Goal: Transaction & Acquisition: Purchase product/service

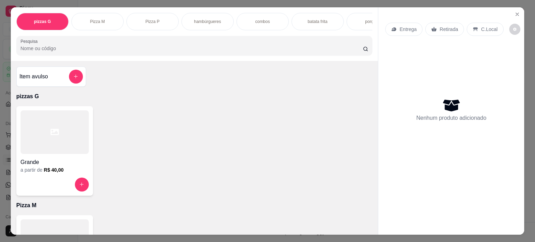
scroll to position [35, 0]
click at [269, 19] on div "combos" at bounding box center [262, 21] width 52 height 17
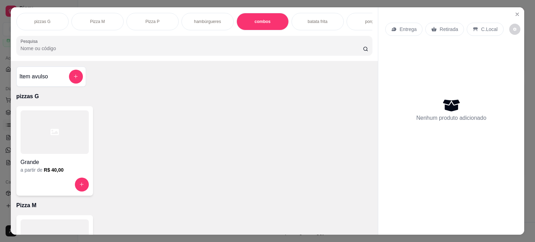
scroll to position [17, 0]
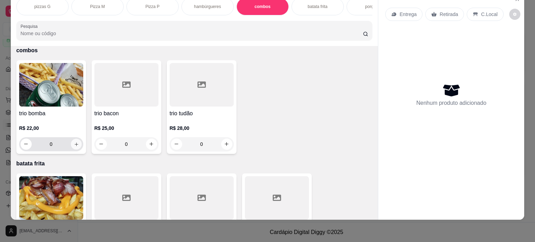
click at [74, 143] on icon "increase-product-quantity" at bounding box center [75, 143] width 3 height 3
type input "1"
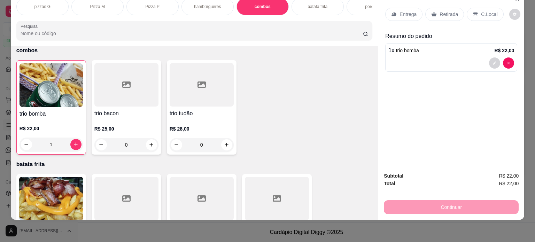
click at [405, 11] on p "Entrega" at bounding box center [407, 14] width 17 height 7
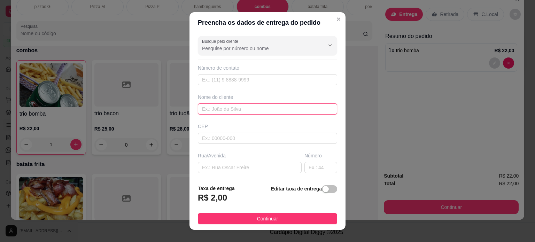
click at [220, 109] on input "text" at bounding box center [267, 108] width 139 height 11
type input "m"
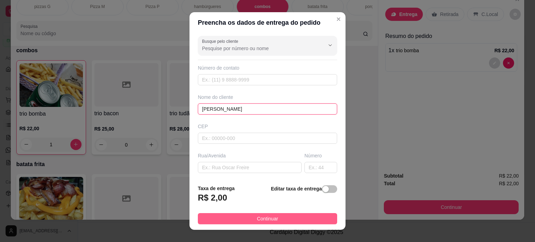
type input "[PERSON_NAME]"
click at [257, 215] on span "Continuar" at bounding box center [267, 219] width 21 height 8
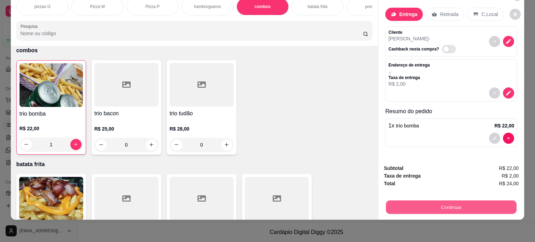
click at [455, 201] on button "Continuar" at bounding box center [451, 208] width 131 height 14
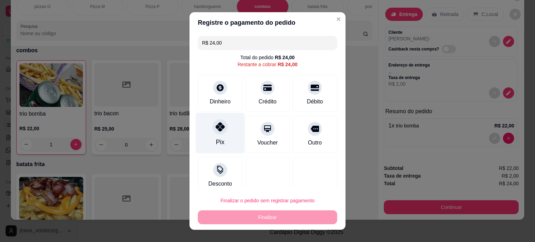
click at [213, 136] on div "Pix" at bounding box center [220, 132] width 49 height 41
type input "R$ 0,00"
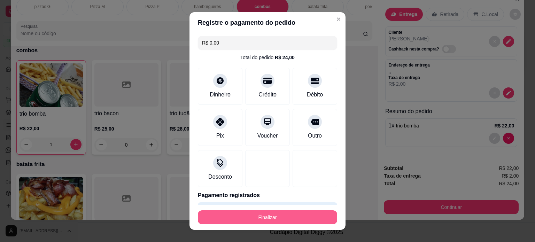
click at [266, 218] on button "Finalizar" at bounding box center [267, 217] width 139 height 14
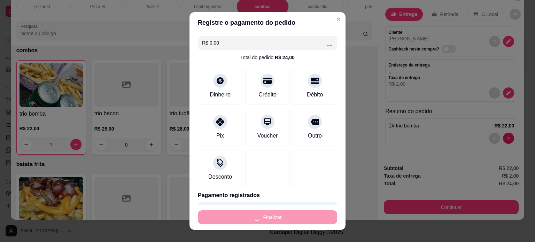
type input "0"
type input "-R$ 24,00"
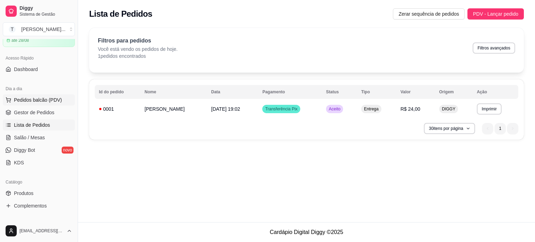
click at [32, 99] on span "Pedidos balcão (PDV)" at bounding box center [38, 99] width 48 height 7
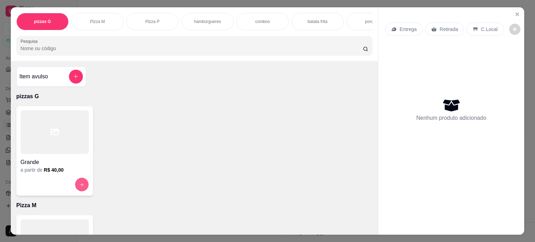
click at [79, 187] on icon "increase-product-quantity" at bounding box center [81, 184] width 5 height 5
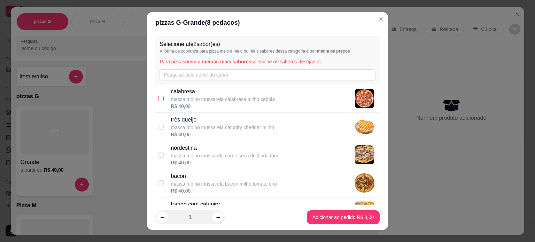
click at [158, 97] on input "checkbox" at bounding box center [161, 99] width 6 height 6
checkbox input "true"
click at [158, 184] on input "checkbox" at bounding box center [161, 183] width 6 height 6
checkbox input "true"
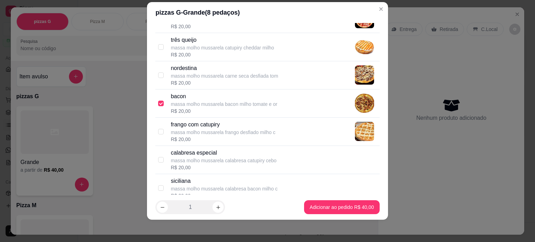
scroll to position [230, 0]
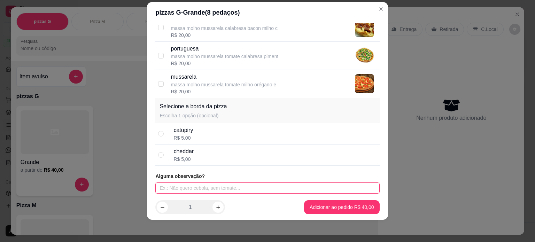
click at [232, 186] on input "text" at bounding box center [267, 187] width 224 height 11
type input "7;30HRS"
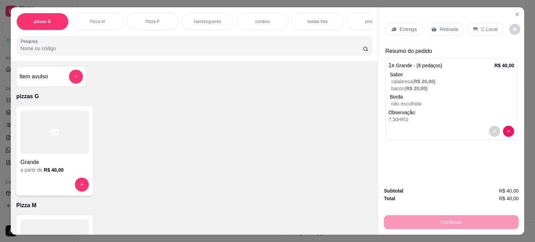
click at [206, 21] on p "hambúrgueres" at bounding box center [207, 22] width 27 height 6
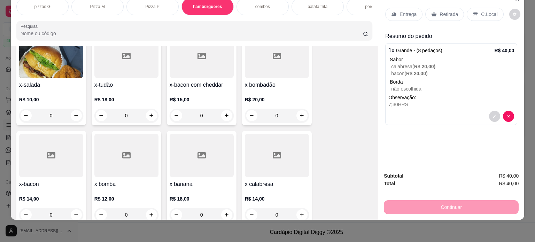
scroll to position [427, 0]
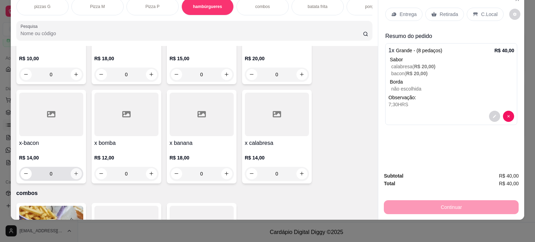
click at [73, 172] on icon "increase-product-quantity" at bounding box center [75, 173] width 5 height 5
type input "1"
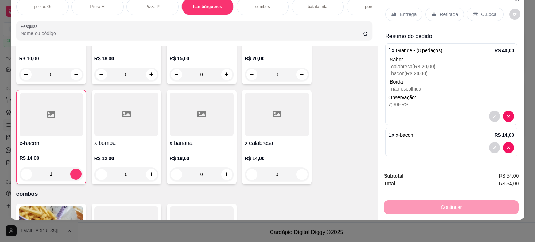
click at [400, 11] on p "Entrega" at bounding box center [407, 14] width 17 height 7
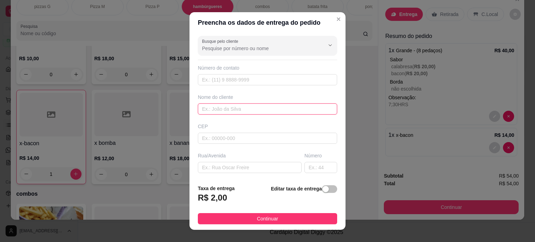
click at [217, 108] on input "text" at bounding box center [267, 108] width 139 height 11
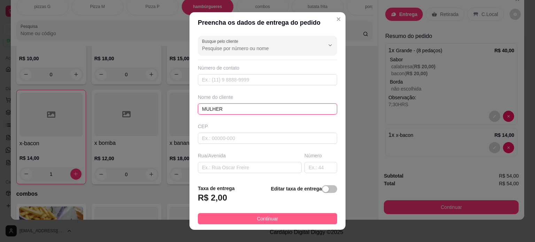
type input "MULHER"
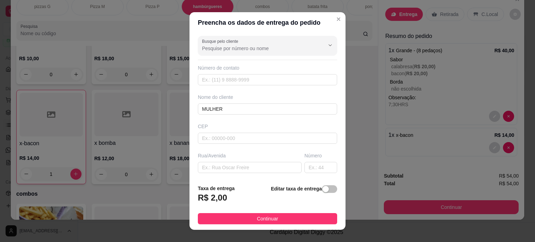
drag, startPoint x: 311, startPoint y: 217, endPoint x: 367, endPoint y: 218, distance: 56.1
click at [312, 217] on button "Continuar" at bounding box center [267, 218] width 139 height 11
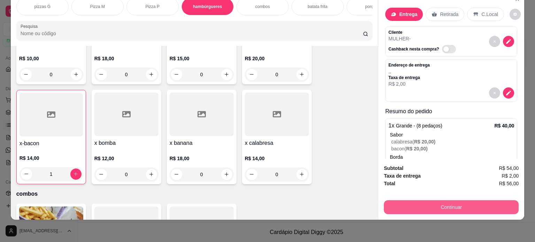
click at [427, 201] on button "Continuar" at bounding box center [451, 207] width 135 height 14
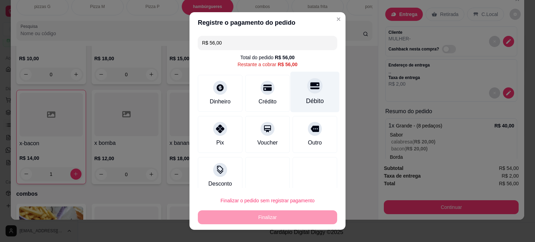
click at [306, 98] on div "Débito" at bounding box center [315, 100] width 18 height 9
type input "R$ 0,00"
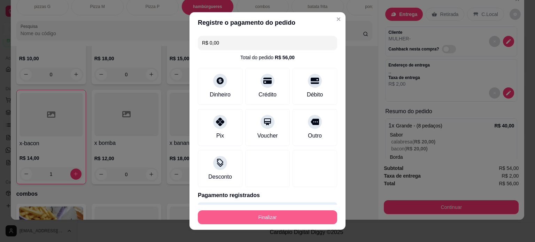
click at [267, 217] on button "Finalizar" at bounding box center [267, 217] width 139 height 14
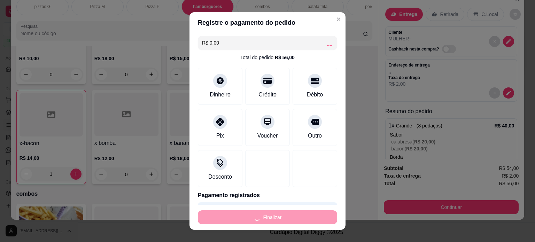
type input "0"
type input "-R$ 56,00"
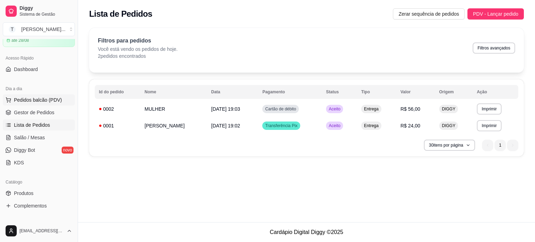
click at [56, 98] on span "Pedidos balcão (PDV)" at bounding box center [38, 99] width 48 height 7
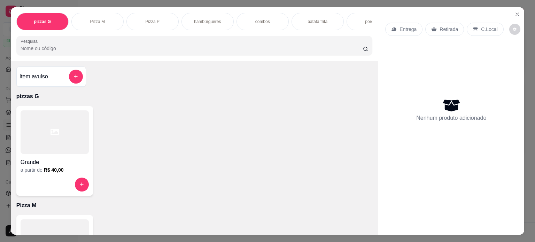
click at [206, 22] on div "hambúrgueres" at bounding box center [207, 21] width 52 height 17
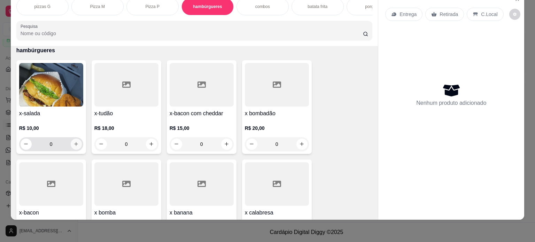
click at [76, 143] on icon "increase-product-quantity" at bounding box center [75, 143] width 5 height 5
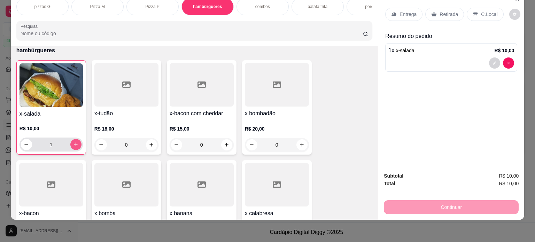
click at [76, 143] on icon "increase-product-quantity" at bounding box center [75, 144] width 5 height 5
type input "3"
click at [401, 11] on p "Entrega" at bounding box center [407, 14] width 17 height 7
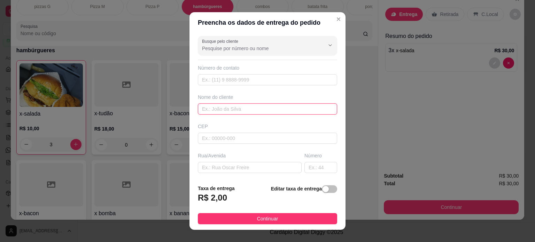
click at [252, 109] on input "text" at bounding box center [267, 108] width 139 height 11
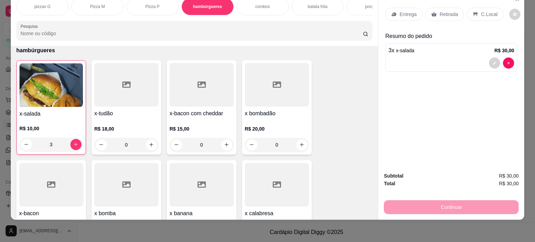
click at [441, 11] on p "Retirada" at bounding box center [448, 14] width 18 height 7
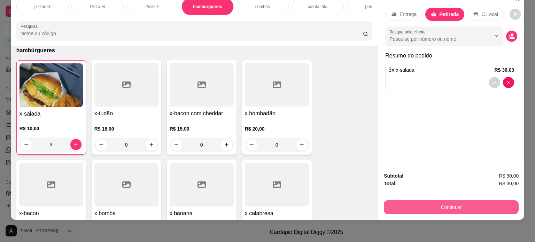
click at [409, 200] on button "Continuar" at bounding box center [451, 207] width 135 height 14
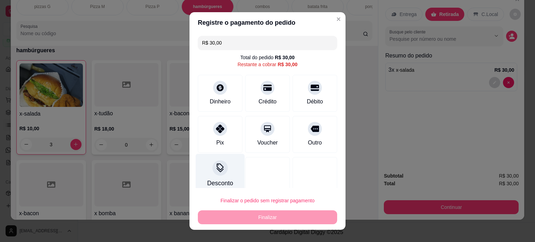
click at [217, 172] on icon at bounding box center [219, 167] width 9 height 9
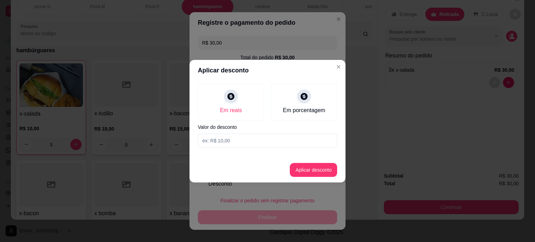
click at [269, 146] on input at bounding box center [267, 141] width 139 height 14
type input "30,00"
click at [318, 174] on button "Aplicar desconto" at bounding box center [314, 170] width 46 height 14
type input "R$ 0,00"
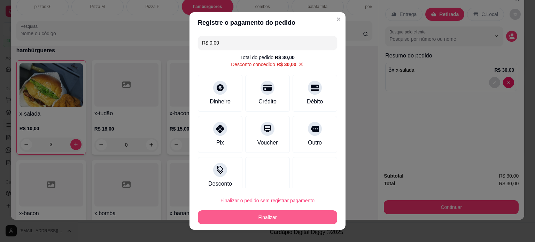
click at [255, 221] on button "Finalizar" at bounding box center [267, 217] width 139 height 14
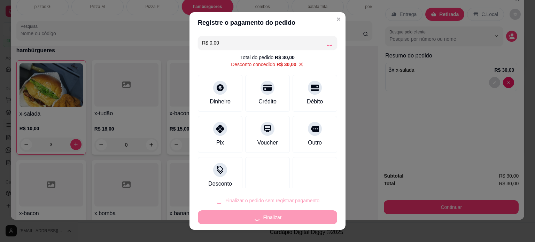
type input "0"
type input "-R$ 30,00"
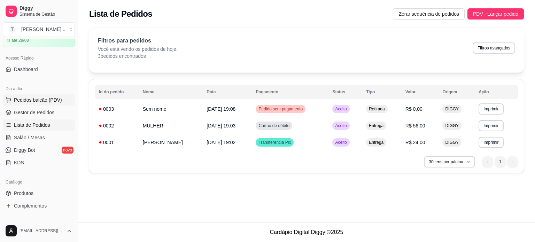
click at [47, 99] on span "Pedidos balcão (PDV)" at bounding box center [38, 99] width 48 height 7
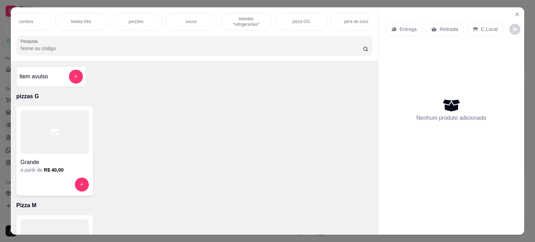
scroll to position [0, 246]
click at [284, 21] on p "pizza GG" at bounding box center [291, 22] width 17 height 6
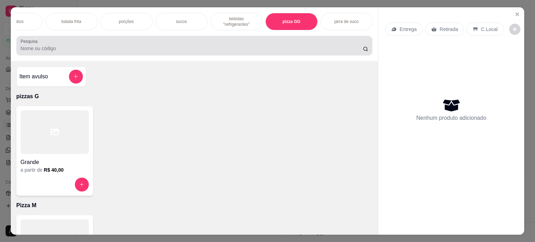
scroll to position [17, 0]
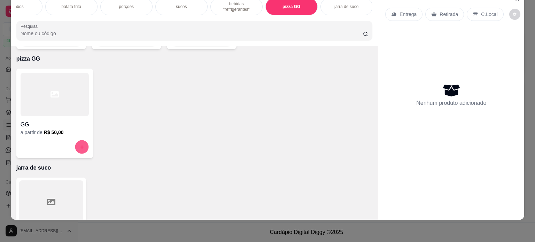
click at [76, 140] on button "increase-product-quantity" at bounding box center [82, 147] width 14 height 14
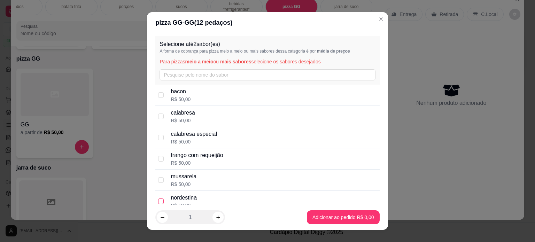
click at [159, 200] on input "checkbox" at bounding box center [161, 201] width 6 height 6
checkbox input "true"
click at [158, 115] on input "checkbox" at bounding box center [161, 116] width 6 height 6
checkbox input "true"
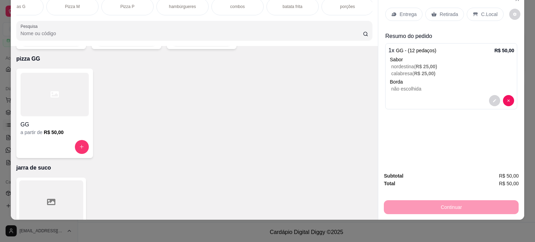
scroll to position [0, 0]
click at [45, 4] on p "pizzas G" at bounding box center [42, 7] width 16 height 6
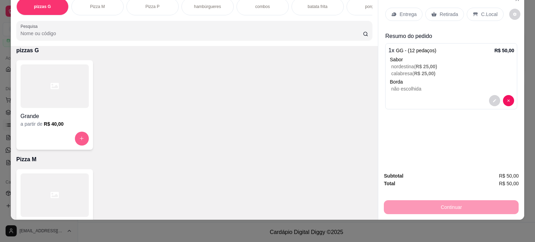
click at [79, 140] on icon "increase-product-quantity" at bounding box center [81, 138] width 5 height 5
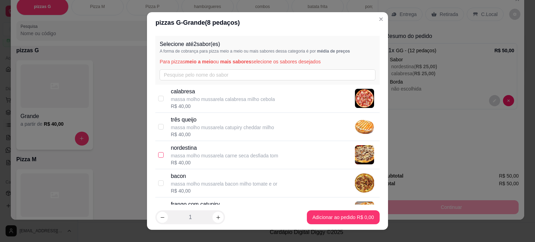
click at [158, 154] on input "checkbox" at bounding box center [161, 155] width 6 height 6
checkbox input "true"
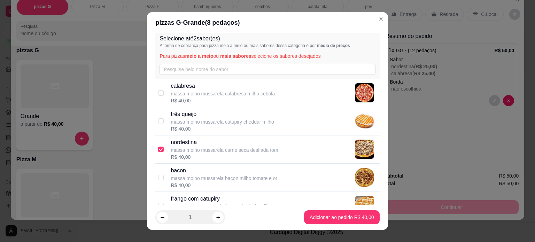
scroll to position [0, 0]
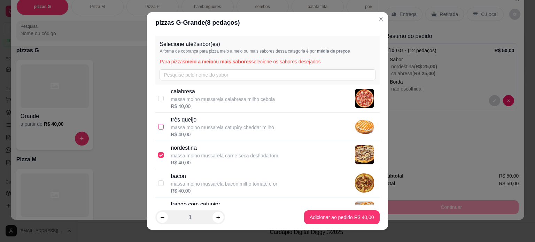
click at [158, 126] on input "checkbox" at bounding box center [161, 127] width 6 height 6
checkbox input "true"
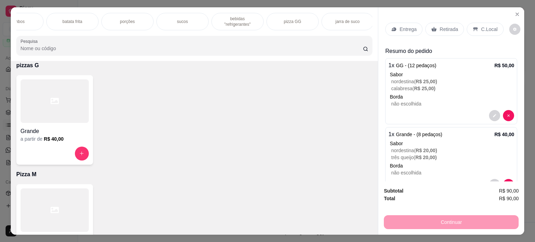
scroll to position [0, 246]
drag, startPoint x: 345, startPoint y: 22, endPoint x: 206, endPoint y: 87, distance: 153.2
click at [345, 23] on div "jarra de suco" at bounding box center [346, 21] width 52 height 17
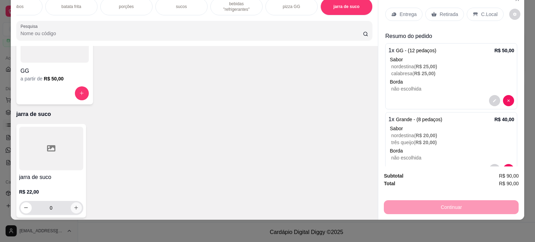
click at [76, 205] on icon "increase-product-quantity" at bounding box center [75, 207] width 5 height 5
type input "1"
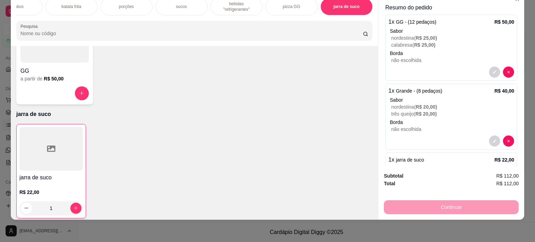
scroll to position [52, 0]
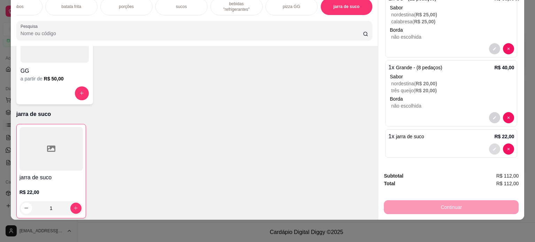
click at [492, 147] on icon "decrease-product-quantity" at bounding box center [494, 149] width 4 height 4
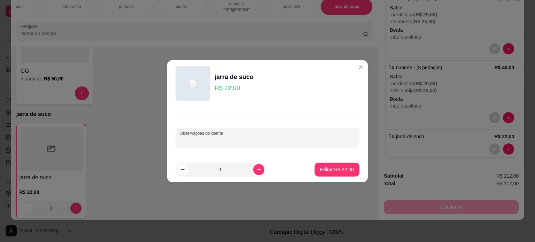
click at [255, 140] on input "Observações do cliente" at bounding box center [267, 140] width 175 height 7
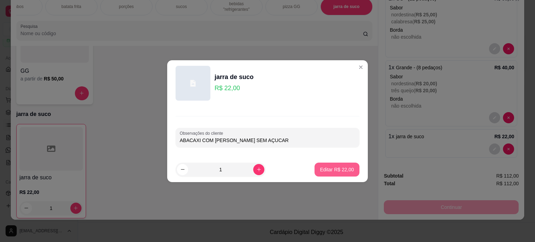
type input "ABACAXI COM [PERSON_NAME] SEM AÇUCAR"
click at [338, 168] on p "Editar R$ 22,00" at bounding box center [337, 169] width 34 height 7
type input "0"
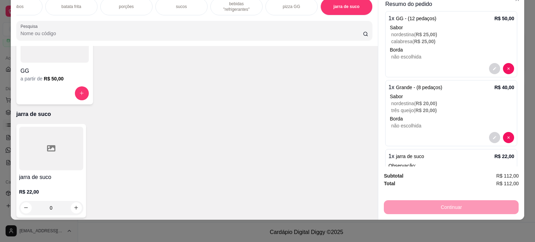
scroll to position [68, 0]
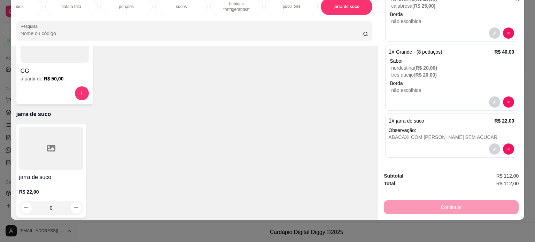
click at [238, 5] on p "bebidas "refrigerantes"" at bounding box center [236, 6] width 40 height 11
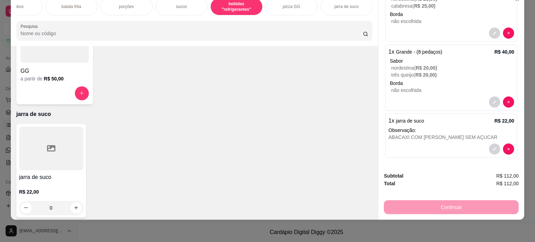
scroll to position [1131, 0]
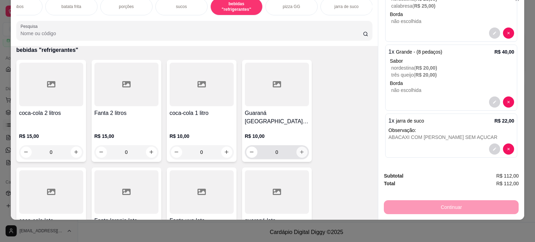
click at [300, 150] on icon "increase-product-quantity" at bounding box center [302, 152] width 4 height 4
type input "1"
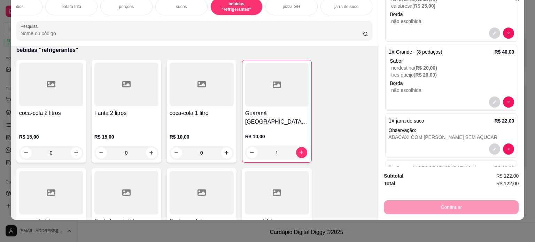
scroll to position [0, 0]
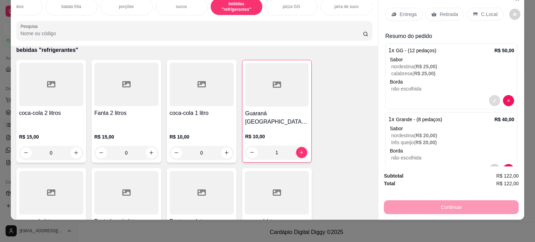
click at [489, 96] on button "decrease-product-quantity" at bounding box center [494, 100] width 11 height 11
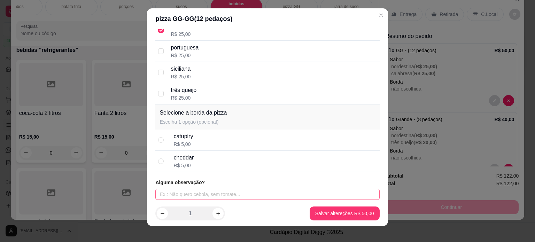
scroll to position [10, 0]
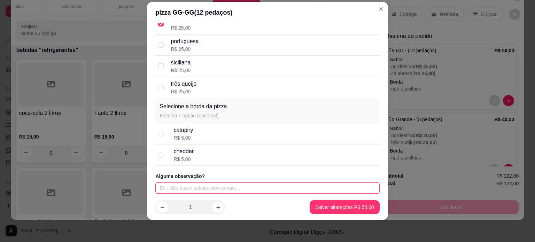
click at [225, 185] on input "text" at bounding box center [267, 187] width 224 height 11
type input "8;30HRS"
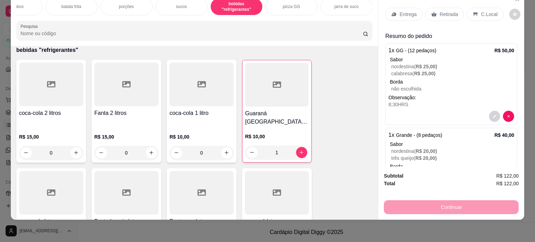
click at [487, 11] on p "C.Local" at bounding box center [489, 14] width 16 height 7
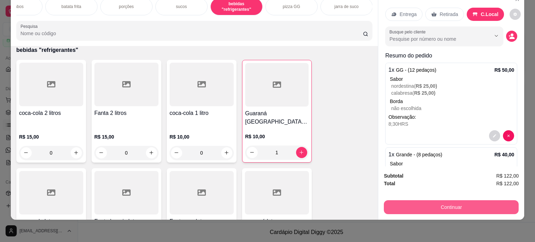
click at [450, 203] on button "Continuar" at bounding box center [451, 207] width 135 height 14
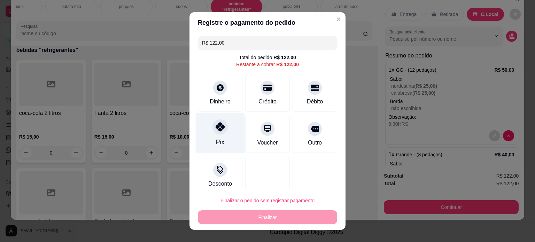
click at [219, 126] on icon at bounding box center [219, 126] width 9 height 9
type input "R$ 0,00"
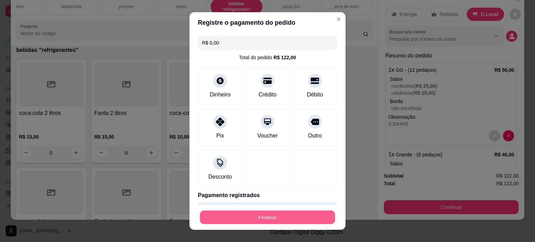
click at [264, 220] on button "Finalizar" at bounding box center [267, 218] width 135 height 14
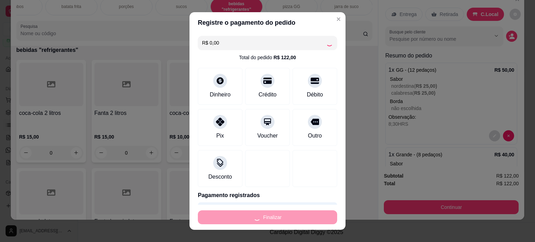
type input "0"
type input "-R$ 122,00"
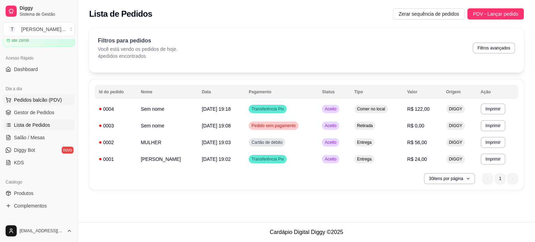
click at [36, 100] on span "Pedidos balcão (PDV)" at bounding box center [38, 99] width 48 height 7
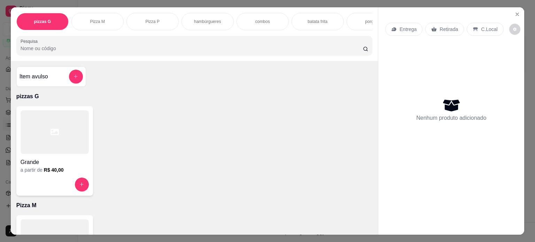
click at [152, 19] on p "Pizza P" at bounding box center [152, 22] width 14 height 6
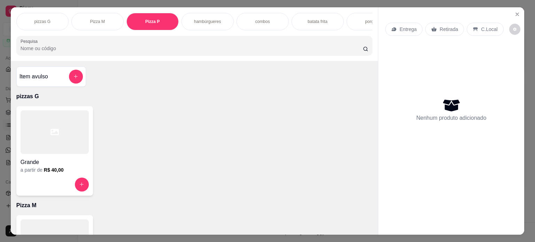
scroll to position [17, 0]
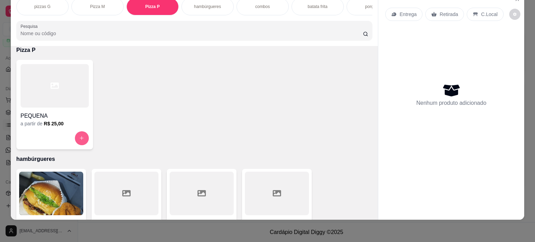
click at [80, 138] on icon "increase-product-quantity" at bounding box center [82, 138] width 4 height 4
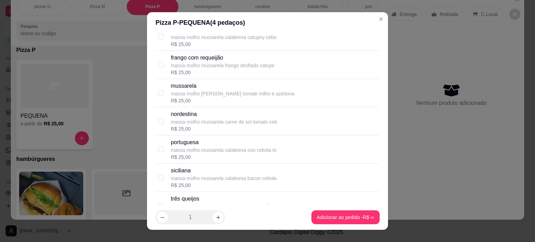
scroll to position [160, 0]
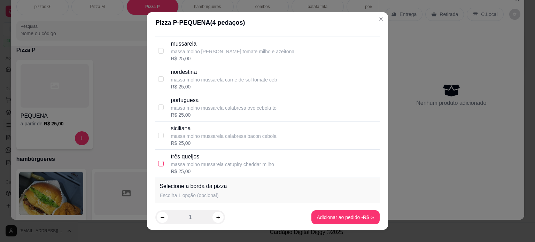
click at [158, 162] on input "checkbox" at bounding box center [161, 164] width 6 height 6
checkbox input "true"
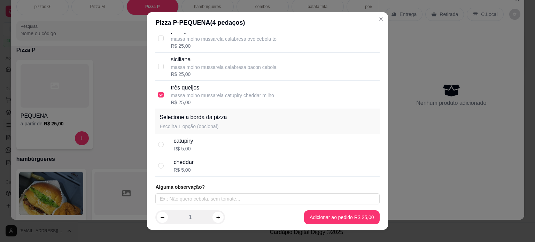
scroll to position [230, 0]
click at [158, 164] on input "radio" at bounding box center [161, 165] width 6 height 6
radio input "true"
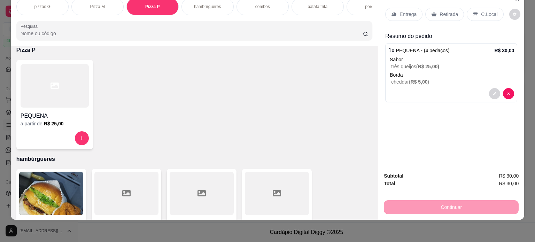
click at [408, 11] on p "Entrega" at bounding box center [407, 14] width 17 height 7
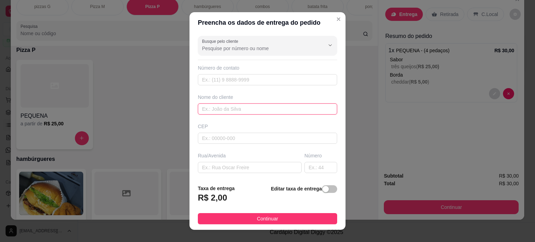
click at [233, 107] on input "text" at bounding box center [267, 108] width 139 height 11
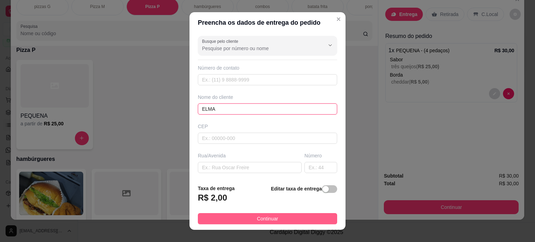
type input "ELMA"
click at [246, 217] on button "Continuar" at bounding box center [267, 218] width 139 height 11
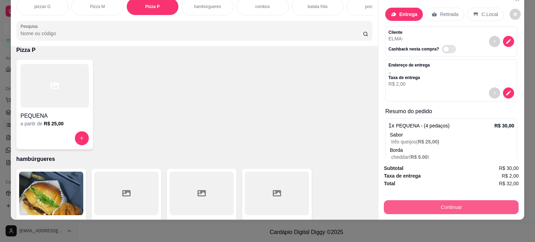
click at [437, 200] on button "Continuar" at bounding box center [451, 207] width 135 height 14
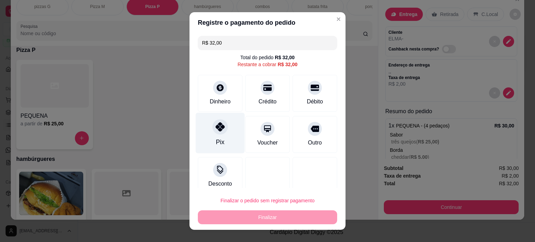
drag, startPoint x: 203, startPoint y: 129, endPoint x: 208, endPoint y: 132, distance: 6.3
click at [205, 130] on div "Pix" at bounding box center [220, 132] width 49 height 41
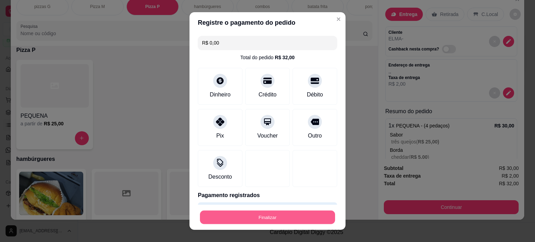
click at [278, 218] on button "Finalizar" at bounding box center [267, 218] width 135 height 14
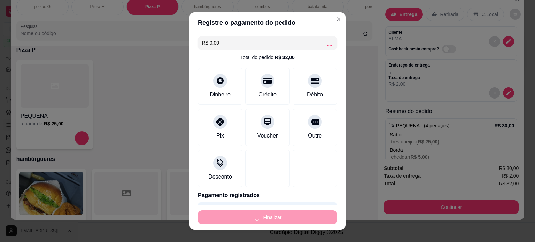
type input "-R$ 32,00"
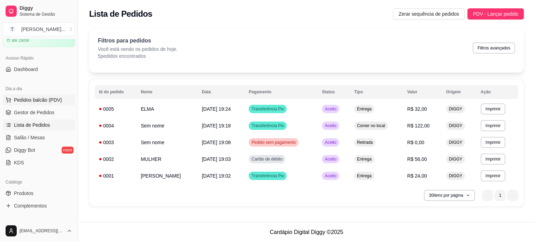
click at [45, 101] on span "Pedidos balcão (PDV)" at bounding box center [38, 99] width 48 height 7
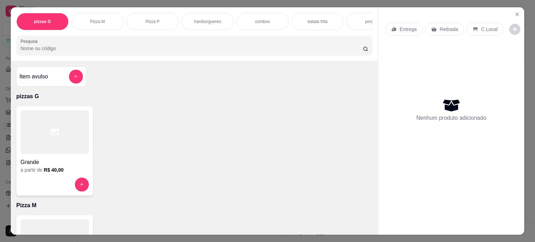
drag, startPoint x: 45, startPoint y: 101, endPoint x: 49, endPoint y: 112, distance: 12.0
click at [43, 108] on div "Item avulso pizzas G Grande a partir de R$ 40,00 Pizza M médias a partir de R$ …" at bounding box center [194, 148] width 367 height 174
click at [79, 187] on icon "increase-product-quantity" at bounding box center [81, 184] width 5 height 5
click at [86, 21] on div "Pizza M" at bounding box center [97, 21] width 52 height 17
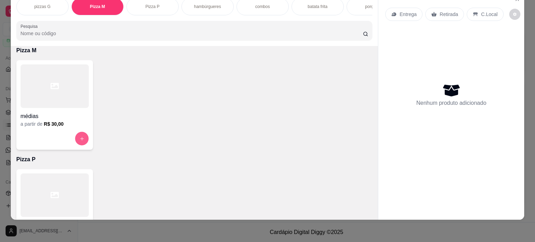
click at [80, 138] on icon "increase-product-quantity" at bounding box center [81, 138] width 3 height 3
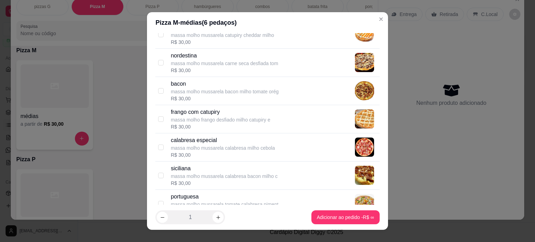
scroll to position [104, 0]
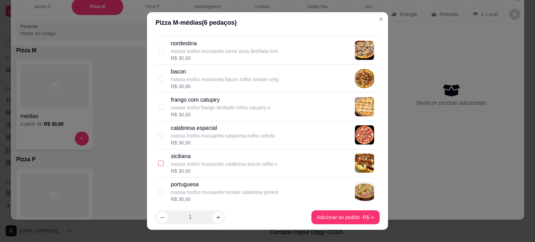
click at [158, 163] on input "checkbox" at bounding box center [161, 163] width 6 height 6
checkbox input "true"
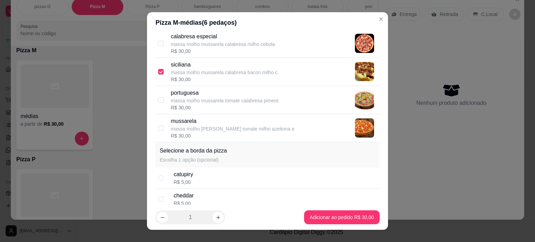
scroll to position [230, 0]
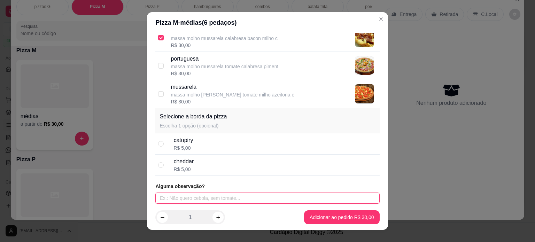
click at [174, 196] on input "text" at bounding box center [267, 198] width 224 height 11
type input "SEM CEBOLA"
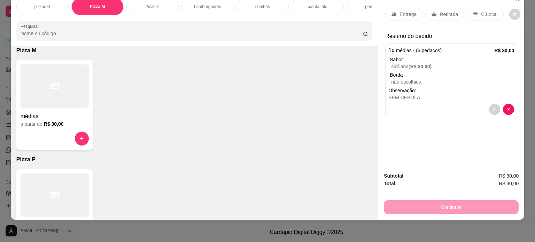
click at [404, 11] on p "Entrega" at bounding box center [407, 14] width 17 height 7
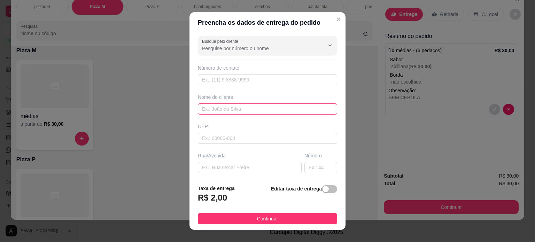
click at [248, 110] on input "text" at bounding box center [267, 108] width 139 height 11
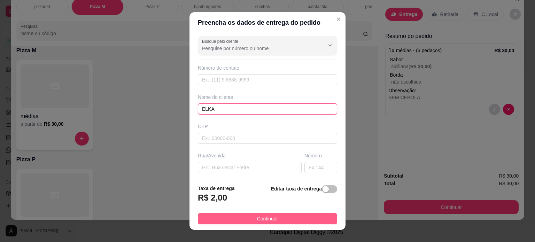
type input "ELKA"
click at [293, 216] on button "Continuar" at bounding box center [267, 218] width 139 height 11
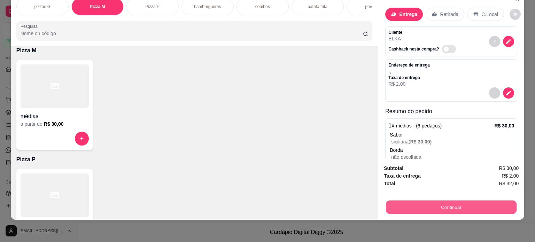
click at [413, 201] on button "Continuar" at bounding box center [451, 208] width 131 height 14
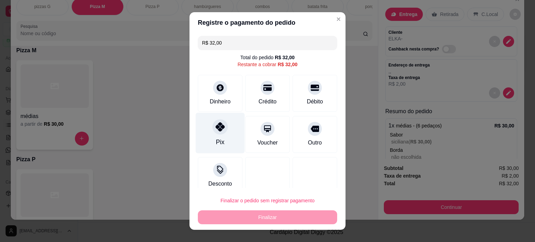
click at [216, 131] on icon at bounding box center [219, 126] width 9 height 9
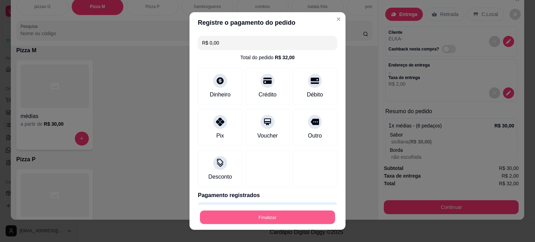
click at [258, 219] on button "Finalizar" at bounding box center [267, 218] width 135 height 14
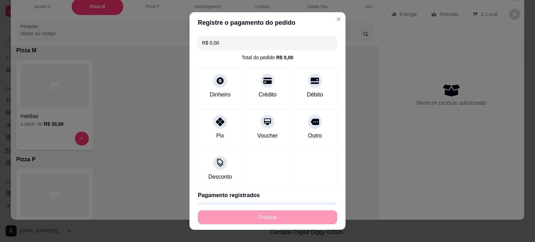
type input "-R$ 32,00"
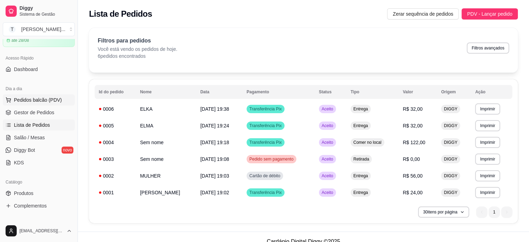
click at [46, 99] on span "Pedidos balcão (PDV)" at bounding box center [38, 99] width 48 height 7
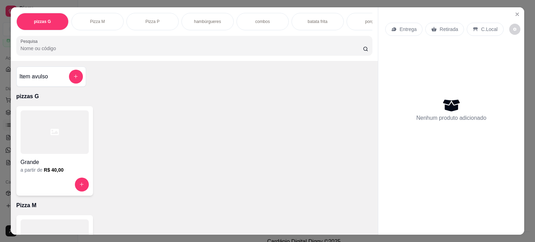
click at [275, 17] on div "combos" at bounding box center [262, 21] width 52 height 17
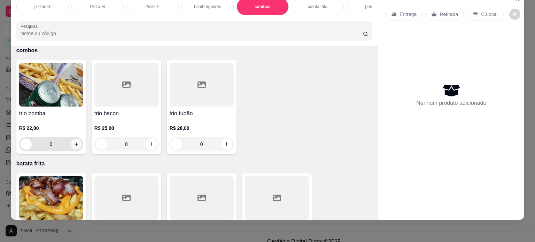
click at [74, 146] on icon "increase-product-quantity" at bounding box center [75, 144] width 5 height 5
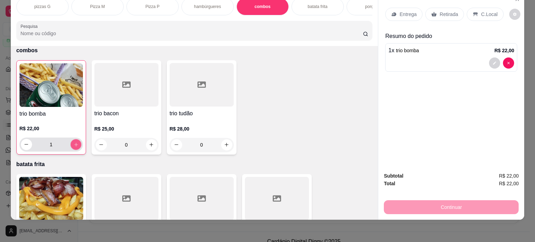
click at [74, 146] on icon "increase-product-quantity" at bounding box center [75, 144] width 5 height 5
type input "2"
click at [396, 10] on div "Entrega" at bounding box center [403, 14] width 37 height 13
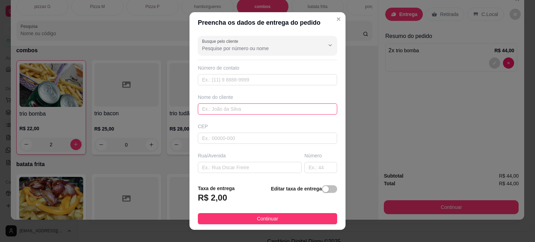
click at [229, 109] on input "text" at bounding box center [267, 108] width 139 height 11
type input "JOSICLEIA"
click at [274, 211] on footer "Taxa de entrega R$ 2,00 Editar taxa de entrega Continuar" at bounding box center [267, 204] width 156 height 51
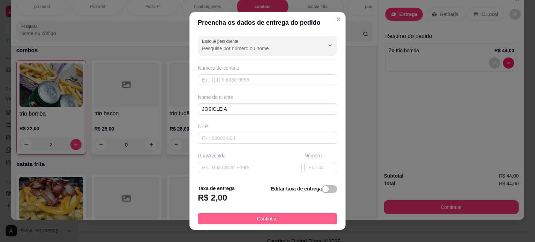
click at [270, 217] on span "Continuar" at bounding box center [267, 219] width 21 height 8
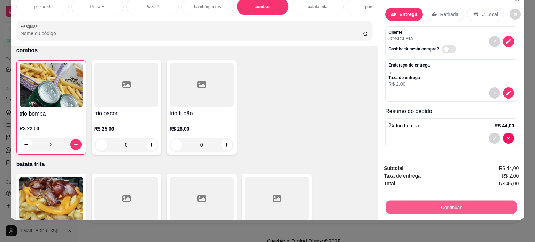
click at [437, 205] on button "Continuar" at bounding box center [451, 208] width 131 height 14
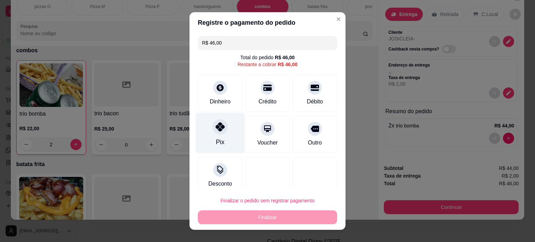
click at [217, 138] on div "Pix" at bounding box center [220, 142] width 8 height 9
type input "R$ 0,00"
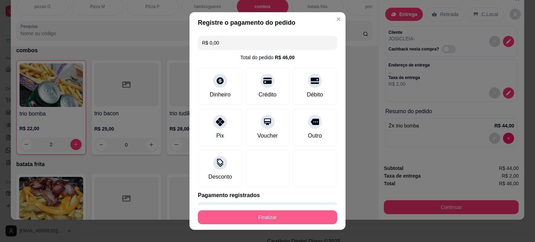
click at [260, 218] on button "Finalizar" at bounding box center [267, 217] width 139 height 14
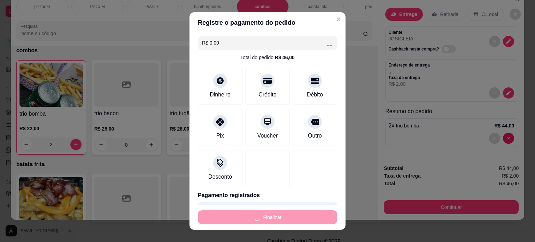
type input "0"
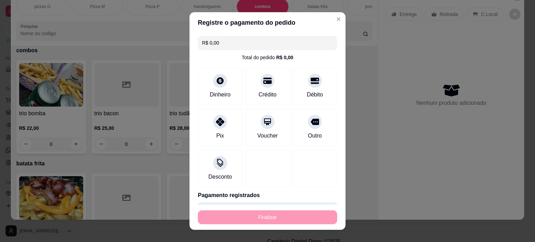
type input "-R$ 46,00"
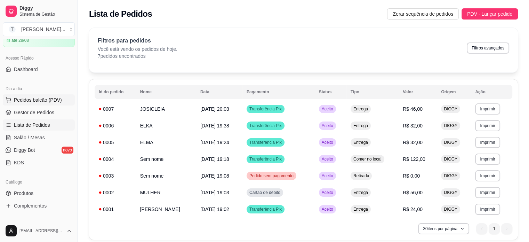
click at [42, 100] on span "Pedidos balcão (PDV)" at bounding box center [38, 99] width 48 height 7
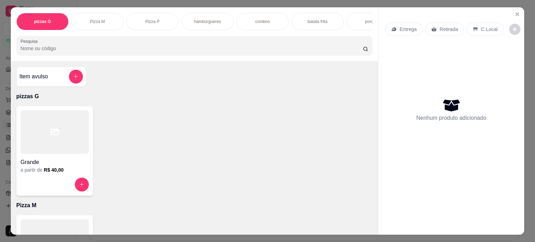
click at [95, 19] on p "Pizza M" at bounding box center [97, 22] width 15 height 6
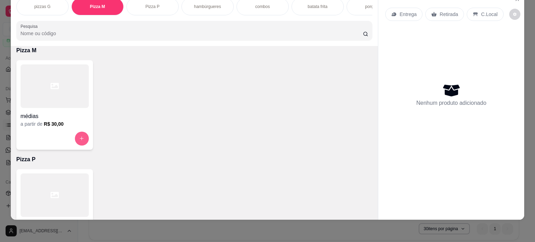
click at [82, 135] on button "increase-product-quantity" at bounding box center [82, 139] width 14 height 14
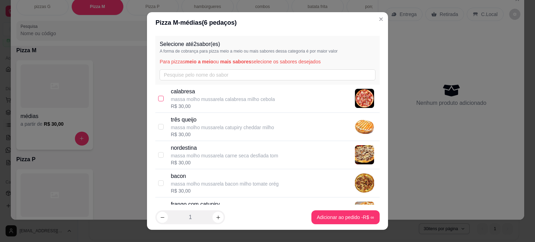
click at [158, 100] on input "checkbox" at bounding box center [161, 99] width 6 height 6
checkbox input "true"
click at [160, 206] on footer "1 Adicionar ao pedido R$ 30,00" at bounding box center [267, 217] width 241 height 25
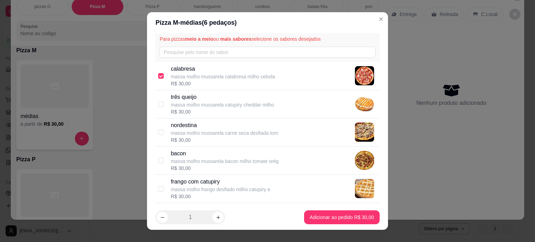
scroll to position [35, 0]
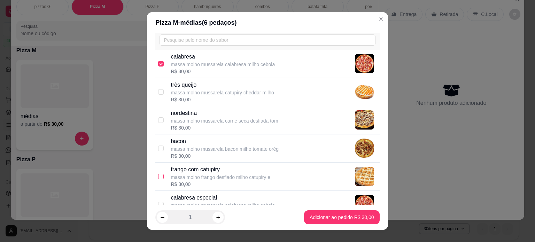
click at [158, 175] on input "checkbox" at bounding box center [161, 177] width 6 height 6
checkbox input "true"
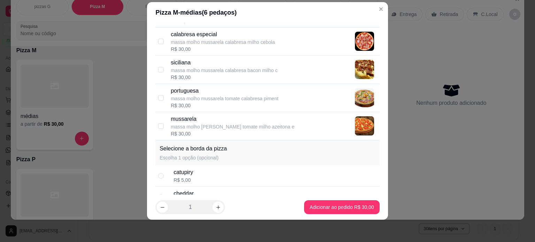
scroll to position [230, 0]
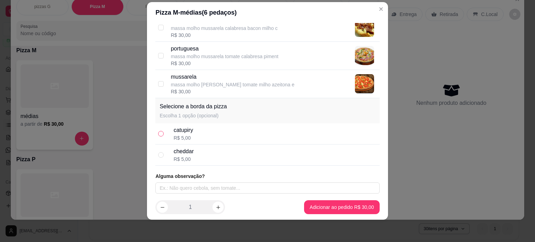
click at [158, 132] on input "radio" at bounding box center [161, 134] width 6 height 6
radio input "true"
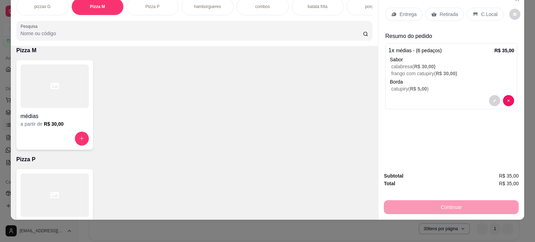
click at [404, 11] on p "Entrega" at bounding box center [407, 14] width 17 height 7
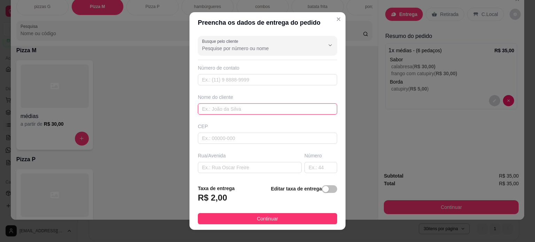
click at [261, 108] on input "text" at bounding box center [267, 108] width 139 height 11
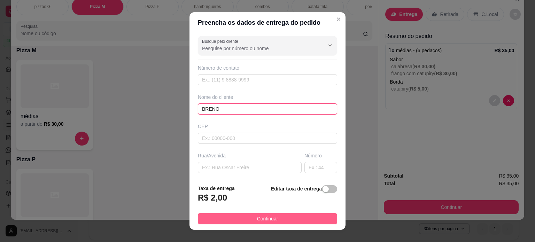
type input "BRENO"
drag, startPoint x: 287, startPoint y: 216, endPoint x: 340, endPoint y: 211, distance: 53.9
click at [287, 216] on button "Continuar" at bounding box center [267, 218] width 139 height 11
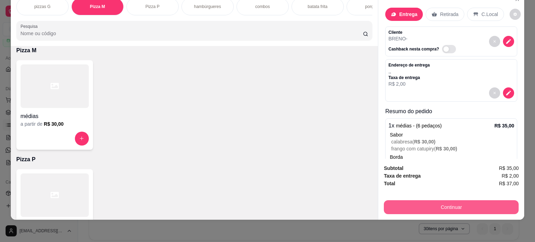
click at [388, 200] on button "Continuar" at bounding box center [451, 207] width 135 height 14
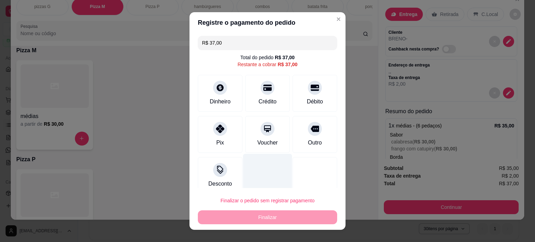
drag, startPoint x: 219, startPoint y: 128, endPoint x: 253, endPoint y: 173, distance: 57.1
click at [219, 128] on icon at bounding box center [220, 129] width 8 height 8
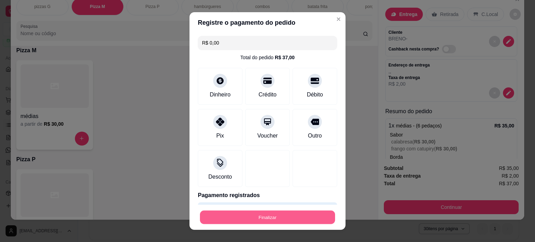
click at [264, 218] on button "Finalizar" at bounding box center [267, 218] width 135 height 14
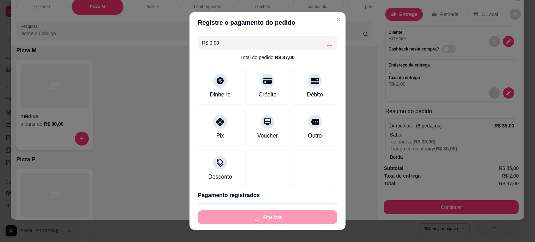
type input "-R$ 37,00"
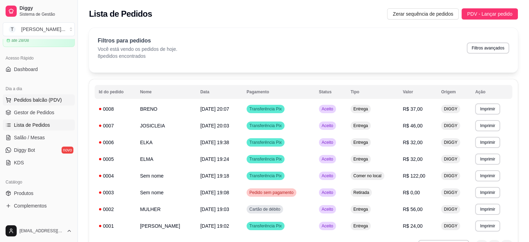
click at [42, 102] on span "Pedidos balcão (PDV)" at bounding box center [38, 99] width 48 height 7
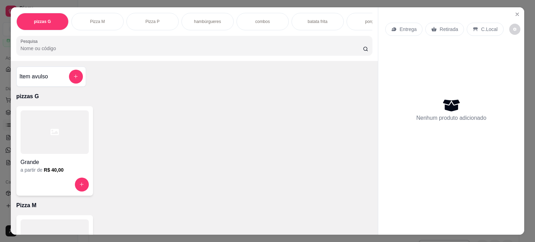
click at [214, 19] on p "hambúrgueres" at bounding box center [207, 22] width 27 height 6
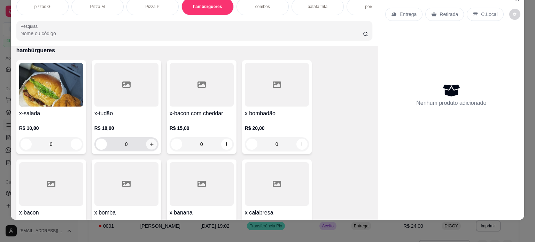
click at [151, 143] on button "increase-product-quantity" at bounding box center [151, 144] width 11 height 11
type input "1"
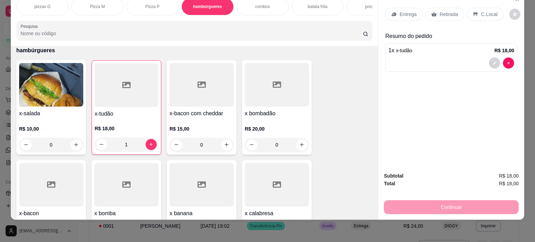
click at [394, 10] on div "Entrega" at bounding box center [403, 14] width 37 height 13
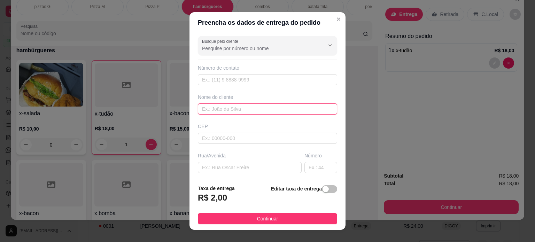
click at [214, 109] on input "text" at bounding box center [267, 108] width 139 height 11
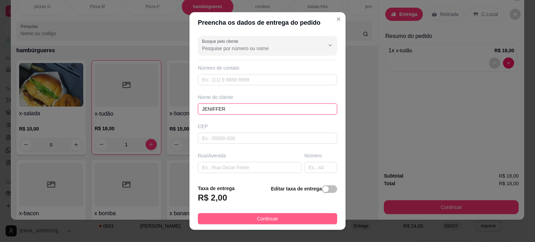
type input "JENIFFER"
click at [250, 220] on button "Continuar" at bounding box center [267, 218] width 139 height 11
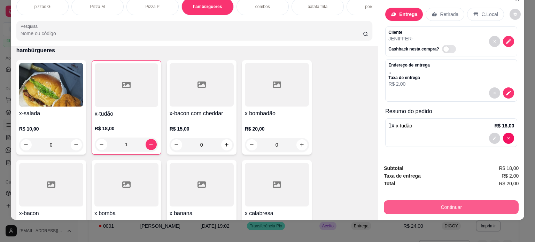
click at [409, 200] on button "Continuar" at bounding box center [451, 207] width 135 height 14
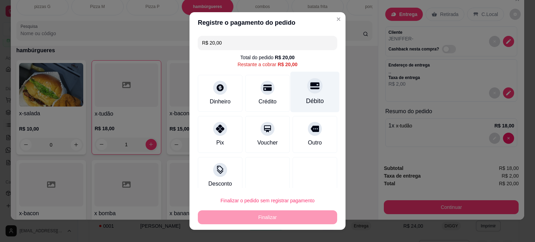
click at [307, 90] on div at bounding box center [314, 85] width 15 height 15
type input "R$ 0,00"
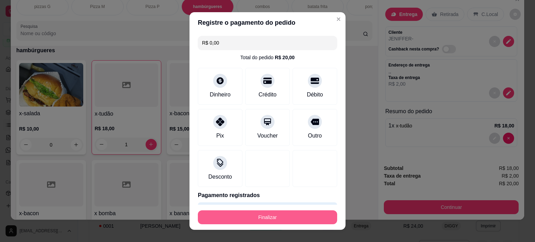
click at [270, 216] on button "Finalizar" at bounding box center [267, 217] width 139 height 14
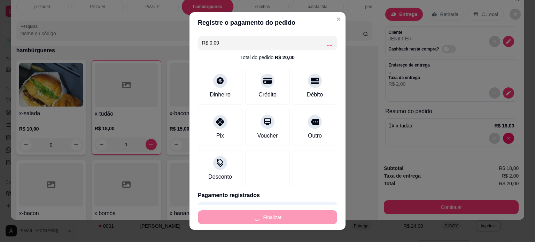
type input "0"
type input "-R$ 20,00"
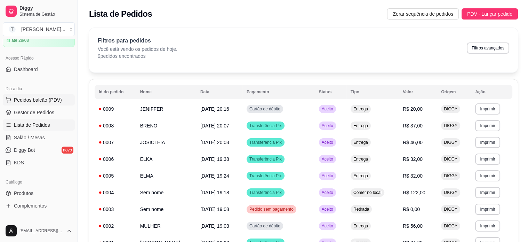
click at [32, 100] on span "Pedidos balcão (PDV)" at bounding box center [38, 99] width 48 height 7
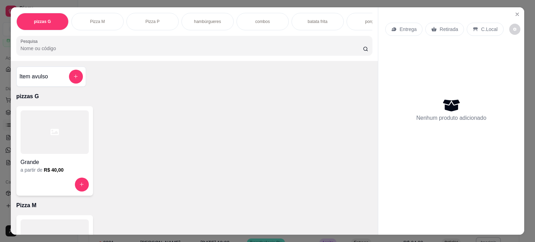
click at [215, 22] on div "hambúrgueres" at bounding box center [207, 21] width 52 height 17
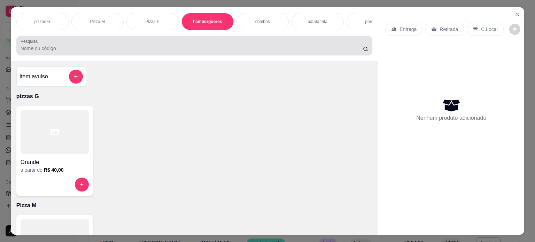
scroll to position [17, 0]
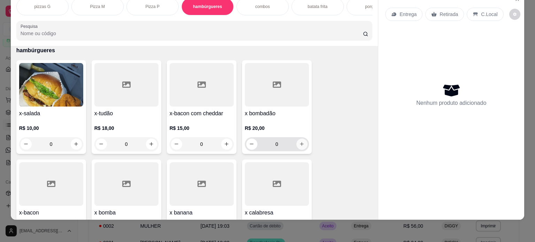
click at [299, 146] on icon "increase-product-quantity" at bounding box center [301, 143] width 5 height 5
type input "1"
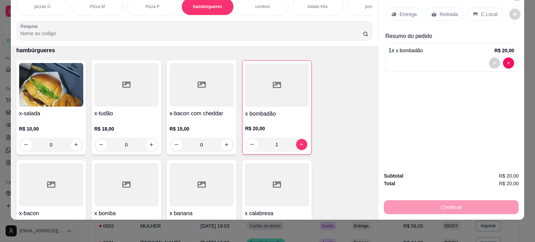
scroll to position [0, 246]
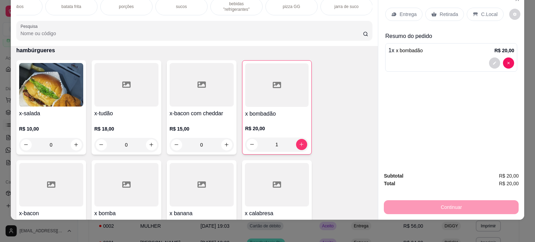
click at [239, 5] on p "bebidas "refrigerantes"" at bounding box center [236, 6] width 40 height 11
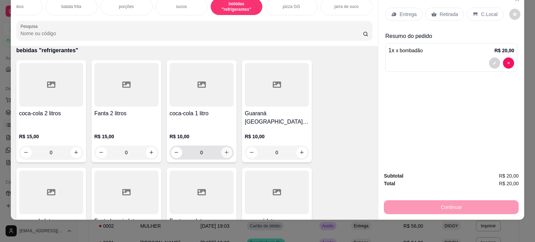
click at [225, 148] on button "increase-product-quantity" at bounding box center [226, 152] width 11 height 11
type input "1"
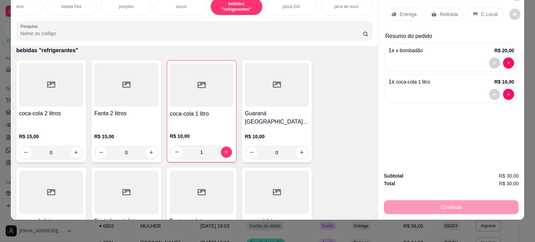
click at [403, 11] on p "Entrega" at bounding box center [407, 14] width 17 height 7
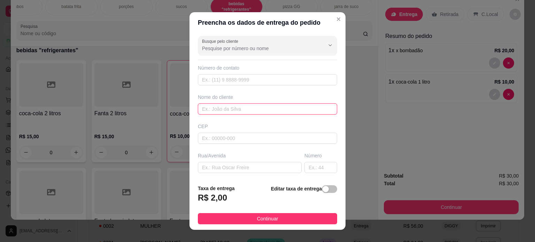
click at [243, 110] on input "text" at bounding box center [267, 108] width 139 height 11
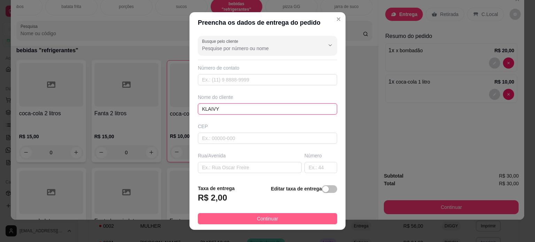
type input "KLAIVY"
click at [247, 220] on button "Continuar" at bounding box center [267, 218] width 139 height 11
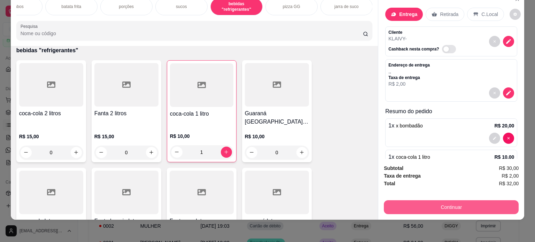
click at [480, 206] on button "Continuar" at bounding box center [451, 207] width 135 height 14
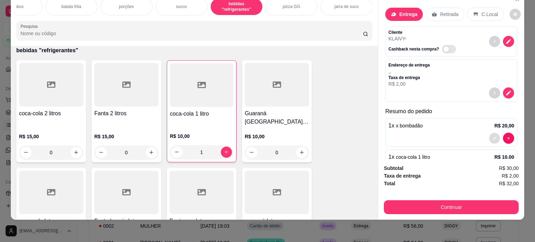
click at [492, 136] on icon "decrease-product-quantity" at bounding box center [494, 138] width 4 height 4
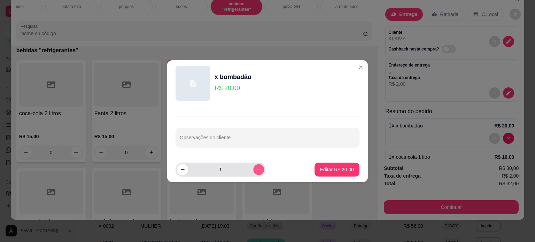
click at [256, 171] on icon "increase-product-quantity" at bounding box center [258, 169] width 5 height 5
type input "2"
click at [342, 168] on p "Editar R$ 40,00" at bounding box center [336, 169] width 33 height 7
type input "2"
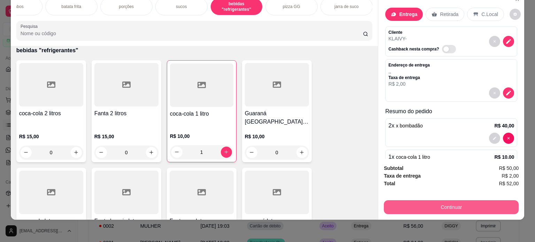
click at [429, 202] on button "Continuar" at bounding box center [451, 207] width 135 height 14
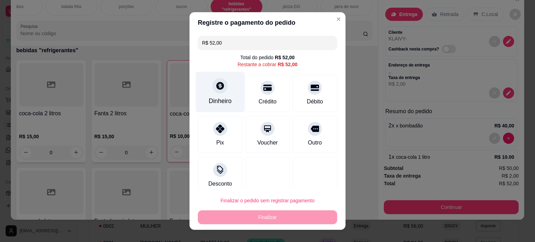
click at [226, 100] on div "Dinheiro" at bounding box center [220, 100] width 23 height 9
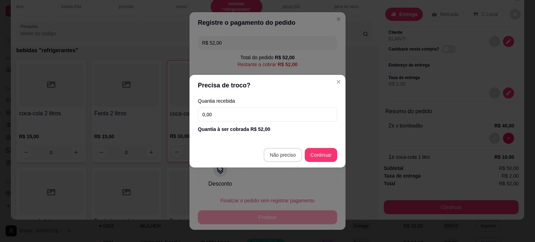
type input "R$ 0,00"
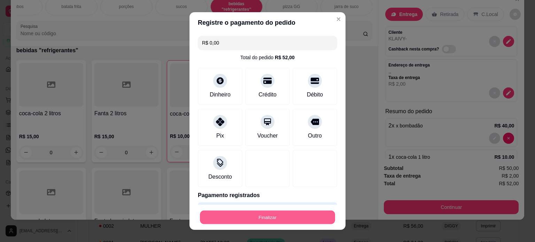
click at [280, 219] on button "Finalizar" at bounding box center [267, 218] width 135 height 14
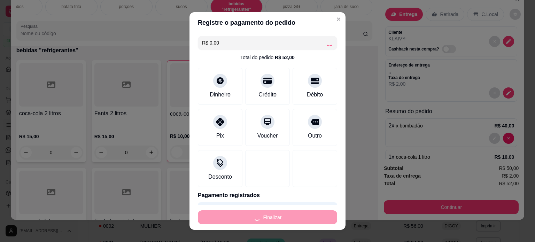
type input "0"
type input "-R$ 52,00"
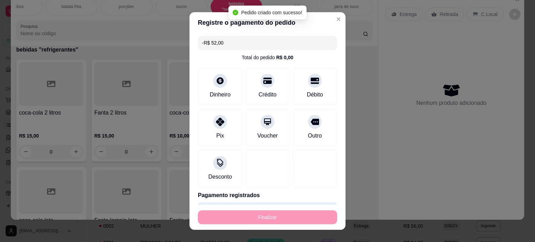
scroll to position [1131, 0]
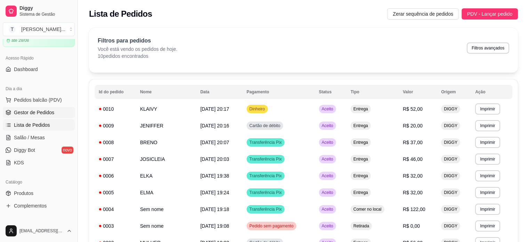
click at [32, 111] on span "Gestor de Pedidos" at bounding box center [34, 112] width 40 height 7
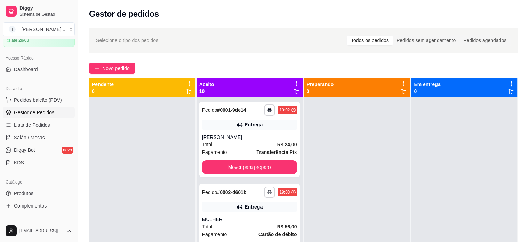
click at [3, 107] on link "Gestor de Pedidos" at bounding box center [39, 112] width 72 height 11
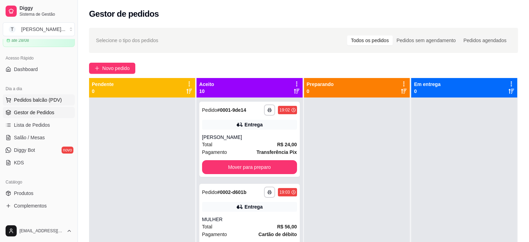
click at [51, 97] on span "Pedidos balcão (PDV)" at bounding box center [38, 99] width 48 height 7
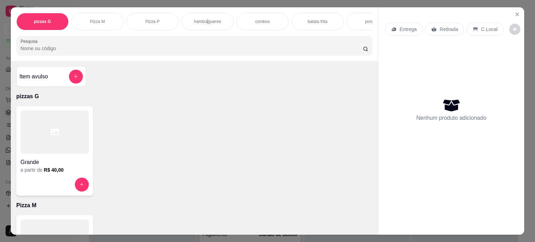
click at [206, 21] on div "hambúrgueres" at bounding box center [207, 21] width 52 height 17
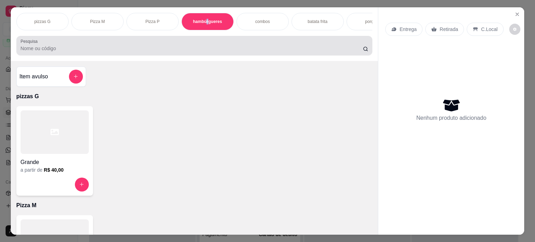
scroll to position [17, 0]
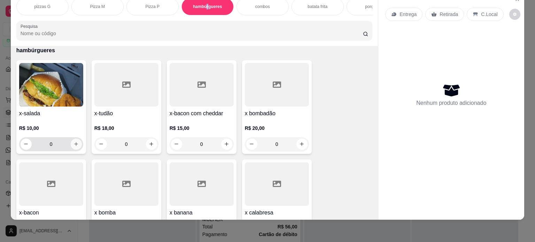
click at [74, 144] on icon "increase-product-quantity" at bounding box center [75, 143] width 5 height 5
type input "1"
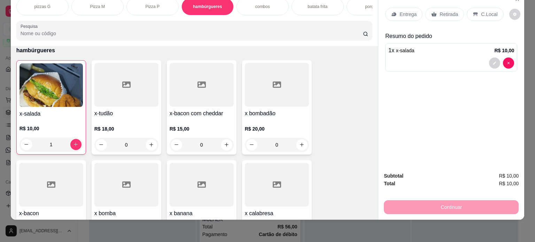
click at [404, 12] on p "Entrega" at bounding box center [407, 14] width 17 height 7
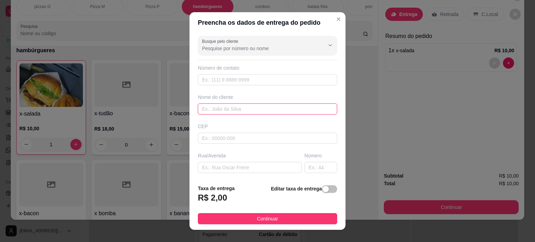
click at [241, 110] on input "text" at bounding box center [267, 108] width 139 height 11
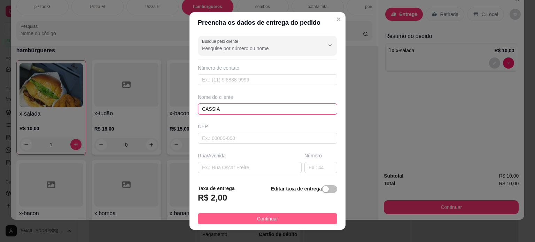
type input "CASSIA"
click at [261, 216] on span "Continuar" at bounding box center [267, 219] width 21 height 8
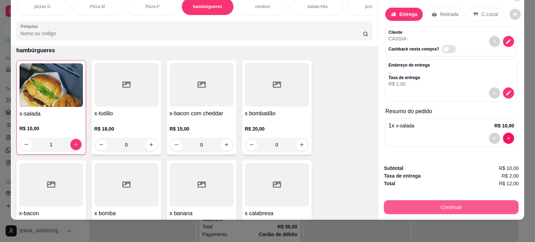
click at [419, 202] on button "Continuar" at bounding box center [451, 207] width 135 height 14
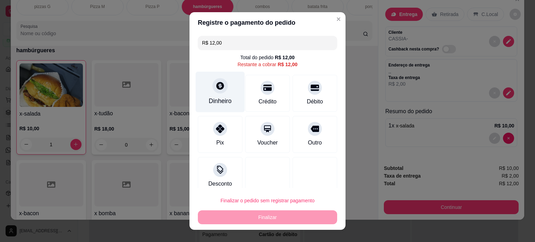
click at [218, 90] on div at bounding box center [219, 85] width 15 height 15
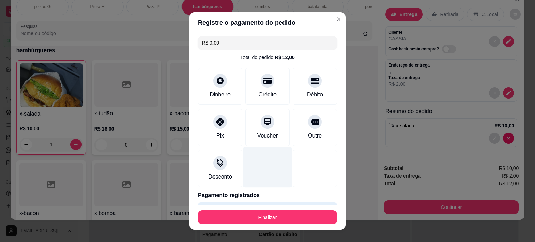
type input "R$ 0,00"
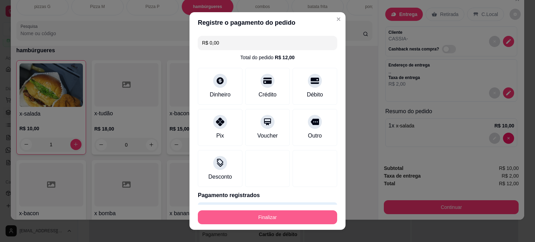
click at [305, 220] on button "Finalizar" at bounding box center [267, 217] width 139 height 14
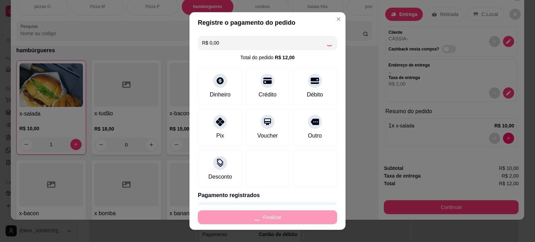
type input "0"
type input "-R$ 12,00"
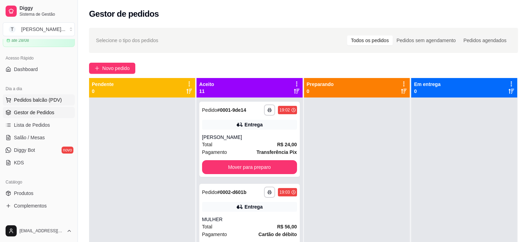
click at [41, 100] on span "Pedidos balcão (PDV)" at bounding box center [38, 99] width 48 height 7
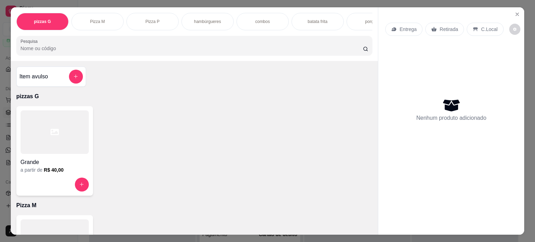
click at [310, 22] on div "batata frita" at bounding box center [317, 21] width 52 height 17
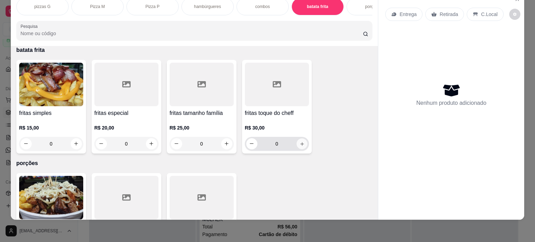
click at [301, 146] on button "increase-product-quantity" at bounding box center [301, 143] width 11 height 11
type input "1"
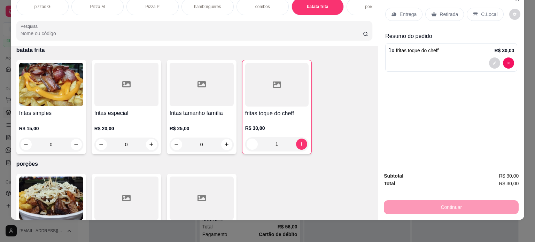
click at [399, 11] on p "Entrega" at bounding box center [407, 14] width 17 height 7
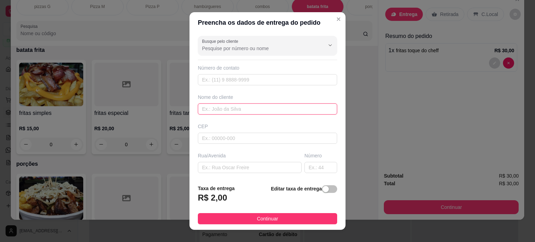
click at [233, 108] on input "text" at bounding box center [267, 108] width 139 height 11
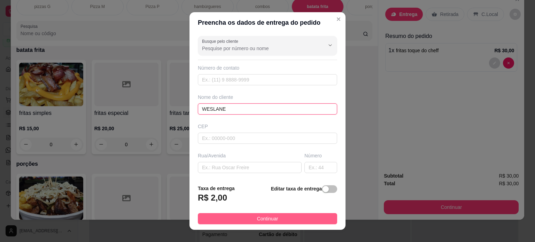
type input "WESLANE"
click at [290, 216] on button "Continuar" at bounding box center [267, 218] width 139 height 11
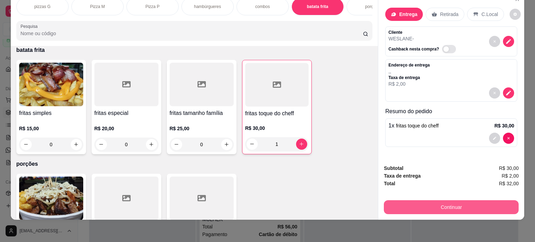
click at [420, 200] on button "Continuar" at bounding box center [451, 207] width 135 height 14
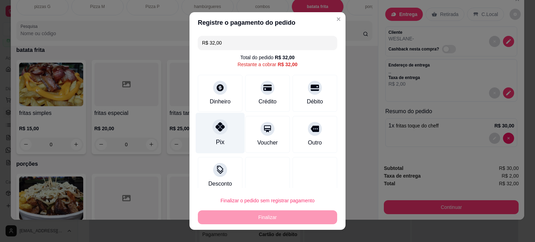
click at [212, 125] on div at bounding box center [219, 126] width 15 height 15
type input "R$ 0,00"
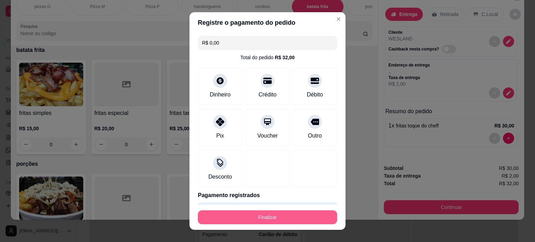
click at [260, 220] on button "Finalizar" at bounding box center [267, 217] width 139 height 14
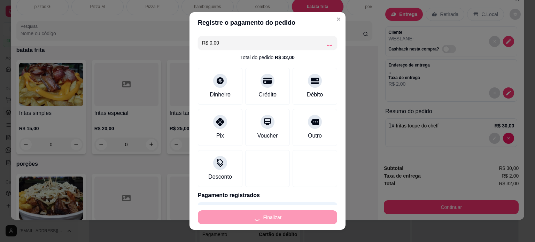
type input "0"
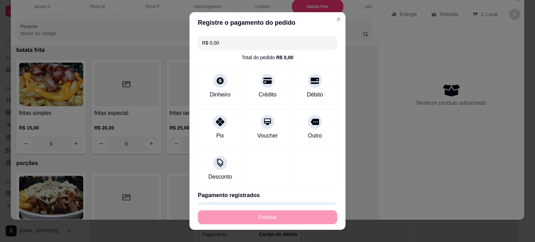
type input "-R$ 32,00"
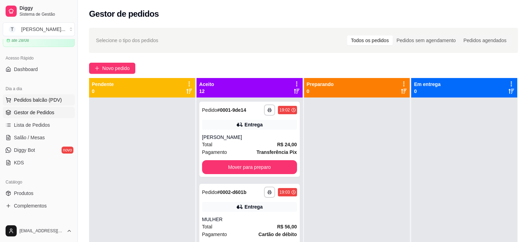
click at [56, 100] on span "Pedidos balcão (PDV)" at bounding box center [38, 99] width 48 height 7
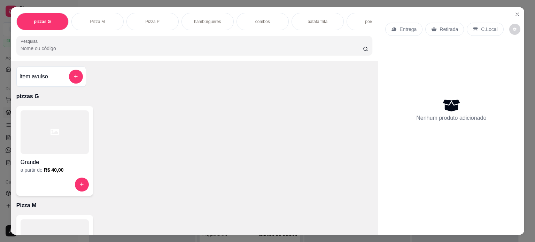
click at [208, 19] on p "hambúrgueres" at bounding box center [207, 22] width 27 height 6
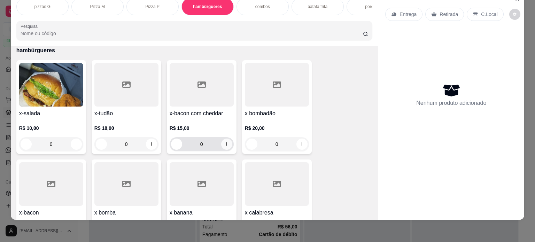
click at [225, 144] on icon "increase-product-quantity" at bounding box center [226, 143] width 5 height 5
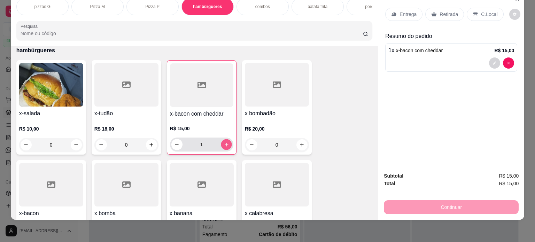
click at [225, 144] on icon "increase-product-quantity" at bounding box center [225, 144] width 5 height 5
type input "4"
click at [483, 11] on p "C.Local" at bounding box center [489, 14] width 16 height 7
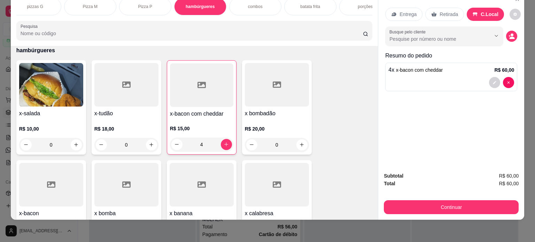
scroll to position [0, 14]
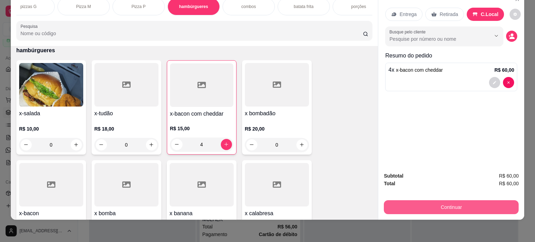
click at [467, 204] on button "Continuar" at bounding box center [451, 207] width 135 height 14
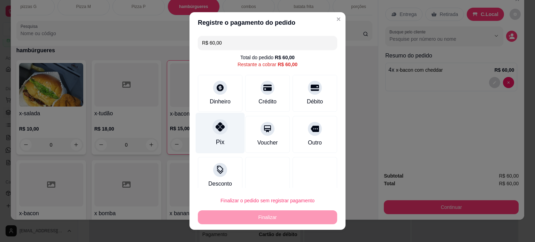
click at [219, 130] on icon at bounding box center [219, 126] width 9 height 9
type input "R$ 0,00"
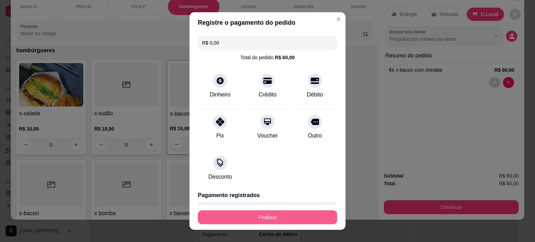
click at [281, 219] on button "Finalizar" at bounding box center [267, 217] width 139 height 14
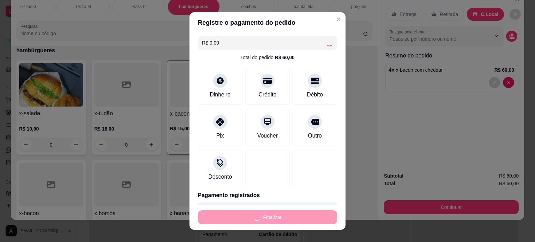
type input "0"
type input "-R$ 60,00"
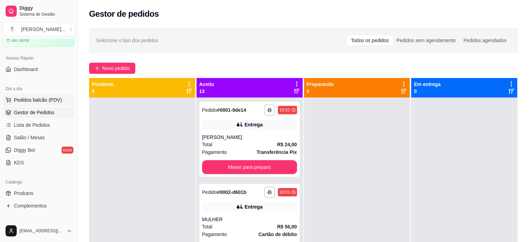
click at [42, 101] on span "Pedidos balcão (PDV)" at bounding box center [38, 99] width 48 height 7
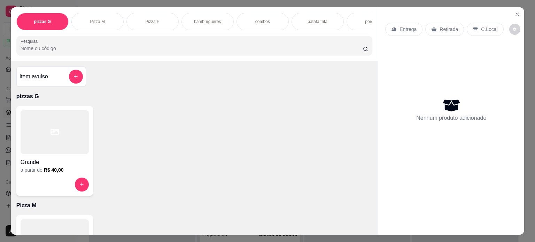
click at [201, 19] on p "hambúrgueres" at bounding box center [207, 22] width 27 height 6
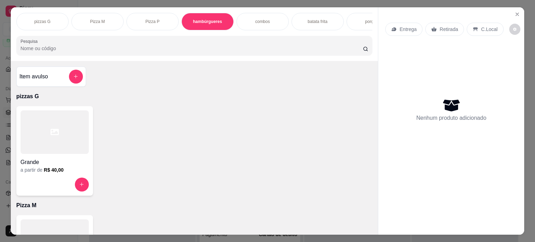
scroll to position [17, 0]
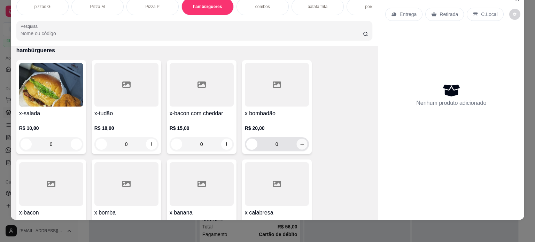
click at [299, 144] on icon "increase-product-quantity" at bounding box center [301, 144] width 5 height 5
type input "1"
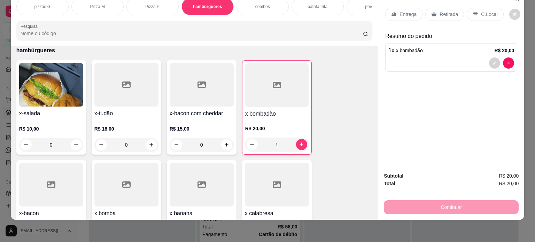
click at [316, 4] on div "batata frita" at bounding box center [317, 6] width 52 height 17
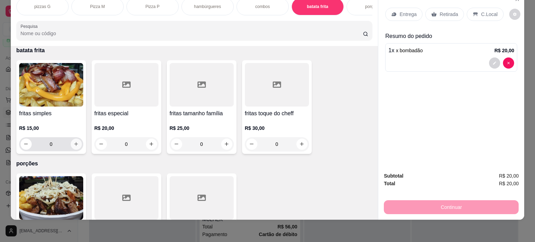
click at [73, 142] on icon "increase-product-quantity" at bounding box center [75, 143] width 5 height 5
type input "1"
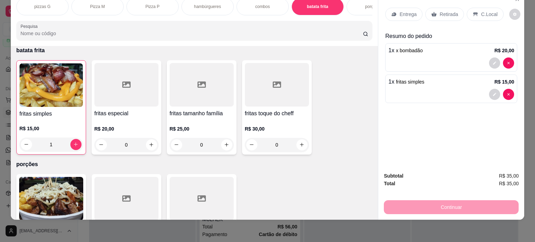
click at [403, 11] on p "Entrega" at bounding box center [407, 14] width 17 height 7
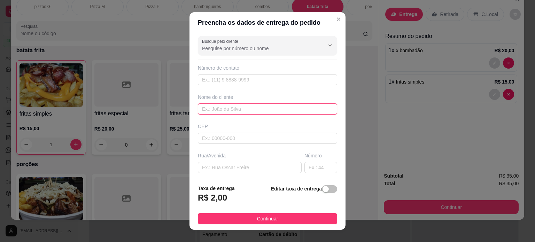
click at [240, 107] on input "text" at bounding box center [267, 108] width 139 height 11
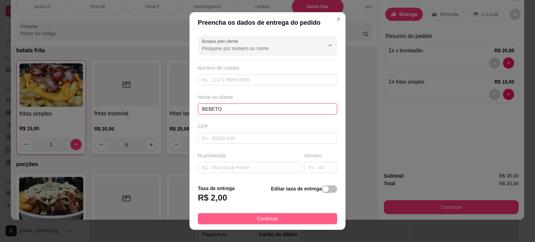
type input "BEBETO"
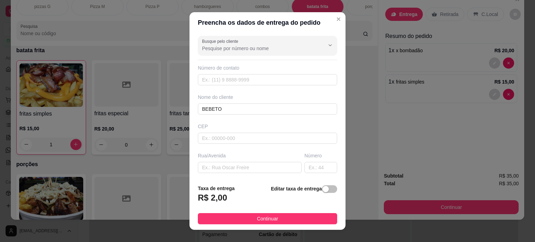
drag, startPoint x: 288, startPoint y: 216, endPoint x: 293, endPoint y: 211, distance: 6.9
click at [288, 216] on button "Continuar" at bounding box center [267, 218] width 139 height 11
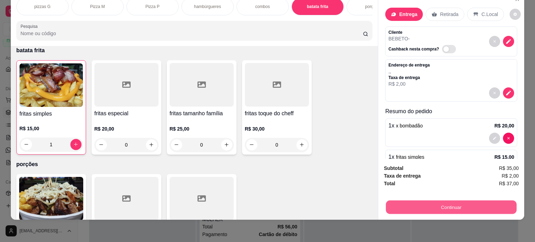
click at [446, 204] on button "Continuar" at bounding box center [451, 208] width 131 height 14
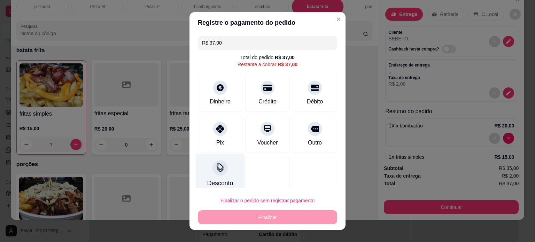
click at [218, 176] on div "Desconto" at bounding box center [220, 174] width 49 height 41
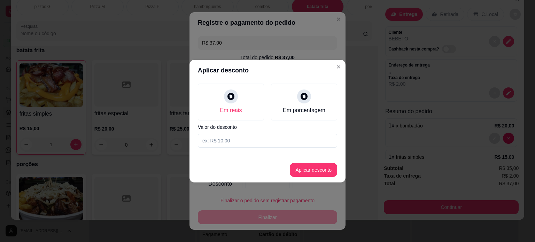
click at [277, 141] on input at bounding box center [267, 141] width 139 height 14
type input "37,00"
click at [319, 170] on button "Aplicar desconto" at bounding box center [313, 170] width 47 height 14
type input "R$ 0,00"
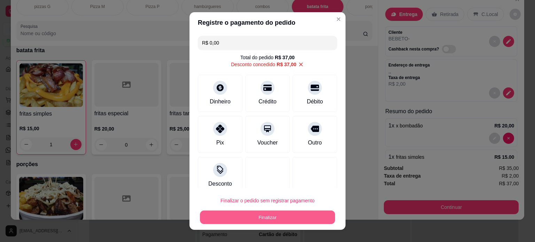
click at [280, 216] on button "Finalizar" at bounding box center [267, 218] width 135 height 14
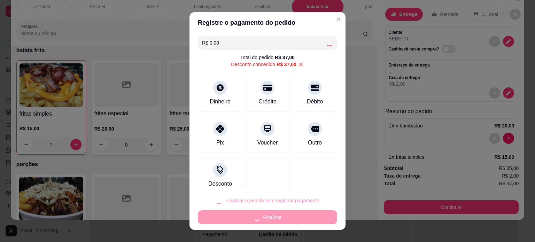
type input "0"
type input "-R$ 37,00"
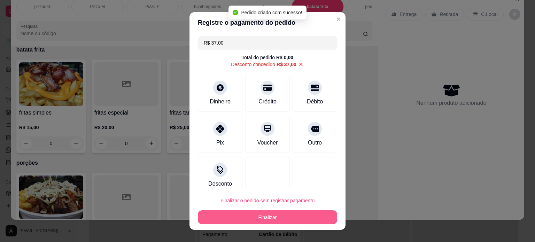
scroll to position [684, 0]
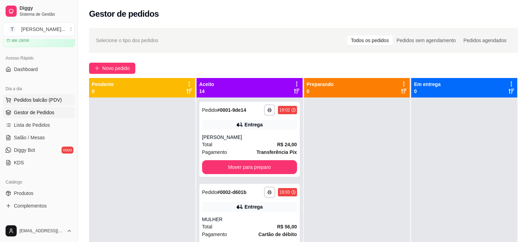
click at [27, 100] on span "Pedidos balcão (PDV)" at bounding box center [38, 99] width 48 height 7
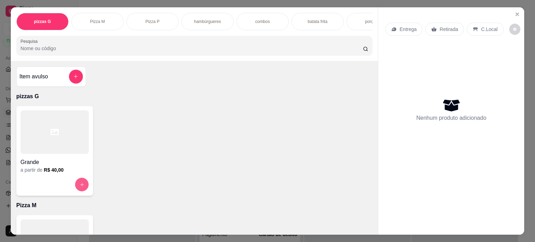
click at [79, 185] on icon "increase-product-quantity" at bounding box center [81, 184] width 5 height 5
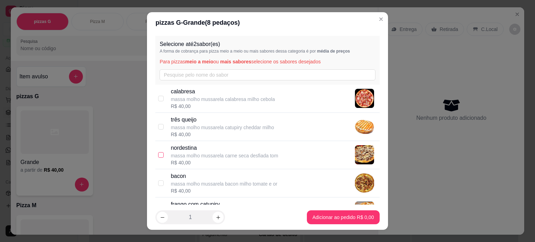
click at [158, 151] on label at bounding box center [161, 155] width 6 height 8
click at [158, 152] on input "checkbox" at bounding box center [161, 155] width 6 height 6
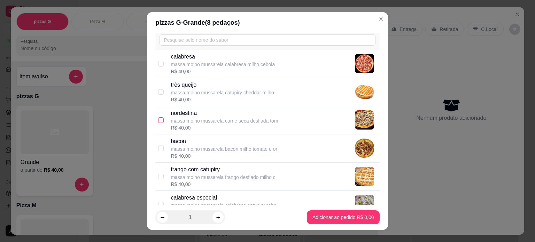
click at [158, 118] on input "checkbox" at bounding box center [161, 120] width 6 height 6
checkbox input "true"
click at [159, 175] on input "checkbox" at bounding box center [161, 177] width 6 height 6
checkbox input "true"
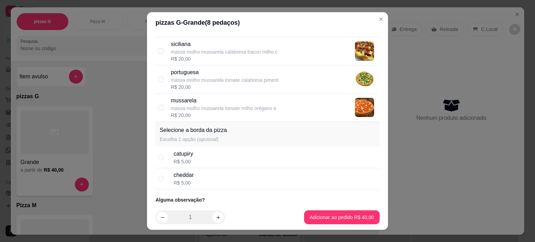
scroll to position [230, 0]
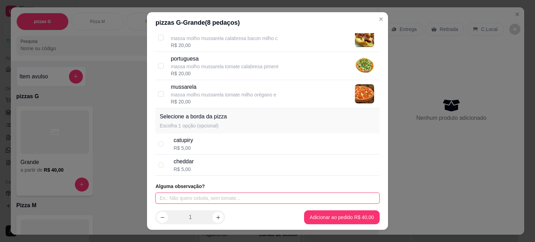
click at [172, 196] on input "text" at bounding box center [267, 198] width 224 height 11
type input "SEM CEBOLA"
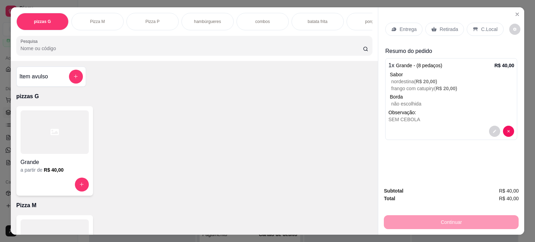
click at [445, 26] on p "Retirada" at bounding box center [448, 29] width 18 height 7
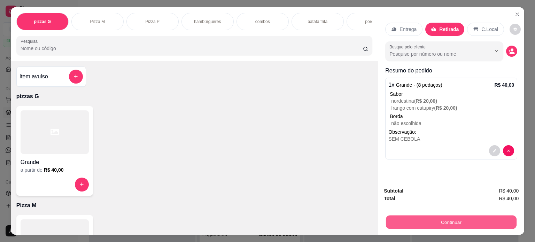
click at [460, 225] on button "Continuar" at bounding box center [451, 222] width 131 height 14
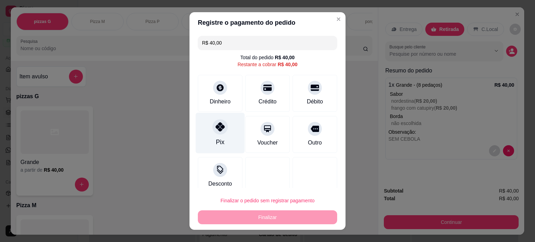
click at [216, 139] on div "Pix" at bounding box center [220, 142] width 8 height 9
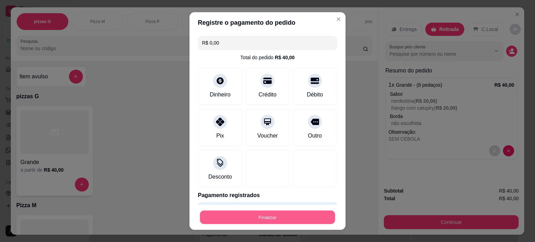
click at [266, 215] on button "Finalizar" at bounding box center [267, 218] width 135 height 14
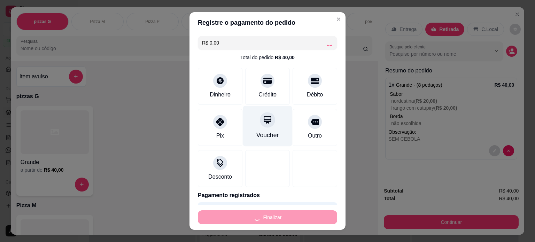
type input "-R$ 40,00"
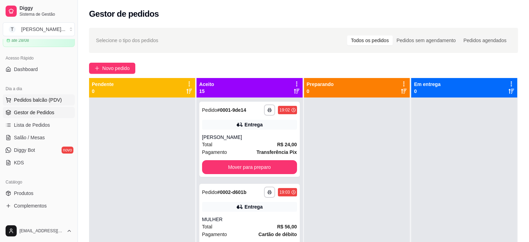
click at [38, 101] on span "Pedidos balcão (PDV)" at bounding box center [38, 99] width 48 height 7
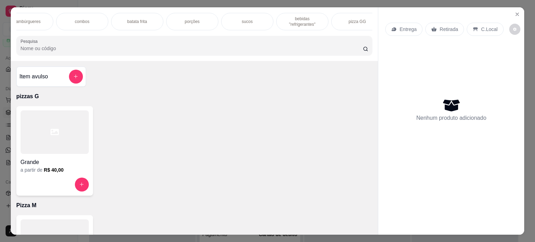
scroll to position [0, 181]
click at [295, 21] on p "bebidas "refrigerantes"" at bounding box center [301, 21] width 40 height 11
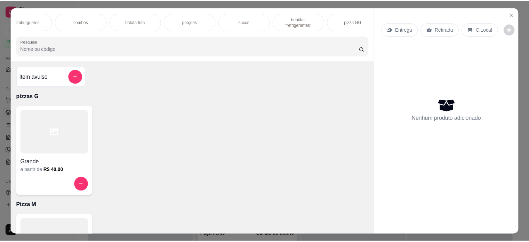
scroll to position [17, 0]
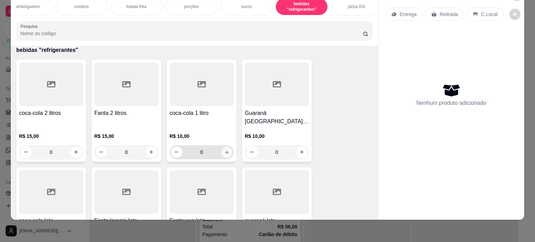
click at [222, 147] on button "increase-product-quantity" at bounding box center [226, 152] width 11 height 11
type input "1"
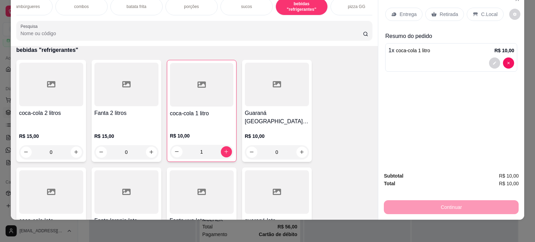
click at [403, 11] on p "Entrega" at bounding box center [407, 14] width 17 height 7
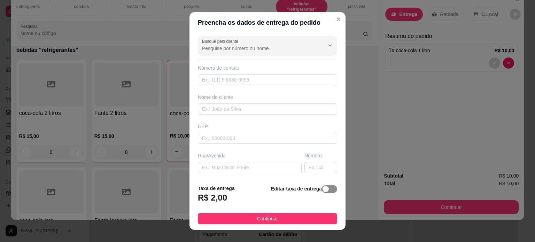
click at [322, 190] on div "button" at bounding box center [325, 189] width 6 height 6
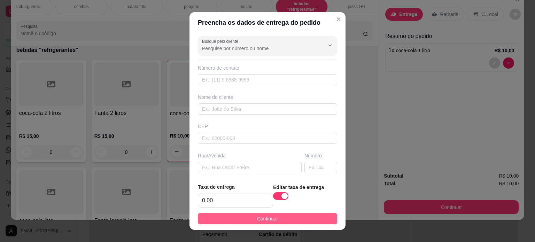
click at [309, 215] on button "Continuar" at bounding box center [267, 218] width 139 height 11
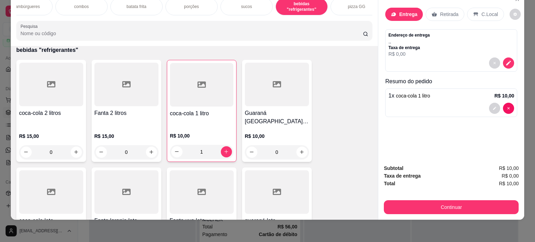
click at [446, 193] on div "Subtotal R$ 10,00 Taxa de entrega R$ 0,00 Total R$ 10,00 Continuar" at bounding box center [451, 189] width 135 height 50
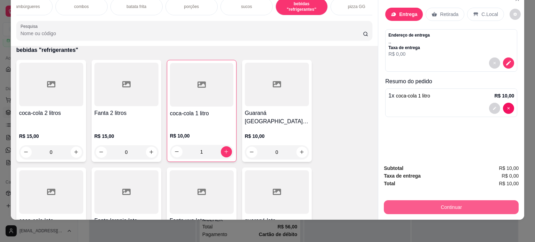
click at [446, 202] on button "Continuar" at bounding box center [451, 207] width 135 height 14
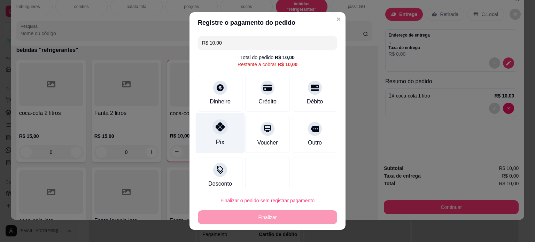
click at [217, 132] on div at bounding box center [219, 126] width 15 height 15
type input "R$ 0,00"
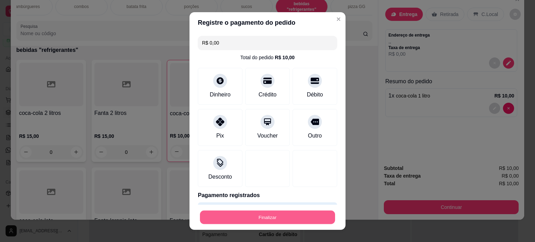
click at [251, 219] on button "Finalizar" at bounding box center [267, 218] width 135 height 14
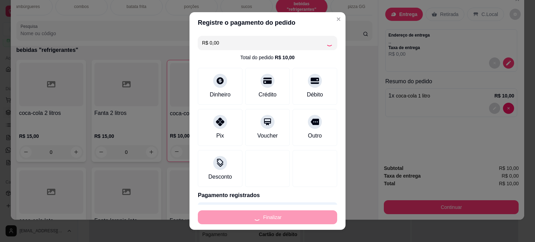
type input "0"
type input "-R$ 10,00"
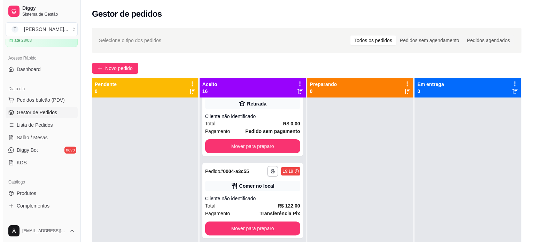
scroll to position [313, 0]
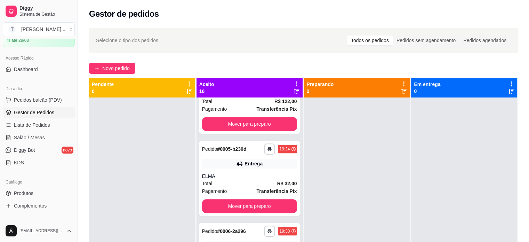
click at [348, 157] on div at bounding box center [357, 218] width 106 height 242
click at [39, 97] on span "Pedidos balcão (PDV)" at bounding box center [38, 99] width 48 height 7
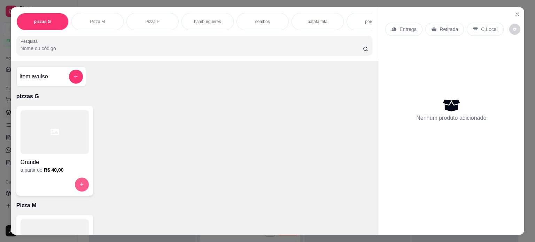
click at [81, 185] on icon "increase-product-quantity" at bounding box center [81, 184] width 5 height 5
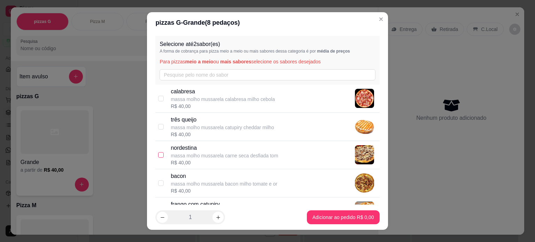
click at [159, 152] on input "checkbox" at bounding box center [161, 155] width 6 height 6
checkbox input "true"
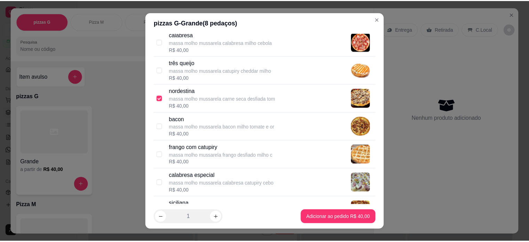
scroll to position [35, 0]
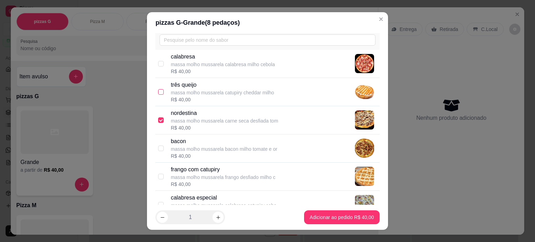
click at [158, 91] on input "checkbox" at bounding box center [161, 92] width 6 height 6
checkbox input "true"
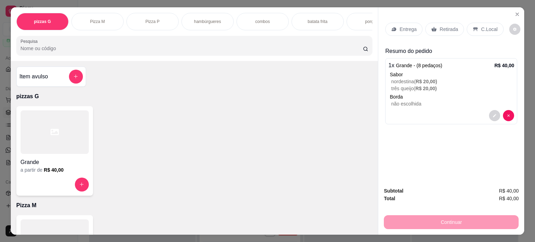
click at [445, 29] on p "Retirada" at bounding box center [448, 29] width 18 height 7
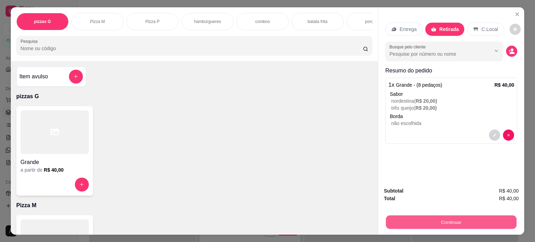
click at [454, 215] on button "Continuar" at bounding box center [451, 222] width 131 height 14
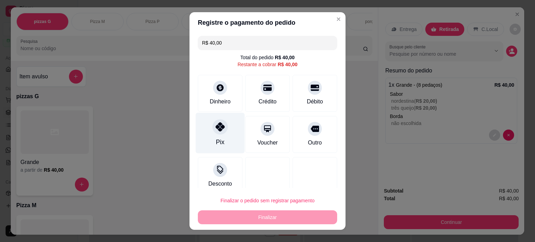
click at [216, 125] on icon at bounding box center [219, 126] width 9 height 9
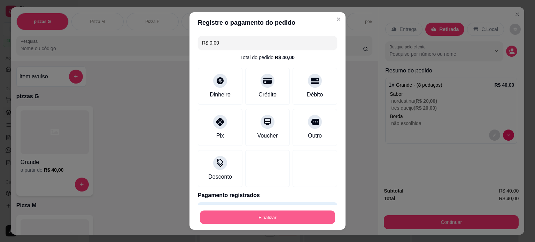
click at [283, 222] on button "Finalizar" at bounding box center [267, 218] width 135 height 14
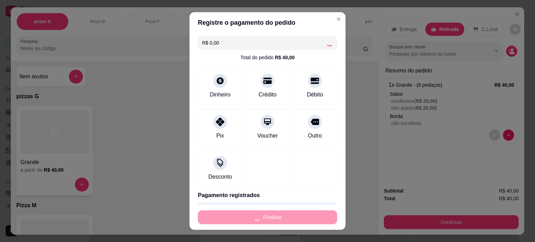
type input "-R$ 40,00"
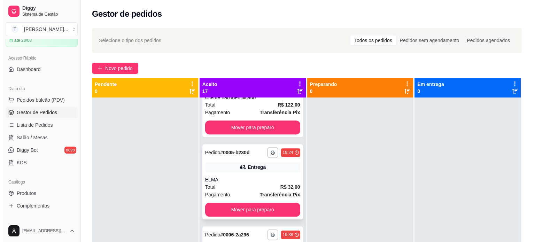
scroll to position [244, 0]
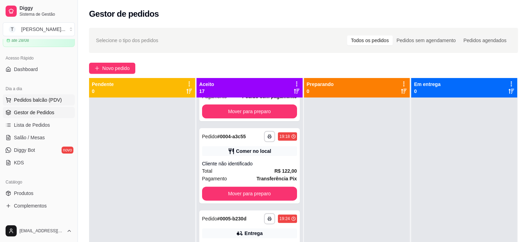
click at [39, 101] on span "Pedidos balcão (PDV)" at bounding box center [38, 99] width 48 height 7
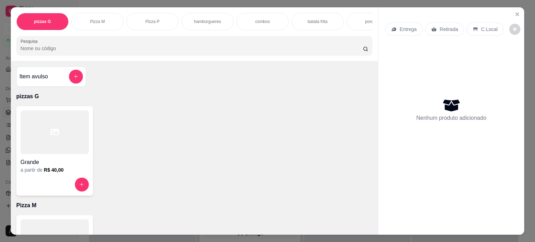
click at [150, 19] on p "Pizza P" at bounding box center [152, 22] width 14 height 6
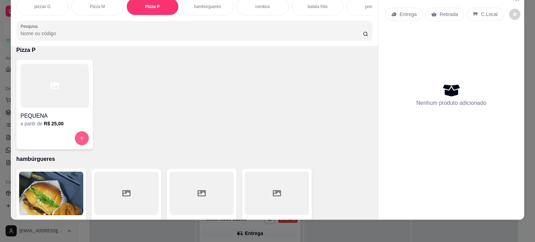
click at [80, 138] on icon "increase-product-quantity" at bounding box center [82, 138] width 4 height 4
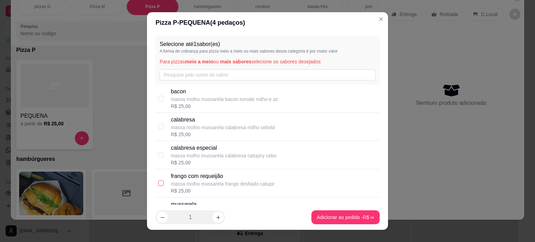
click at [158, 185] on input "checkbox" at bounding box center [161, 183] width 6 height 6
checkbox input "true"
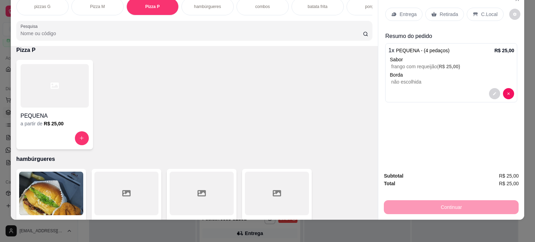
click at [402, 11] on p "Entrega" at bounding box center [407, 14] width 17 height 7
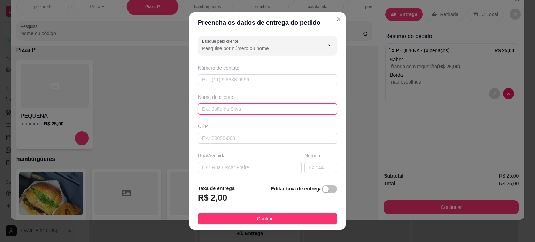
click at [207, 107] on input "text" at bounding box center [267, 108] width 139 height 11
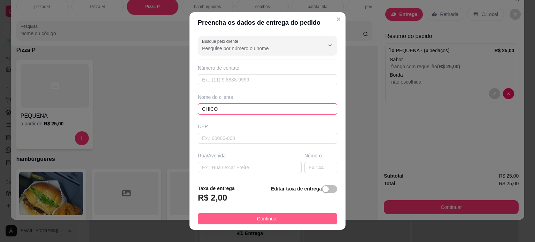
type input "CHICO"
click at [245, 220] on button "Continuar" at bounding box center [267, 218] width 139 height 11
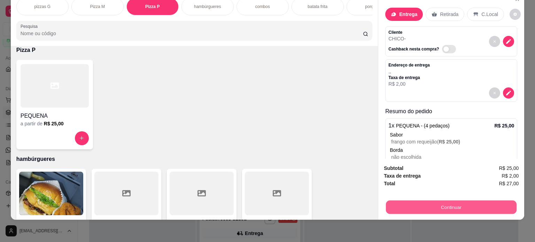
click at [433, 205] on button "Continuar" at bounding box center [451, 208] width 131 height 14
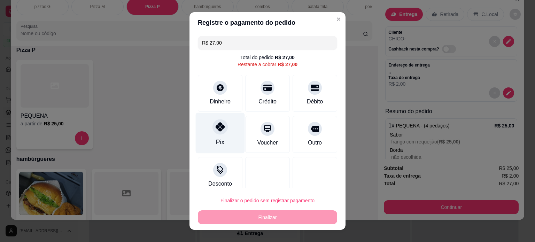
click at [215, 128] on icon at bounding box center [219, 126] width 9 height 9
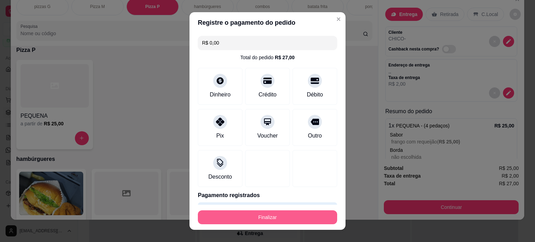
click at [225, 216] on button "Finalizar" at bounding box center [267, 217] width 139 height 14
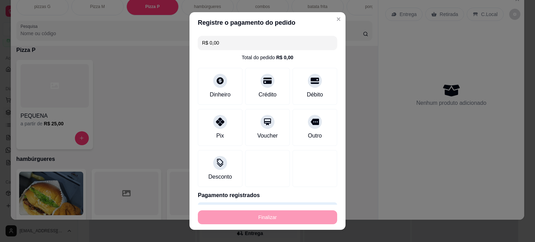
type input "-R$ 27,00"
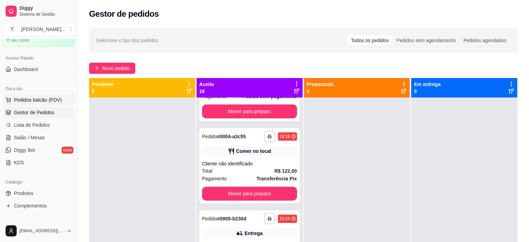
click at [35, 101] on span "Pedidos balcão (PDV)" at bounding box center [38, 99] width 48 height 7
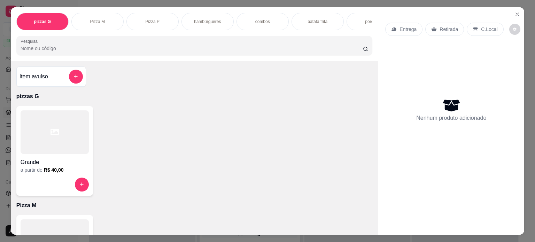
click at [107, 17] on div "Pizza M" at bounding box center [97, 21] width 52 height 17
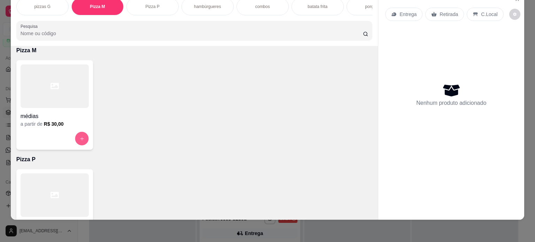
click at [79, 136] on icon "increase-product-quantity" at bounding box center [81, 138] width 5 height 5
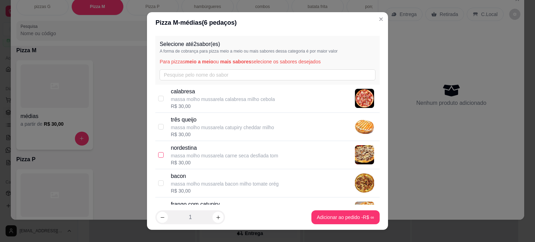
click at [158, 154] on input "checkbox" at bounding box center [161, 155] width 6 height 6
checkbox input "true"
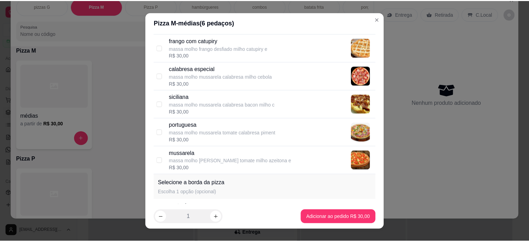
scroll to position [174, 0]
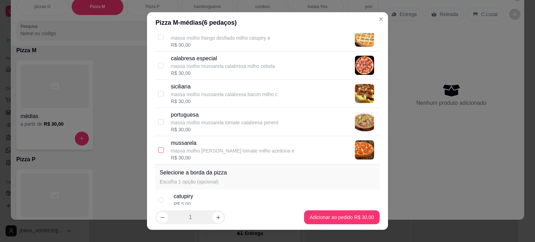
click at [158, 149] on input "checkbox" at bounding box center [161, 150] width 6 height 6
checkbox input "true"
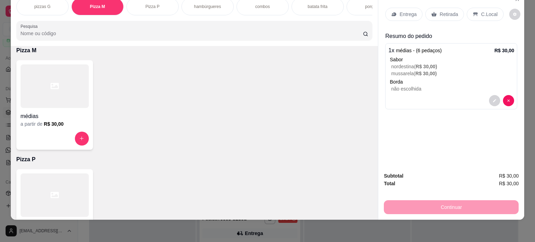
click at [405, 11] on p "Entrega" at bounding box center [407, 14] width 17 height 7
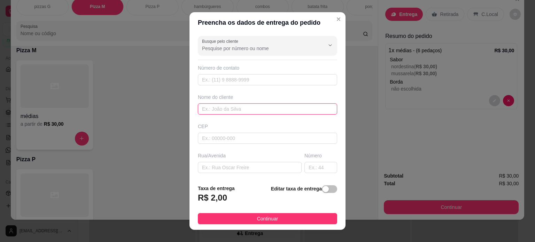
click at [252, 106] on input "text" at bounding box center [267, 108] width 139 height 11
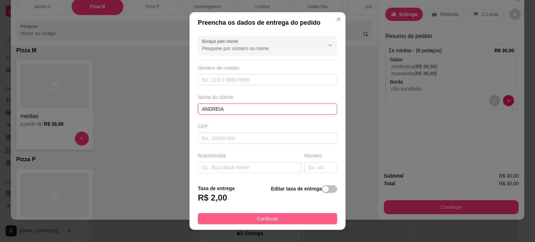
type input "ANDREIA"
click at [273, 216] on button "Continuar" at bounding box center [267, 218] width 139 height 11
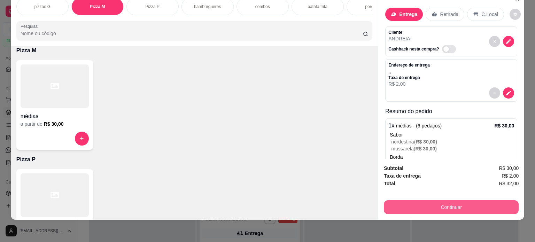
click at [399, 200] on button "Continuar" at bounding box center [451, 207] width 135 height 14
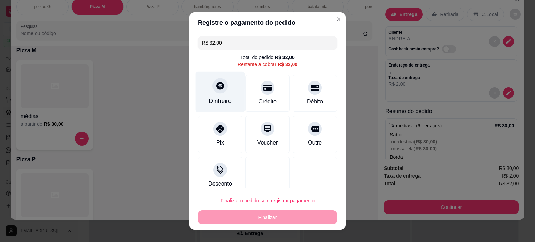
click at [214, 92] on div at bounding box center [219, 85] width 15 height 15
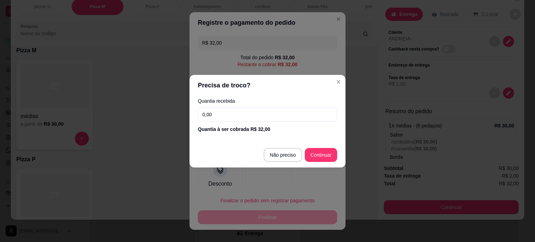
click at [249, 111] on input "0,00" at bounding box center [267, 115] width 139 height 14
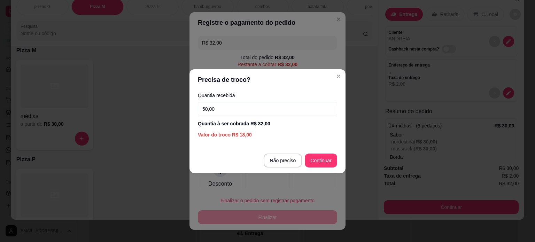
type input "50,00"
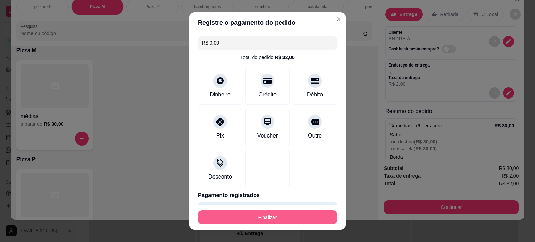
click at [289, 219] on button "Finalizar" at bounding box center [267, 217] width 139 height 14
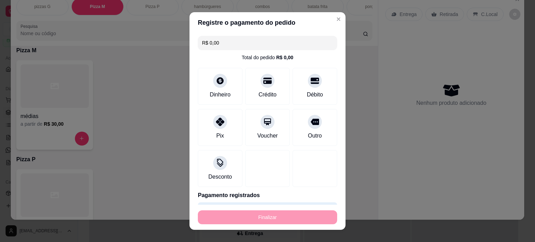
type input "-R$ 32,00"
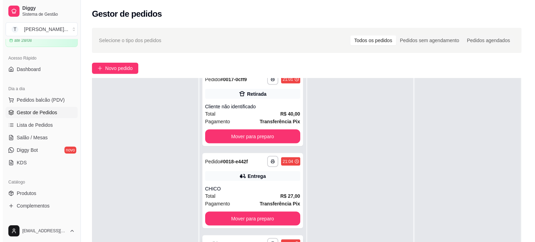
scroll to position [106, 0]
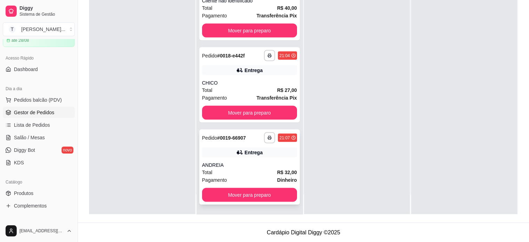
click at [254, 163] on div "ANDREIA" at bounding box center [249, 165] width 95 height 7
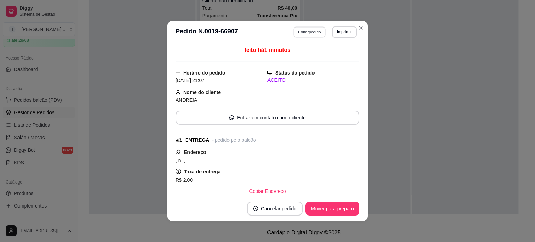
click at [307, 33] on button "Editar pedido" at bounding box center [309, 31] width 32 height 11
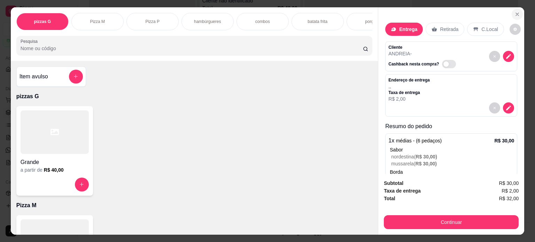
click at [514, 11] on icon "Close" at bounding box center [517, 14] width 6 height 6
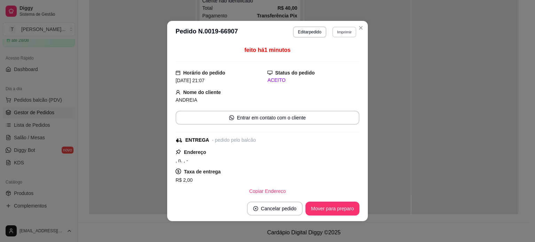
click at [351, 30] on button "Imprimir" at bounding box center [344, 31] width 24 height 11
click at [329, 57] on button "IMPRESSORA" at bounding box center [329, 56] width 50 height 11
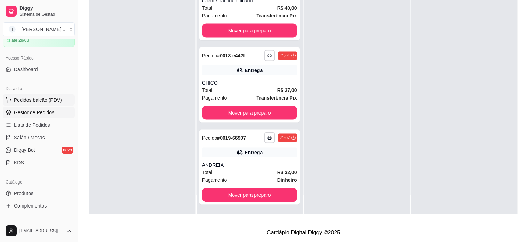
click at [40, 98] on span "Pedidos balcão (PDV)" at bounding box center [38, 99] width 48 height 7
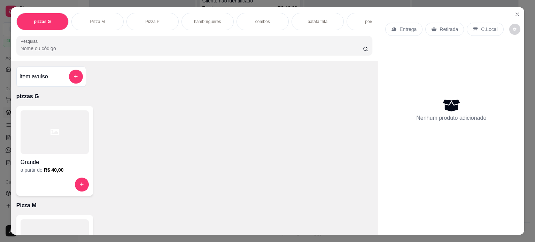
click at [274, 20] on div "combos" at bounding box center [262, 21] width 52 height 17
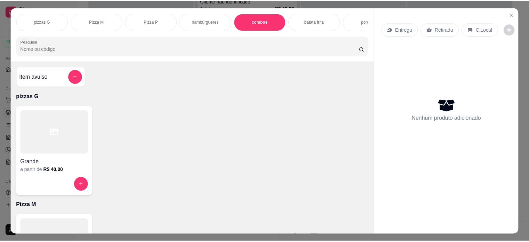
scroll to position [17, 0]
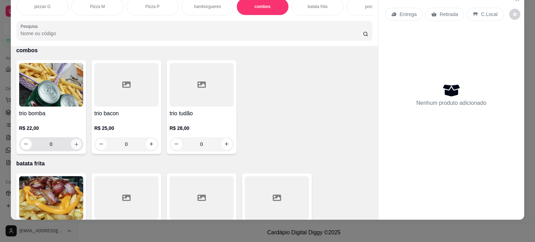
click at [73, 144] on icon "increase-product-quantity" at bounding box center [75, 144] width 5 height 5
type input "1"
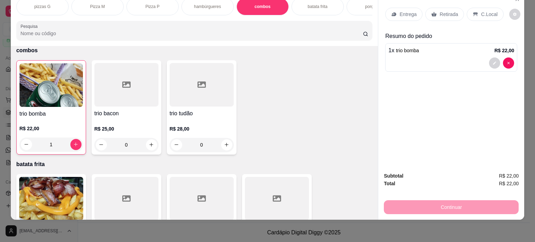
click at [394, 11] on div "Entrega" at bounding box center [403, 14] width 37 height 13
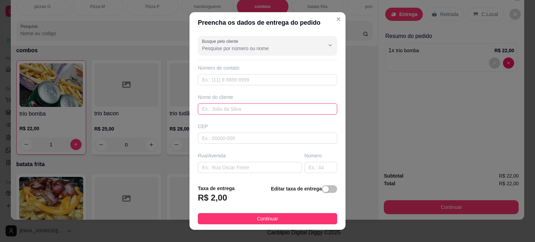
click at [238, 109] on input "text" at bounding box center [267, 108] width 139 height 11
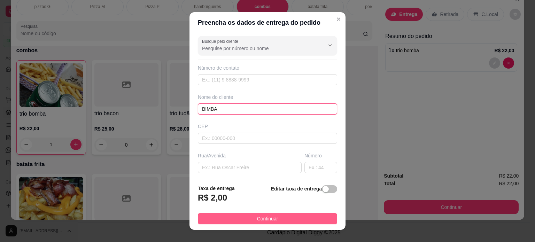
type input "BIMBA"
click at [273, 214] on button "Continuar" at bounding box center [267, 218] width 139 height 11
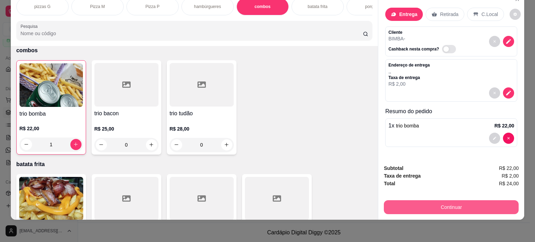
click at [384, 204] on button "Continuar" at bounding box center [451, 207] width 135 height 14
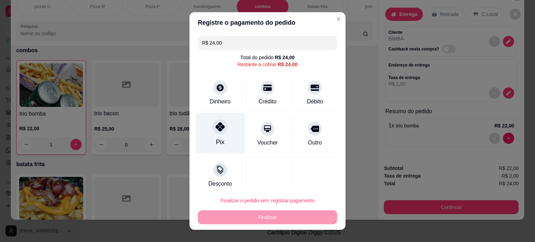
drag, startPoint x: 218, startPoint y: 139, endPoint x: 228, endPoint y: 158, distance: 22.4
click at [218, 139] on div "Pix" at bounding box center [220, 142] width 8 height 9
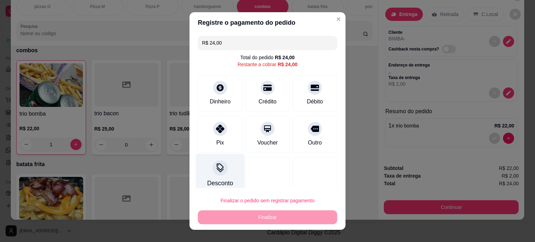
type input "R$ 0,00"
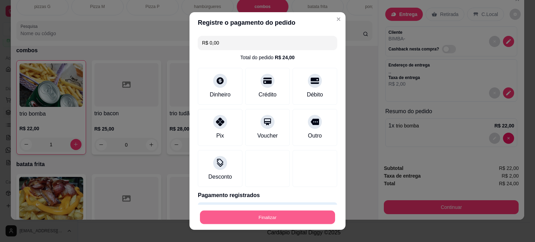
click at [254, 219] on button "Finalizar" at bounding box center [267, 218] width 135 height 14
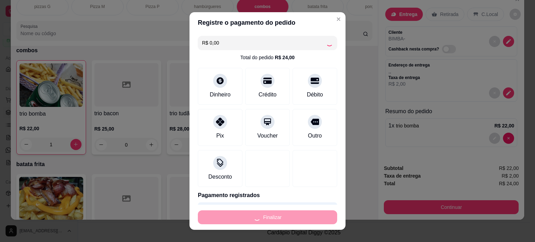
type input "0"
type input "-R$ 24,00"
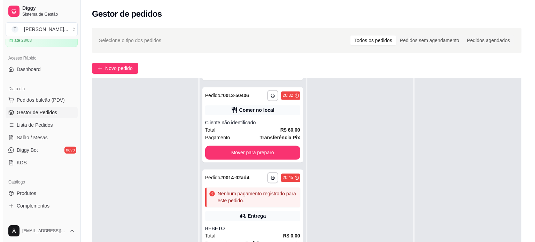
scroll to position [990, 0]
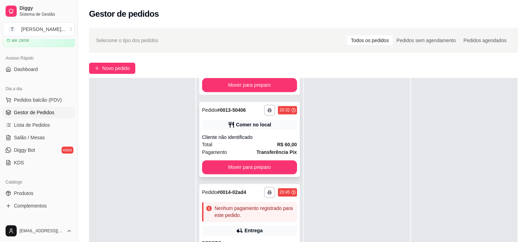
click at [245, 144] on div "Total R$ 60,00" at bounding box center [249, 145] width 95 height 8
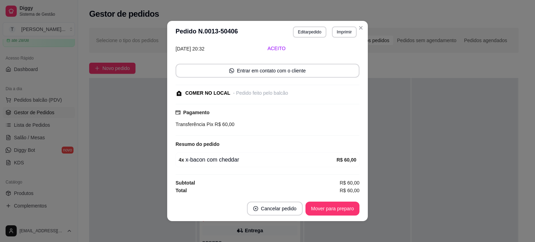
scroll to position [1, 0]
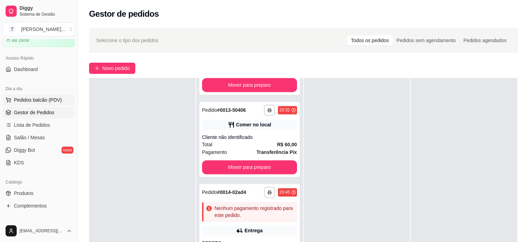
click at [45, 98] on span "Pedidos balcão (PDV)" at bounding box center [38, 99] width 48 height 7
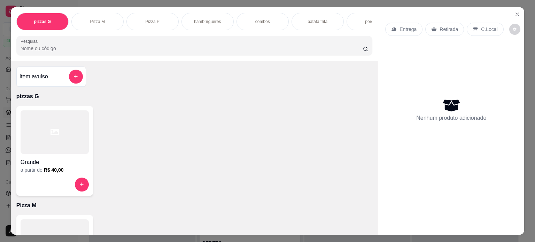
click at [269, 23] on div "combos" at bounding box center [262, 21] width 52 height 17
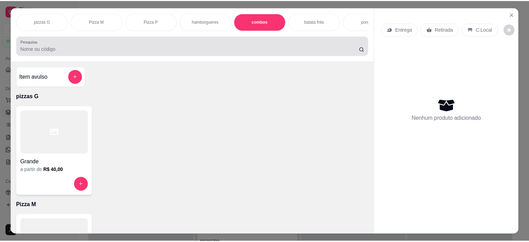
scroll to position [17, 0]
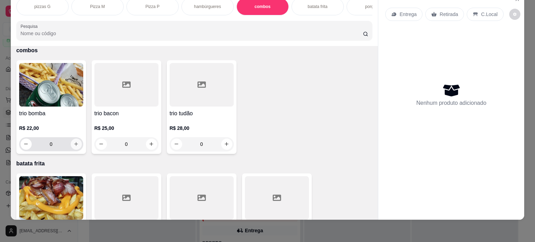
click at [74, 146] on icon "increase-product-quantity" at bounding box center [75, 143] width 5 height 5
type input "1"
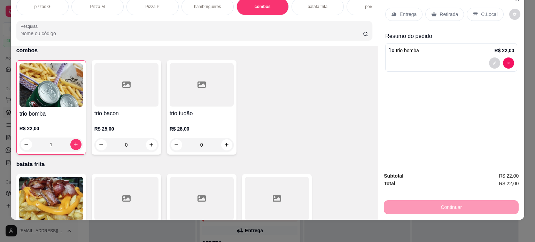
click at [408, 11] on p "Entrega" at bounding box center [407, 14] width 17 height 7
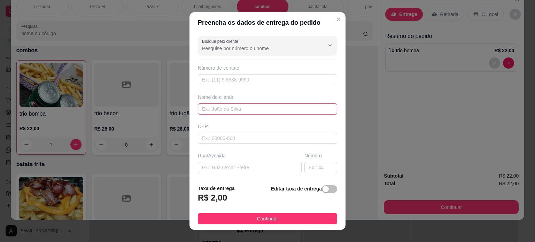
click at [242, 105] on input "text" at bounding box center [267, 108] width 139 height 11
type input "JOSEANE"
drag, startPoint x: 316, startPoint y: 190, endPoint x: 304, endPoint y: 207, distance: 21.0
click at [322, 190] on div "button" at bounding box center [325, 189] width 6 height 6
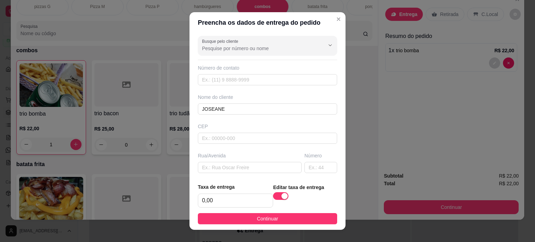
drag, startPoint x: 301, startPoint y: 218, endPoint x: 322, endPoint y: 220, distance: 21.3
click at [302, 219] on button "Continuar" at bounding box center [267, 218] width 139 height 11
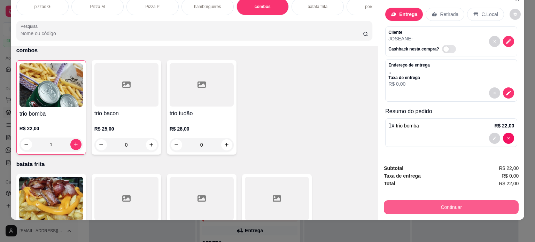
click at [435, 200] on button "Continuar" at bounding box center [451, 207] width 135 height 14
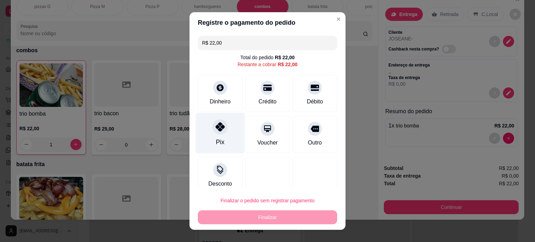
click at [220, 125] on icon at bounding box center [219, 126] width 9 height 9
type input "R$ 0,00"
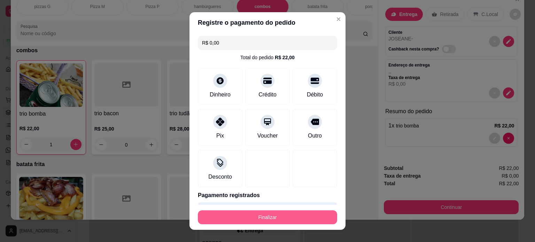
click at [255, 218] on button "Finalizar" at bounding box center [267, 217] width 139 height 14
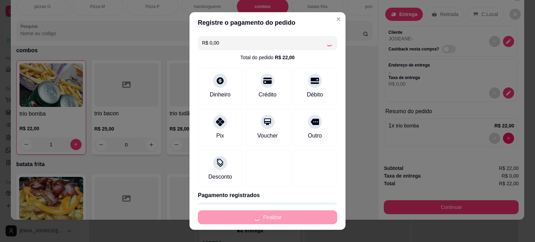
type input "0"
type input "-R$ 22,00"
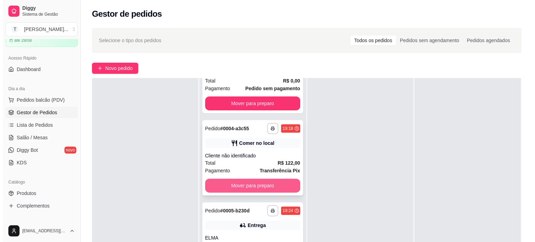
scroll to position [244, 0]
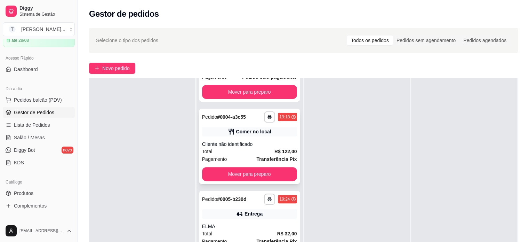
click at [254, 154] on div "Total R$ 122,00" at bounding box center [249, 152] width 95 height 8
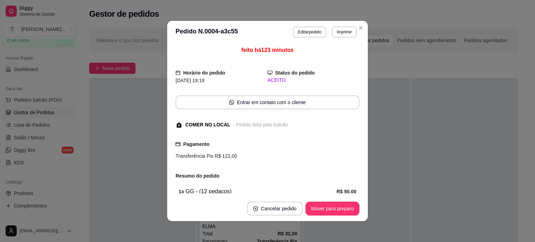
click at [262, 132] on div "feito há 123 minutos Horário do pedido [DATE] 19:18 Status do pedido ACEITO Ent…" at bounding box center [267, 119] width 184 height 147
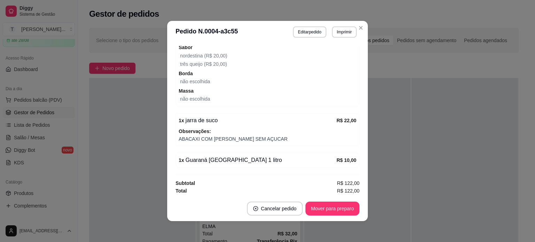
scroll to position [1, 0]
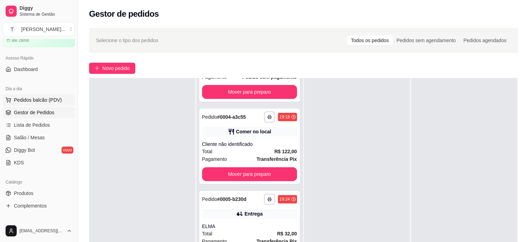
click at [18, 100] on span "Pedidos balcão (PDV)" at bounding box center [38, 99] width 48 height 7
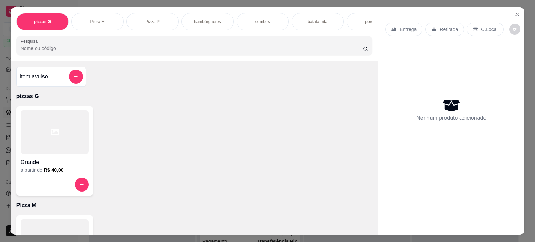
click at [105, 22] on div "Pizza M" at bounding box center [97, 21] width 52 height 17
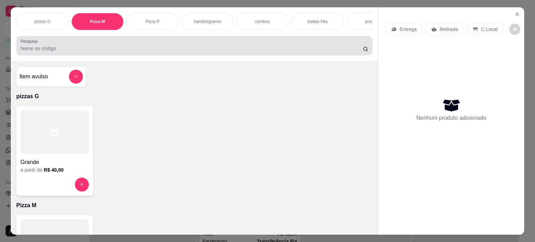
scroll to position [17, 0]
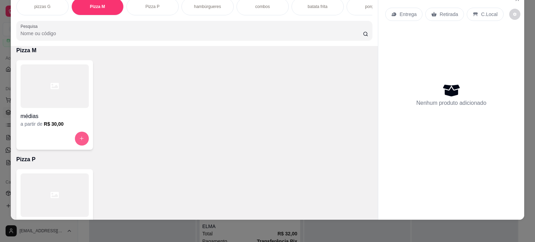
click at [80, 137] on icon "increase-product-quantity" at bounding box center [82, 139] width 4 height 4
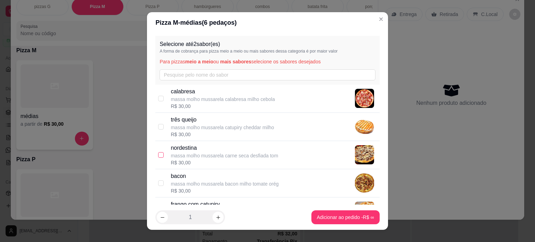
click at [159, 155] on input "checkbox" at bounding box center [161, 155] width 6 height 6
checkbox input "true"
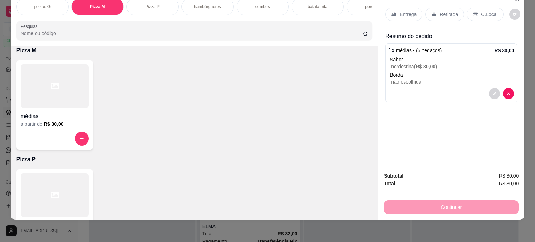
click at [410, 11] on p "Entrega" at bounding box center [407, 14] width 17 height 7
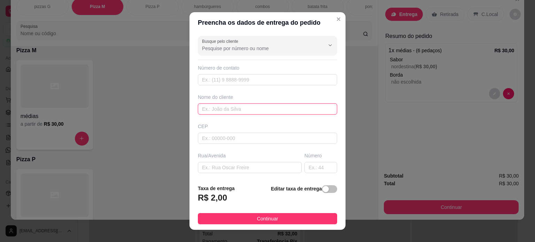
click at [234, 110] on input "text" at bounding box center [267, 108] width 139 height 11
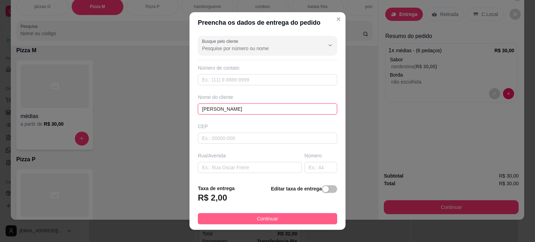
type input "[PERSON_NAME]"
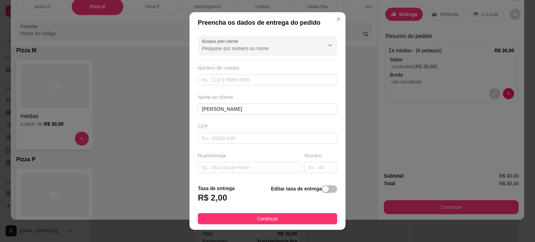
drag, startPoint x: 246, startPoint y: 219, endPoint x: 251, endPoint y: 220, distance: 4.5
click at [246, 219] on button "Continuar" at bounding box center [267, 218] width 139 height 11
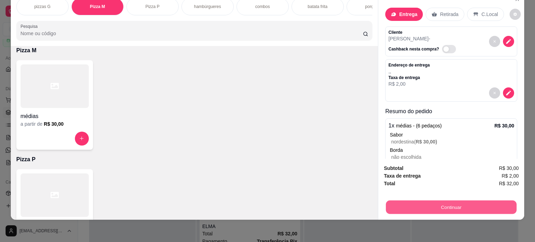
click at [418, 201] on button "Continuar" at bounding box center [451, 208] width 131 height 14
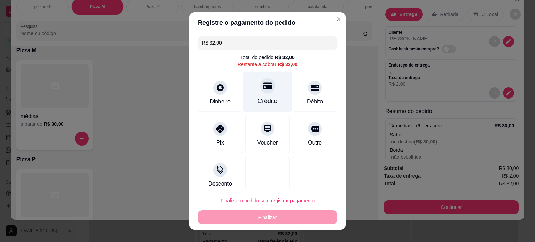
click at [281, 95] on div "Crédito" at bounding box center [267, 91] width 49 height 41
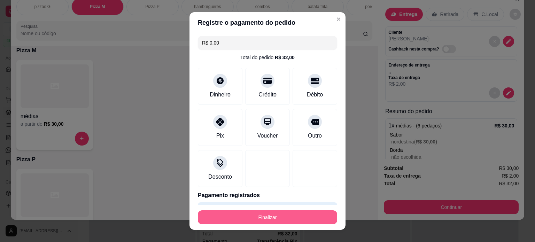
click at [261, 217] on button "Finalizar" at bounding box center [267, 217] width 139 height 14
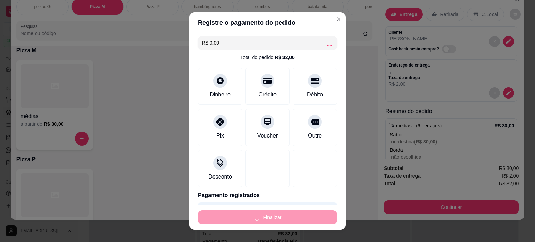
type input "-R$ 32,00"
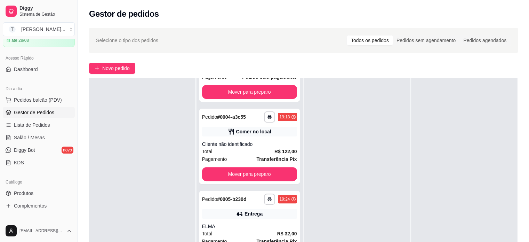
click at [32, 110] on span "Gestor de Pedidos" at bounding box center [34, 112] width 40 height 7
click at [35, 111] on span "Gestor de Pedidos" at bounding box center [34, 112] width 40 height 7
click at [51, 97] on span "Pedidos balcão (PDV)" at bounding box center [38, 99] width 48 height 7
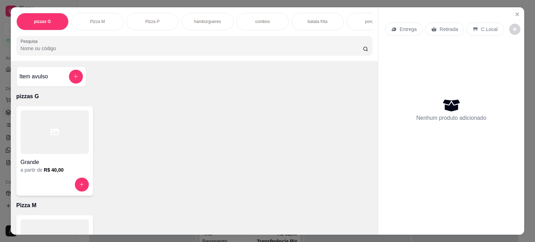
click at [195, 19] on p "hambúrgueres" at bounding box center [207, 22] width 27 height 6
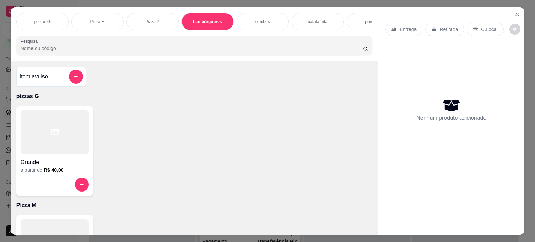
scroll to position [17, 0]
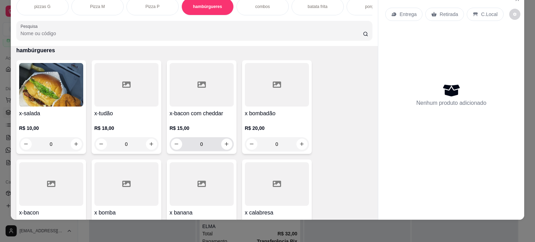
click at [229, 142] on div "0" at bounding box center [202, 144] width 64 height 14
click at [224, 143] on icon "increase-product-quantity" at bounding box center [226, 144] width 5 height 5
type input "1"
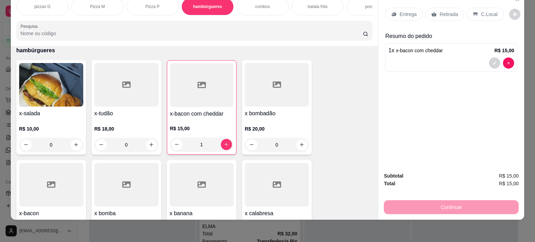
click at [401, 11] on p "Entrega" at bounding box center [407, 14] width 17 height 7
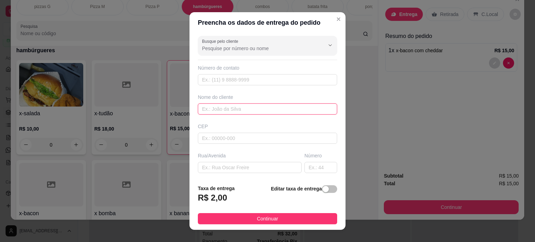
click at [240, 108] on input "text" at bounding box center [267, 108] width 139 height 11
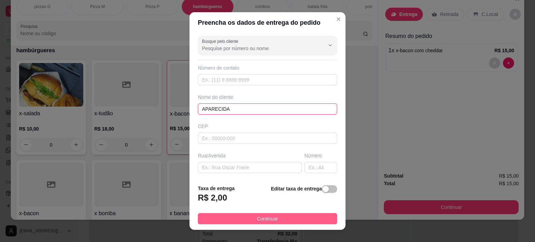
type input "APARECIDA"
click at [270, 218] on span "Continuar" at bounding box center [267, 219] width 21 height 8
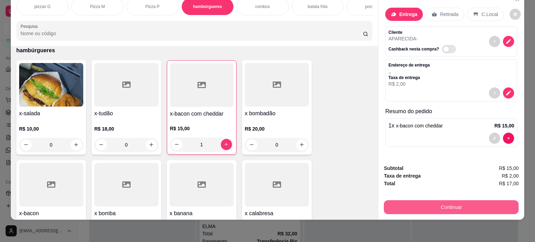
click at [468, 202] on button "Continuar" at bounding box center [451, 207] width 135 height 14
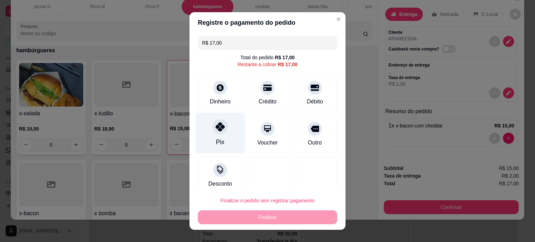
click at [218, 120] on div at bounding box center [219, 126] width 15 height 15
type input "R$ 0,00"
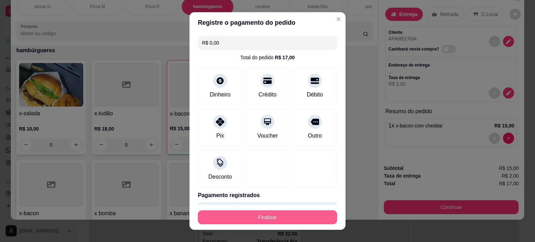
click at [234, 218] on button "Finalizar" at bounding box center [267, 217] width 139 height 14
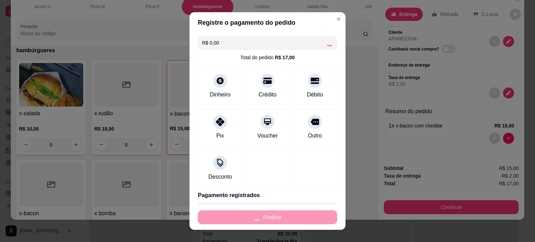
type input "0"
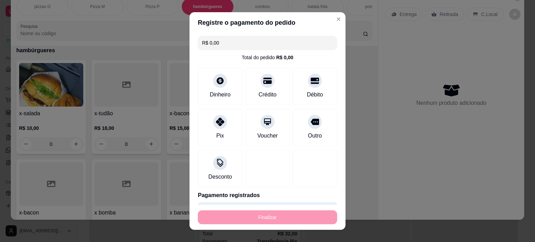
type input "-R$ 17,00"
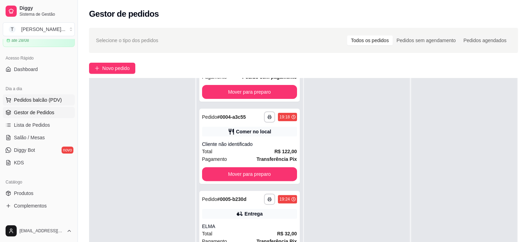
click at [35, 98] on span "Pedidos balcão (PDV)" at bounding box center [38, 99] width 48 height 7
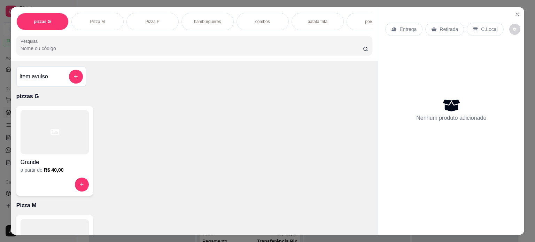
click at [217, 19] on p "hambúrgueres" at bounding box center [207, 22] width 27 height 6
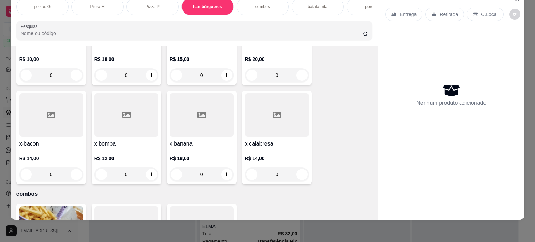
scroll to position [427, 0]
click at [150, 173] on icon "increase-product-quantity" at bounding box center [151, 173] width 5 height 5
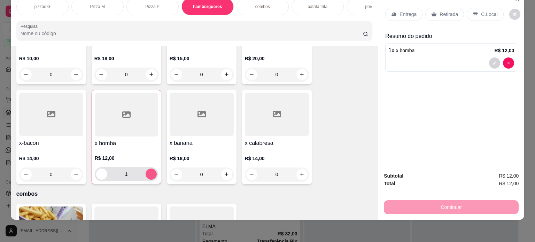
click at [150, 173] on icon "increase-product-quantity" at bounding box center [150, 173] width 5 height 5
type input "2"
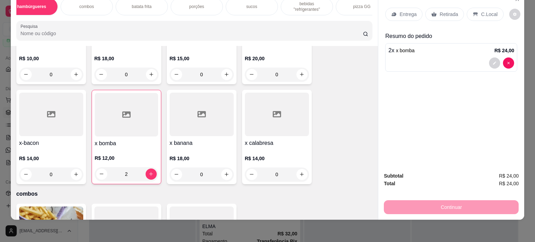
scroll to position [0, 181]
click at [304, 4] on p "bebidas "refrigerantes"" at bounding box center [301, 6] width 40 height 11
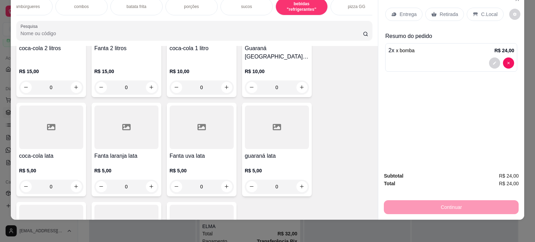
scroll to position [1201, 0]
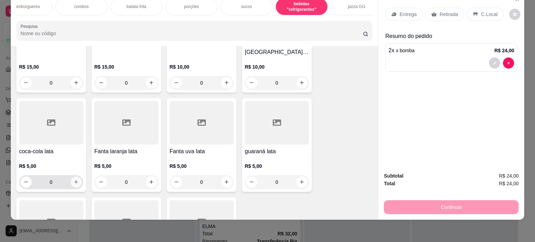
click at [74, 180] on icon "increase-product-quantity" at bounding box center [76, 182] width 4 height 4
type input "1"
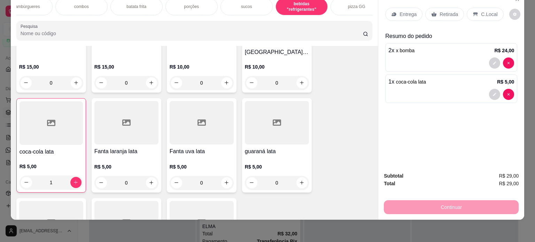
click at [406, 12] on div "Entrega" at bounding box center [403, 14] width 37 height 13
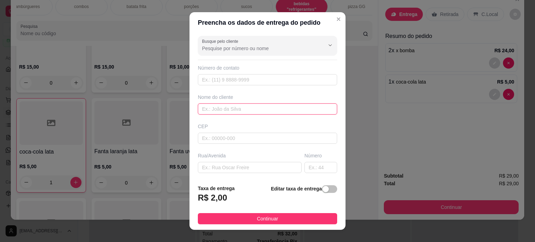
click at [208, 108] on input "text" at bounding box center [267, 108] width 139 height 11
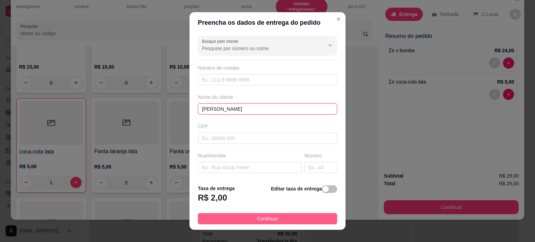
type input "[PERSON_NAME]"
click at [302, 219] on button "Continuar" at bounding box center [267, 218] width 139 height 11
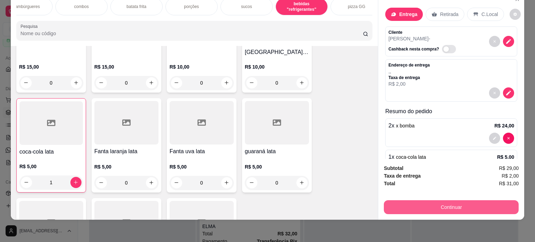
click at [451, 203] on button "Continuar" at bounding box center [451, 207] width 135 height 14
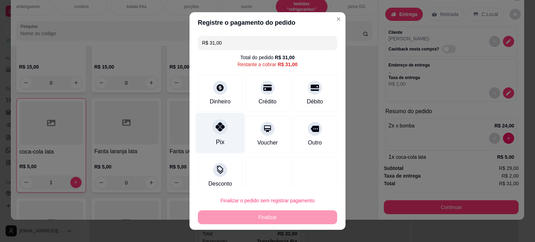
click at [224, 135] on div "Pix" at bounding box center [220, 132] width 49 height 41
type input "R$ 0,00"
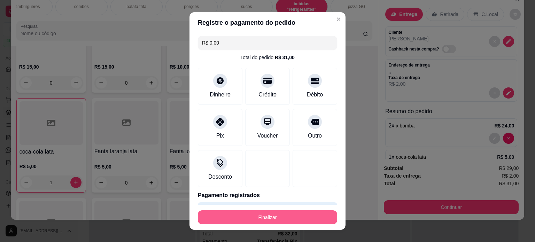
click at [253, 215] on button "Finalizar" at bounding box center [267, 217] width 139 height 14
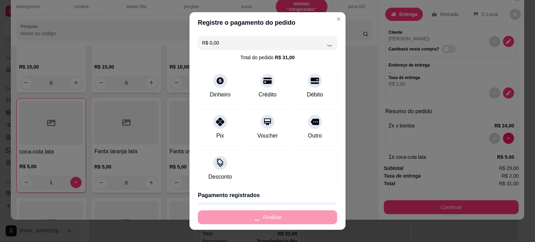
type input "0"
type input "-R$ 31,00"
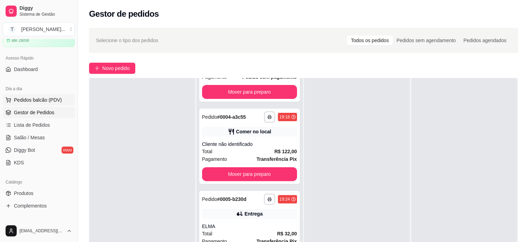
click at [47, 96] on span "Pedidos balcão (PDV)" at bounding box center [38, 99] width 48 height 7
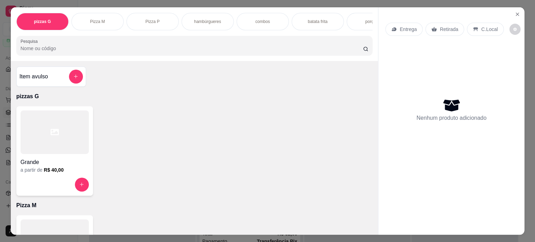
click at [47, 101] on p "pizzas G" at bounding box center [194, 96] width 356 height 8
click at [256, 19] on p "combos" at bounding box center [262, 22] width 15 height 6
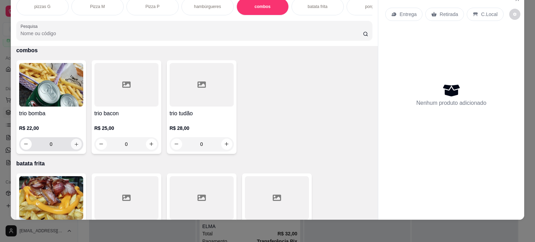
click at [73, 144] on icon "increase-product-quantity" at bounding box center [75, 144] width 5 height 5
type input "1"
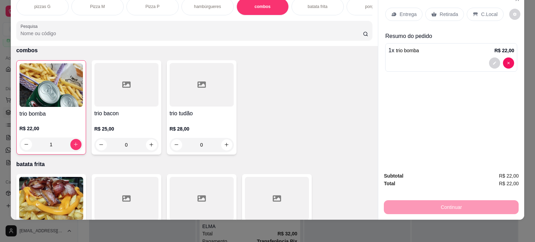
click at [403, 11] on p "Entrega" at bounding box center [407, 14] width 17 height 7
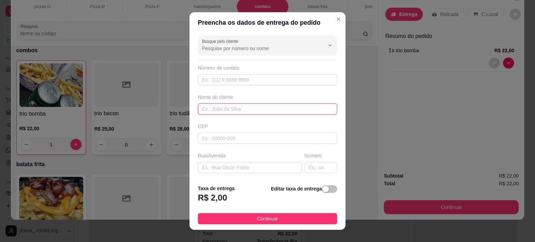
click at [227, 107] on input "text" at bounding box center [267, 108] width 139 height 11
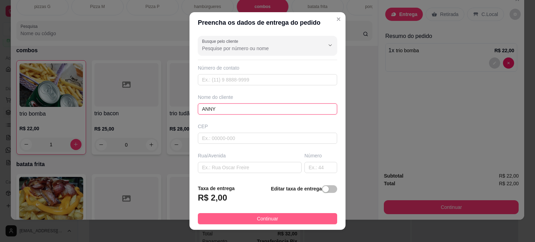
type input "ANNY"
click at [257, 218] on span "Continuar" at bounding box center [267, 219] width 21 height 8
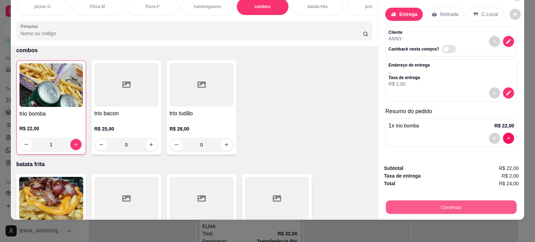
click at [416, 204] on button "Continuar" at bounding box center [451, 208] width 131 height 14
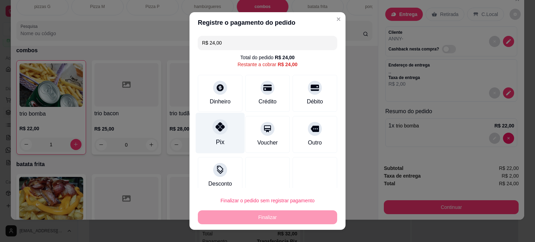
click at [211, 137] on div "Pix" at bounding box center [220, 132] width 49 height 41
type input "R$ 0,00"
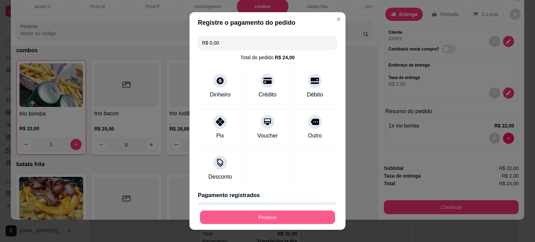
click at [251, 220] on button "Finalizar" at bounding box center [267, 218] width 135 height 14
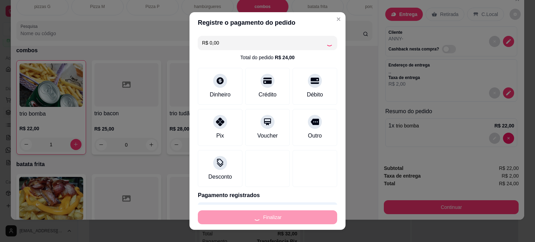
type input "0"
type input "-R$ 24,00"
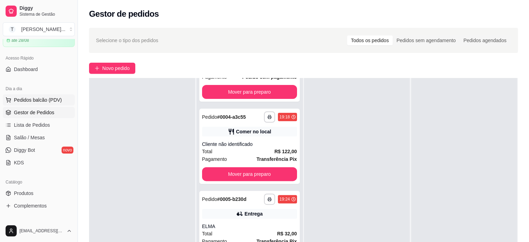
click at [50, 101] on span "Pedidos balcão (PDV)" at bounding box center [38, 99] width 48 height 7
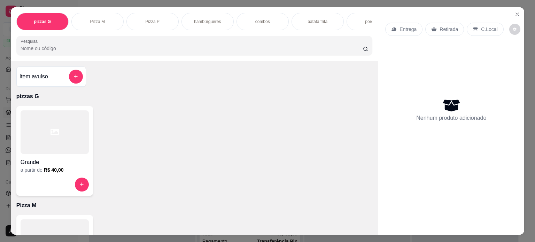
click at [203, 21] on p "hambúrgueres" at bounding box center [207, 22] width 27 height 6
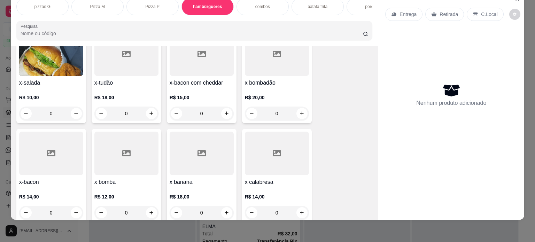
scroll to position [462, 0]
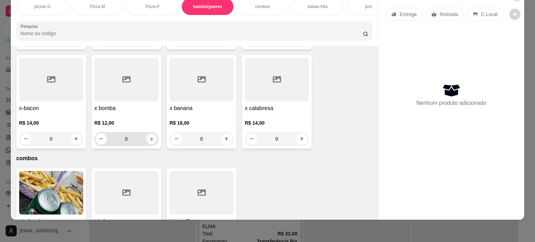
click at [149, 139] on icon "increase-product-quantity" at bounding box center [151, 138] width 5 height 5
type input "1"
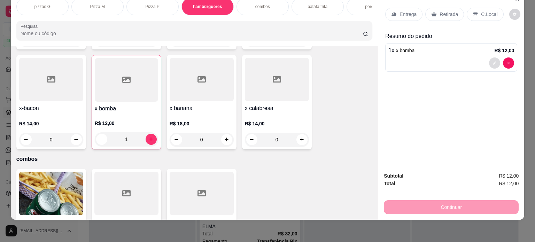
click at [493, 61] on icon "decrease-product-quantity" at bounding box center [494, 62] width 3 height 3
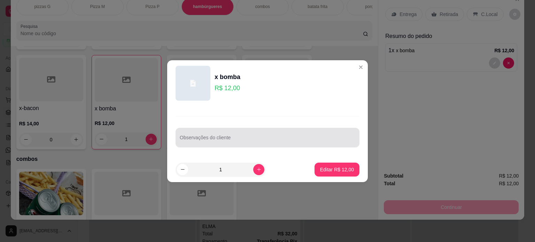
click at [203, 136] on div at bounding box center [267, 138] width 175 height 14
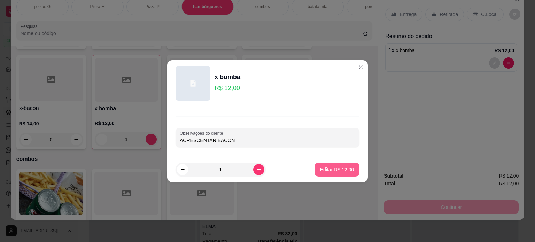
type input "ACRESCENTAR BACON"
click at [339, 169] on p "Editar R$ 12,00" at bounding box center [337, 169] width 34 height 7
type input "0"
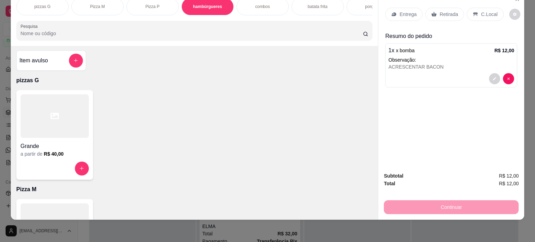
scroll to position [0, 0]
click at [76, 63] on button "add-separate-item" at bounding box center [76, 62] width 14 height 14
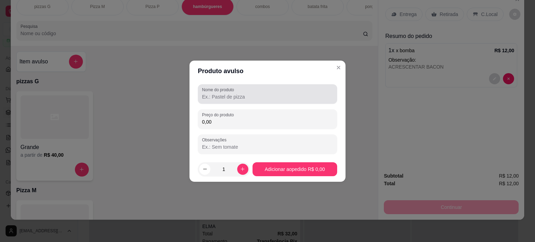
click at [240, 95] on input "Nome do produto" at bounding box center [267, 96] width 131 height 7
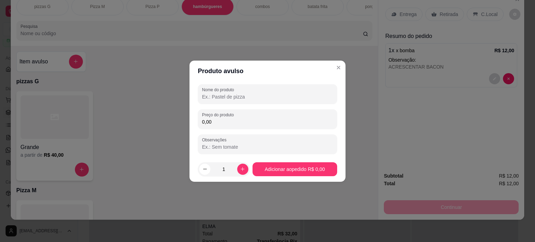
click at [226, 123] on input "0,00" at bounding box center [267, 121] width 131 height 7
type input "2,00"
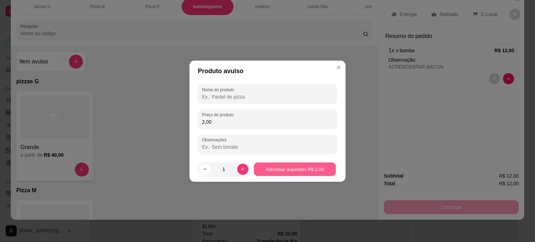
click at [288, 168] on button "Adicionar ao pedido R$ 2,00" at bounding box center [294, 169] width 82 height 14
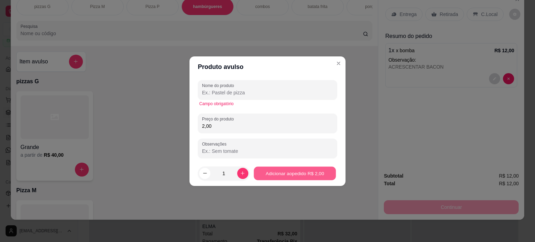
click at [306, 175] on button "Adicionar ao pedido R$ 2,00" at bounding box center [294, 173] width 82 height 14
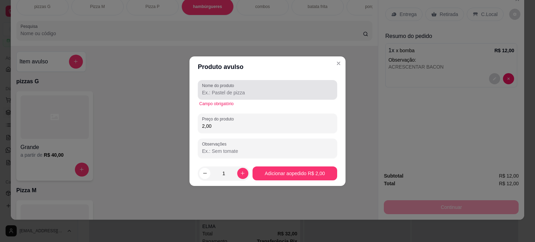
click at [223, 95] on input "Nome do produto" at bounding box center [267, 92] width 131 height 7
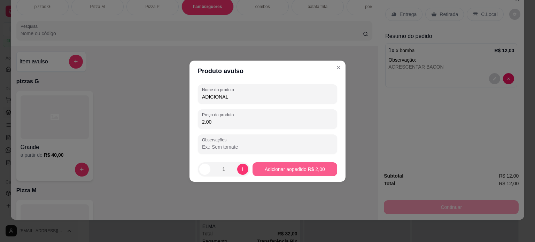
type input "ADICIONAL"
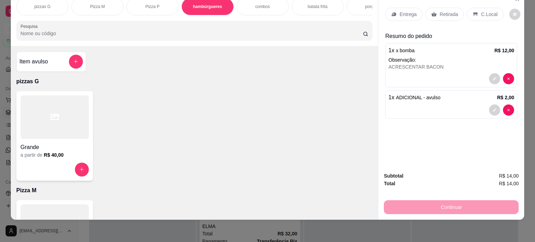
drag, startPoint x: 438, startPoint y: 9, endPoint x: 429, endPoint y: 61, distance: 53.4
click at [439, 11] on p "Retirada" at bounding box center [448, 14] width 18 height 7
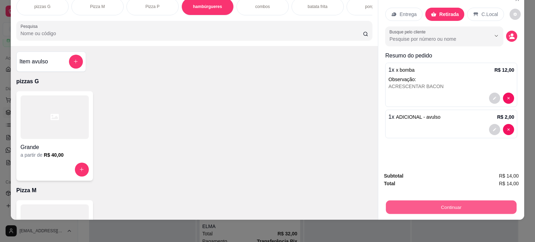
click at [436, 201] on button "Continuar" at bounding box center [451, 208] width 131 height 14
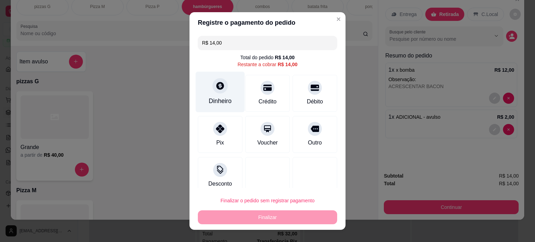
click at [229, 102] on div "Dinheiro" at bounding box center [220, 91] width 49 height 41
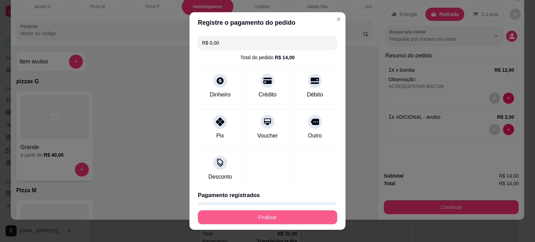
click at [287, 217] on button "Finalizar" at bounding box center [267, 217] width 139 height 14
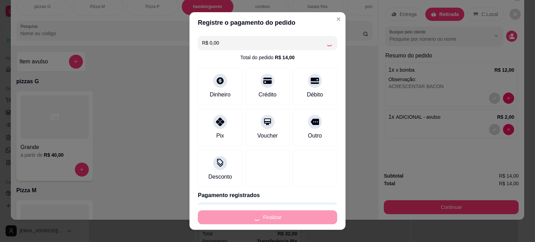
type input "-R$ 14,00"
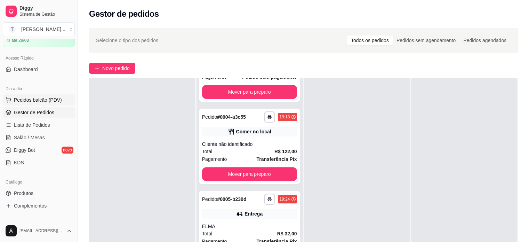
click at [46, 96] on span "Pedidos balcão (PDV)" at bounding box center [38, 99] width 48 height 7
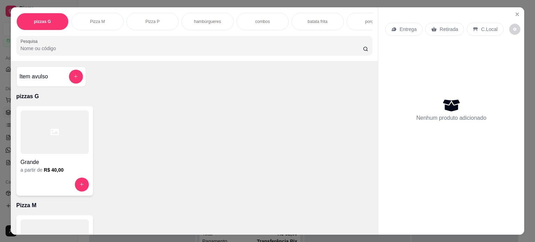
click at [204, 21] on p "hambúrgueres" at bounding box center [207, 22] width 27 height 6
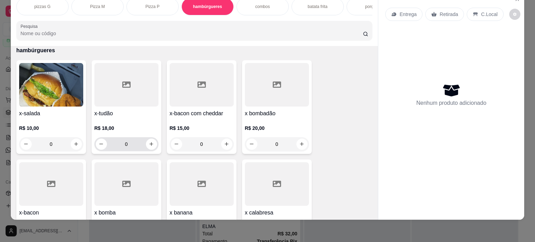
scroll to position [462, 0]
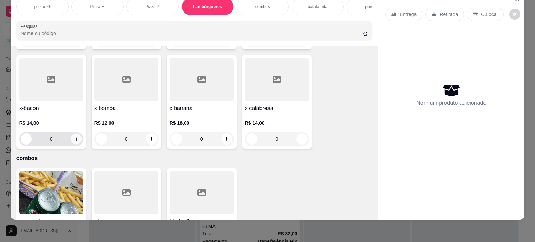
click at [73, 140] on icon "increase-product-quantity" at bounding box center [75, 138] width 5 height 5
type input "1"
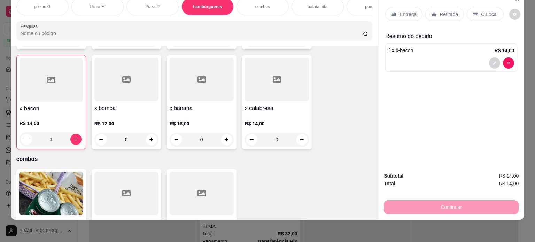
click at [447, 11] on p "Retirada" at bounding box center [448, 14] width 18 height 7
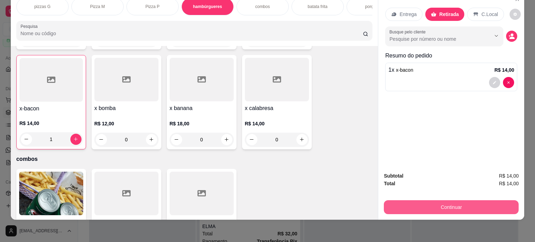
click at [444, 204] on button "Continuar" at bounding box center [451, 207] width 135 height 14
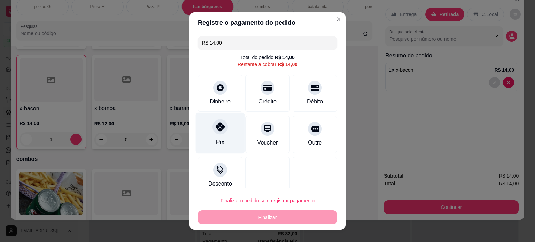
click at [220, 128] on icon at bounding box center [219, 126] width 9 height 9
type input "R$ 0,00"
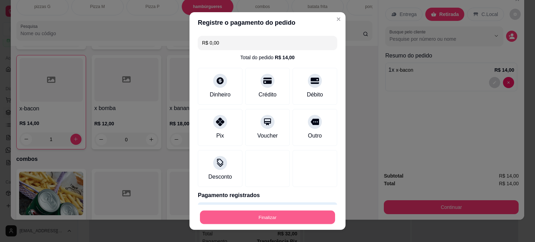
click at [264, 216] on button "Finalizar" at bounding box center [267, 218] width 135 height 14
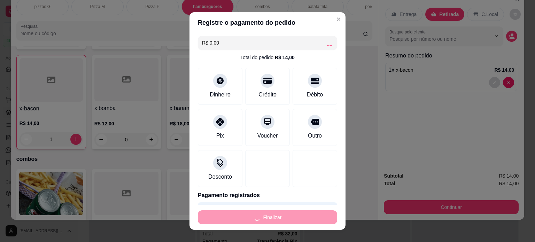
type input "0"
type input "-R$ 14,00"
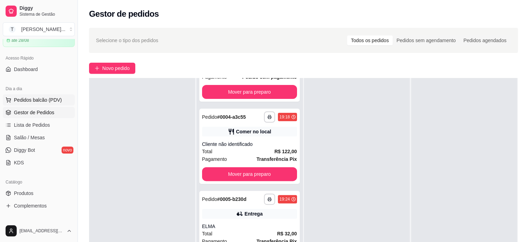
click at [52, 99] on span "Pedidos balcão (PDV)" at bounding box center [38, 99] width 48 height 7
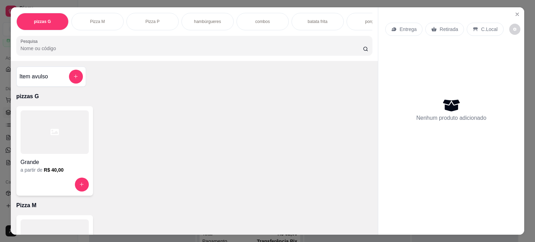
click at [218, 19] on p "hambúrgueres" at bounding box center [207, 22] width 27 height 6
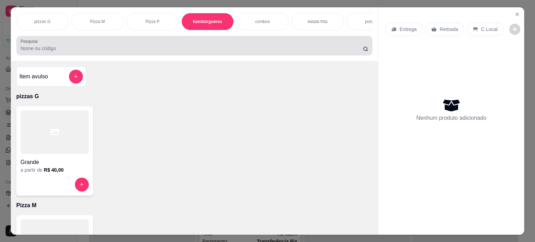
scroll to position [17, 0]
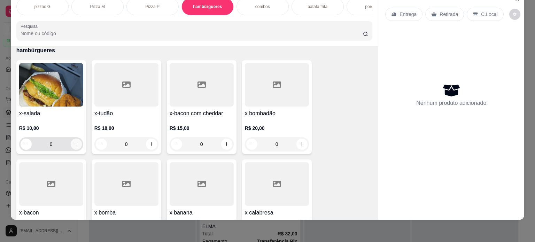
click at [73, 144] on icon "increase-product-quantity" at bounding box center [75, 143] width 5 height 5
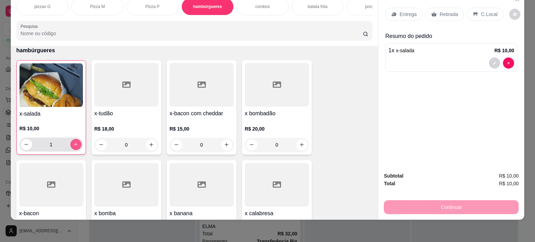
type input "1"
click at [408, 11] on p "Entrega" at bounding box center [407, 14] width 17 height 7
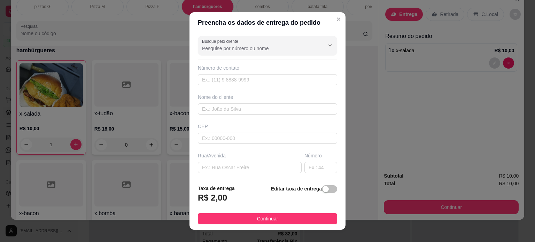
click at [322, 189] on div "button" at bounding box center [325, 189] width 6 height 6
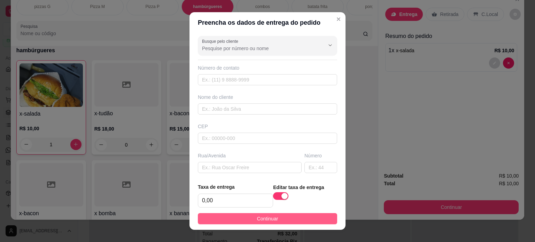
click at [297, 218] on button "Continuar" at bounding box center [267, 218] width 139 height 11
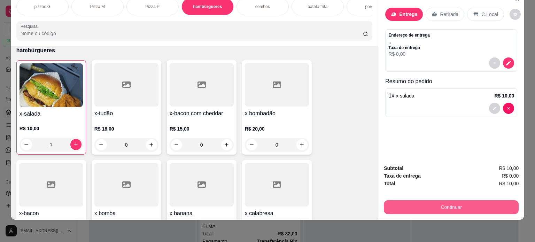
click at [401, 200] on button "Continuar" at bounding box center [451, 207] width 135 height 14
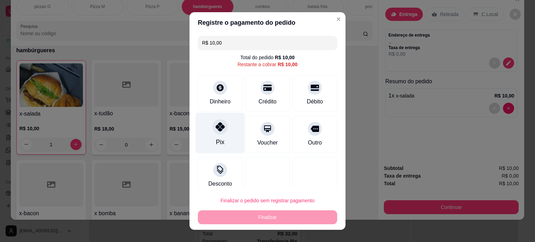
drag, startPoint x: 222, startPoint y: 140, endPoint x: 223, endPoint y: 144, distance: 4.0
click at [222, 142] on div "Pix" at bounding box center [220, 132] width 49 height 41
type input "R$ 0,00"
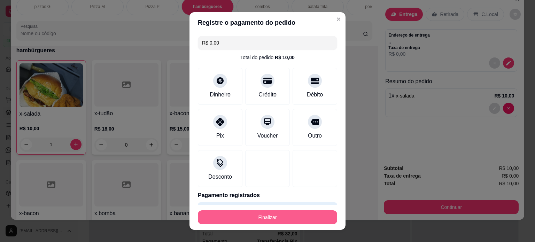
click at [250, 218] on button "Finalizar" at bounding box center [267, 217] width 139 height 14
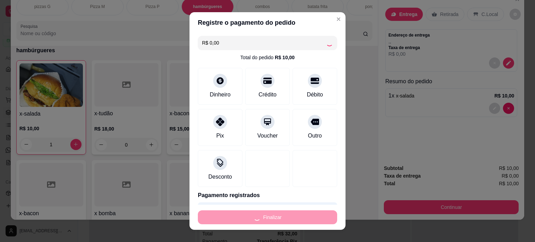
type input "0"
type input "-R$ 10,00"
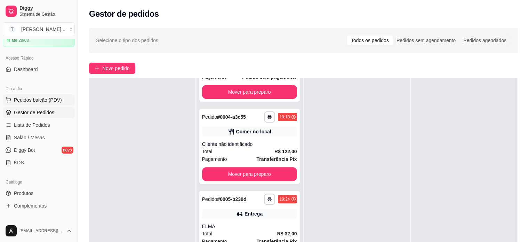
click at [36, 99] on span "Pedidos balcão (PDV)" at bounding box center [38, 99] width 48 height 7
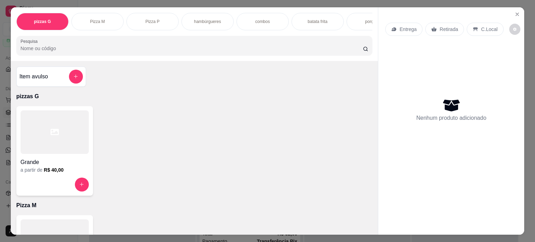
click at [369, 20] on p "porções" at bounding box center [372, 22] width 15 height 6
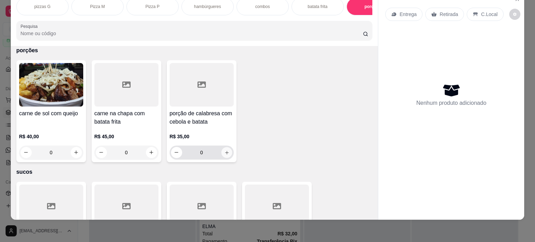
click at [225, 150] on icon "increase-product-quantity" at bounding box center [226, 152] width 5 height 5
type input "1"
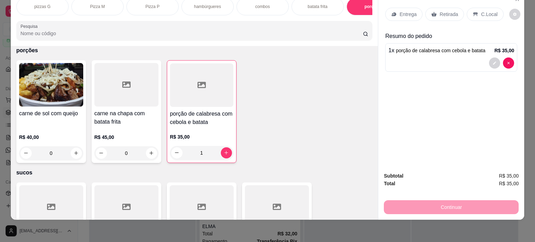
click at [406, 11] on p "Entrega" at bounding box center [407, 14] width 17 height 7
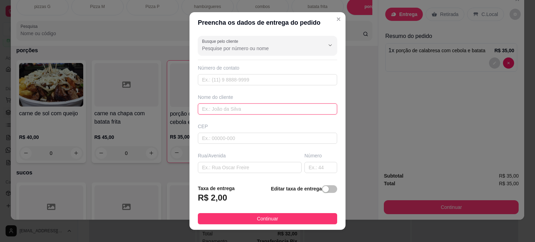
click at [215, 111] on input "text" at bounding box center [267, 108] width 139 height 11
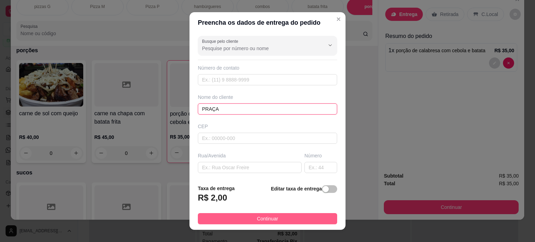
type input "PRAÇA"
click at [273, 214] on button "Continuar" at bounding box center [267, 218] width 139 height 11
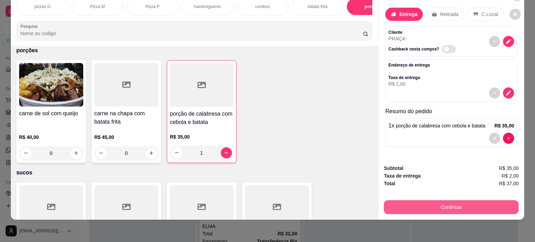
click at [411, 202] on button "Continuar" at bounding box center [451, 207] width 135 height 14
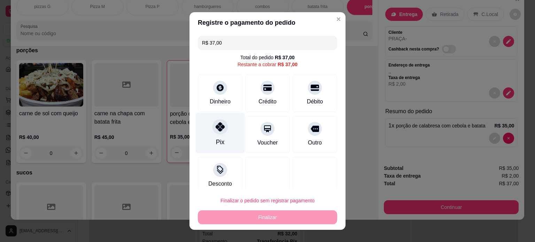
click at [221, 137] on div "Pix" at bounding box center [220, 132] width 49 height 41
type input "R$ 0,00"
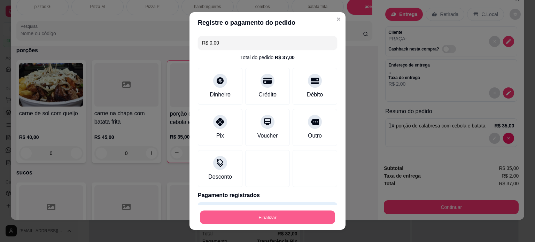
click at [235, 220] on button "Finalizar" at bounding box center [267, 218] width 135 height 14
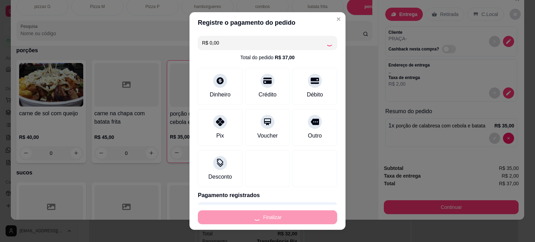
type input "0"
type input "-R$ 37,00"
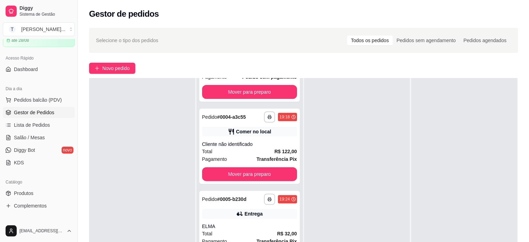
click at [173, 225] on div at bounding box center [142, 199] width 106 height 242
click at [168, 220] on div at bounding box center [142, 199] width 106 height 242
click at [44, 103] on span "Pedidos balcão (PDV)" at bounding box center [38, 99] width 48 height 7
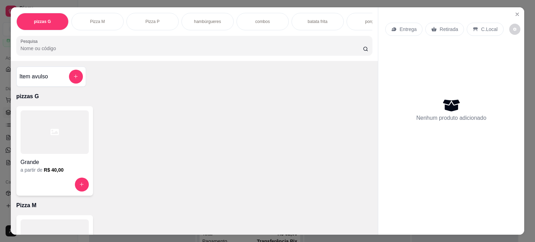
click at [209, 22] on div "hambúrgueres" at bounding box center [207, 21] width 52 height 17
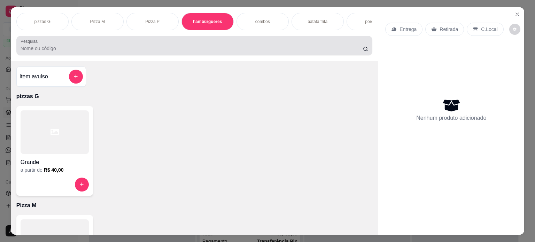
scroll to position [17, 0]
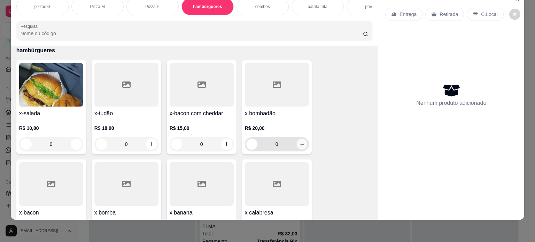
click at [296, 140] on button "increase-product-quantity" at bounding box center [301, 144] width 11 height 11
type input "1"
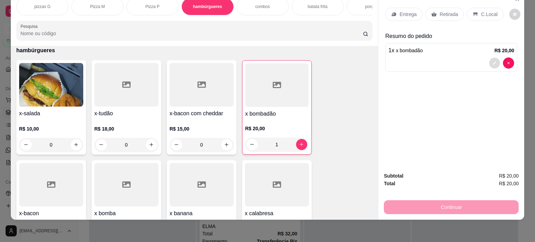
click at [492, 61] on icon "decrease-product-quantity" at bounding box center [494, 63] width 4 height 4
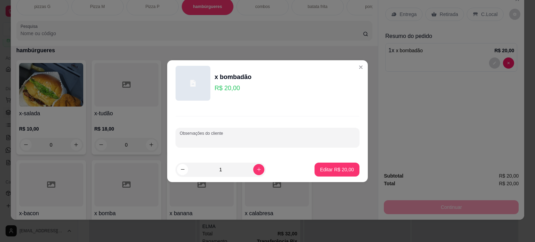
click at [301, 142] on input "Observações do cliente" at bounding box center [267, 140] width 175 height 7
type input "COM CHEDDAR"
click at [329, 170] on p "Editar R$ 20,00" at bounding box center [337, 169] width 34 height 7
type input "0"
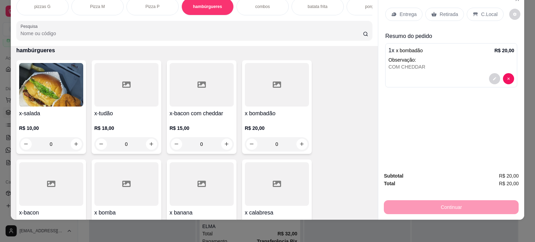
click at [481, 11] on p "C.Local" at bounding box center [489, 14] width 16 height 7
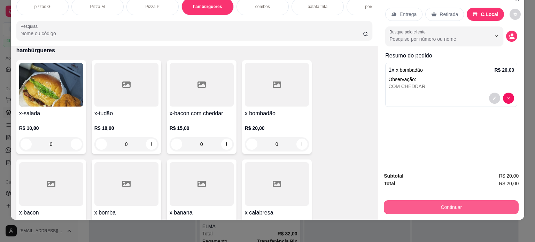
click at [437, 202] on button "Continuar" at bounding box center [451, 207] width 135 height 14
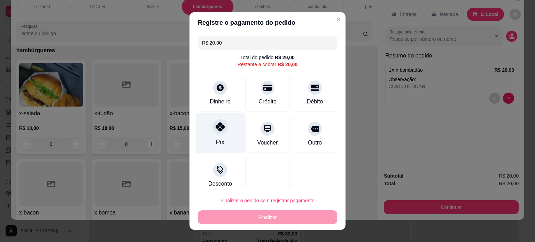
click at [215, 128] on icon at bounding box center [219, 126] width 9 height 9
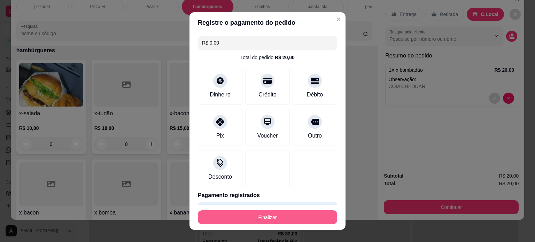
click at [259, 221] on button "Finalizar" at bounding box center [267, 217] width 139 height 14
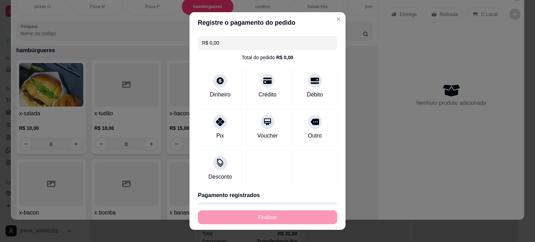
type input "-R$ 20,00"
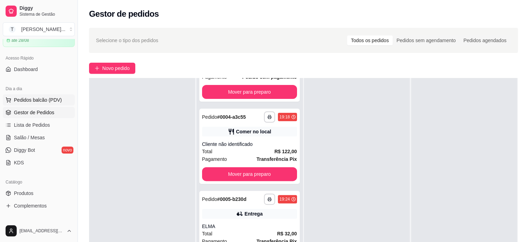
click at [45, 97] on span "Pedidos balcão (PDV)" at bounding box center [38, 99] width 48 height 7
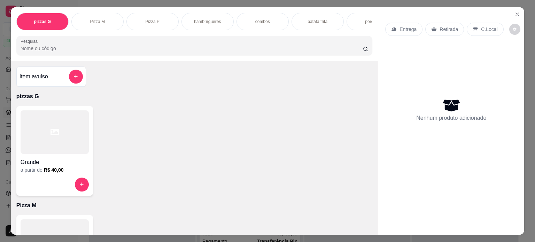
click at [217, 23] on div "hambúrgueres" at bounding box center [207, 21] width 52 height 17
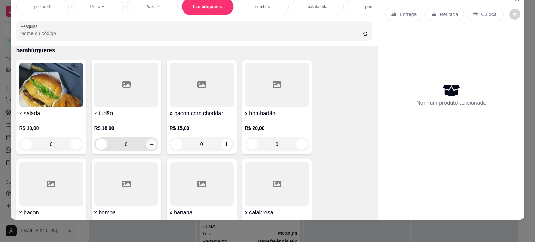
click at [152, 145] on button "increase-product-quantity" at bounding box center [151, 144] width 11 height 11
type input "1"
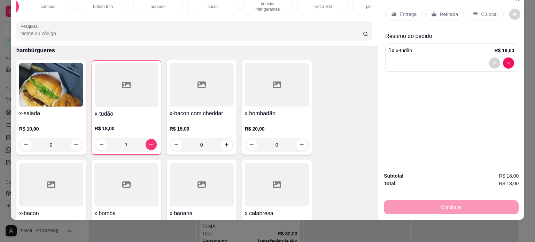
scroll to position [0, 223]
click at [249, 1] on p "bebidas "refrigerantes"" at bounding box center [260, 6] width 40 height 11
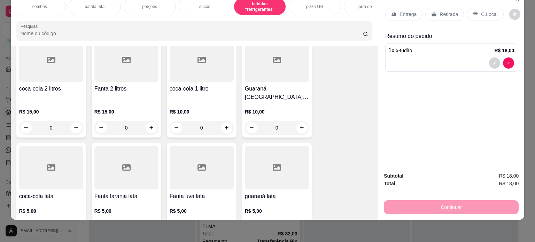
scroll to position [1166, 0]
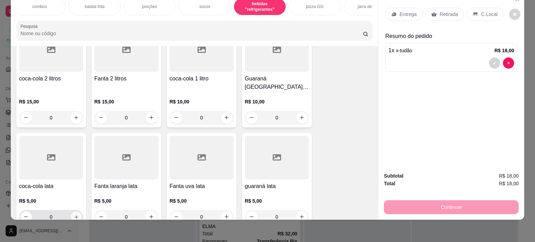
click at [73, 214] on icon "increase-product-quantity" at bounding box center [75, 216] width 5 height 5
type input "1"
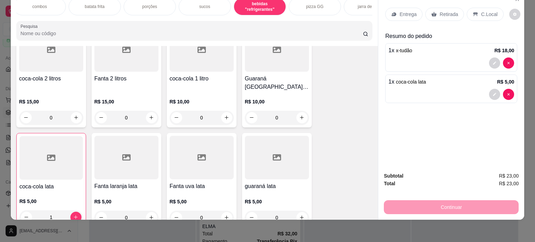
click at [399, 11] on p "Entrega" at bounding box center [407, 14] width 17 height 7
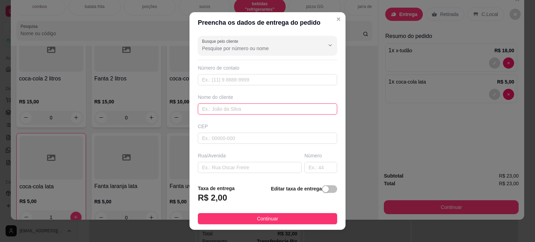
click at [233, 109] on input "text" at bounding box center [267, 108] width 139 height 11
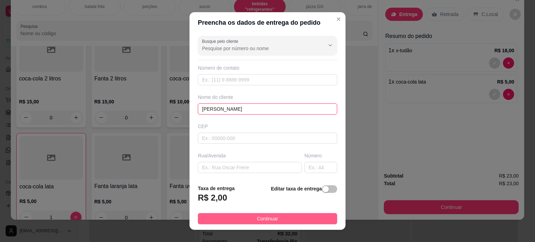
type input "[PERSON_NAME]"
click at [244, 217] on button "Continuar" at bounding box center [267, 218] width 139 height 11
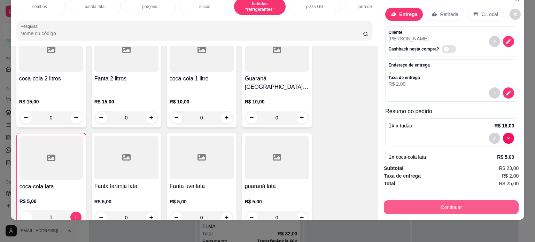
click at [460, 200] on button "Continuar" at bounding box center [451, 207] width 135 height 14
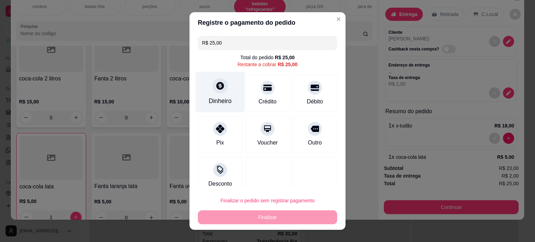
click at [223, 103] on div "Dinheiro" at bounding box center [220, 100] width 23 height 9
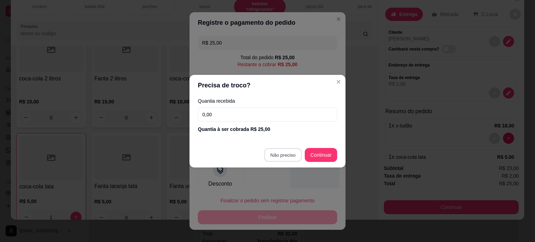
type input "R$ 0,00"
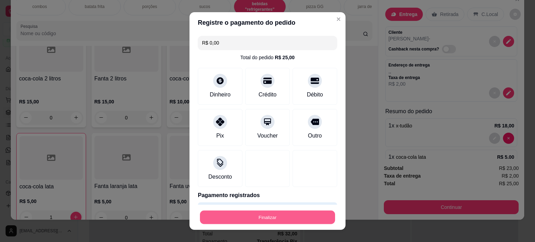
click at [285, 215] on button "Finalizar" at bounding box center [267, 218] width 135 height 14
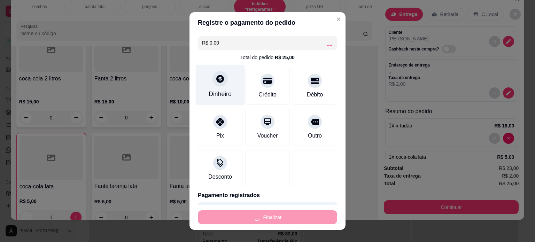
type input "0"
type input "-R$ 25,00"
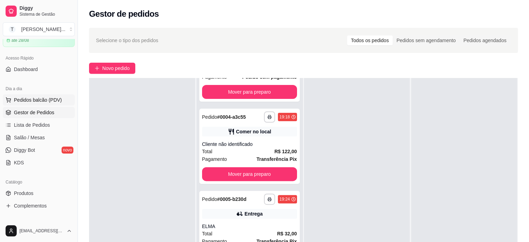
click at [45, 103] on button "Pedidos balcão (PDV)" at bounding box center [39, 99] width 72 height 11
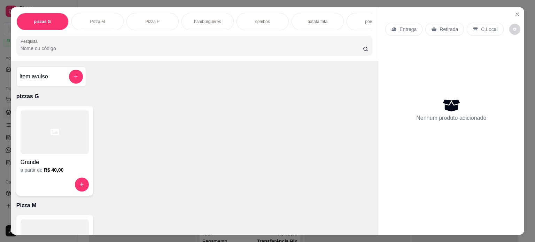
click at [207, 21] on p "hambúrgueres" at bounding box center [207, 22] width 27 height 6
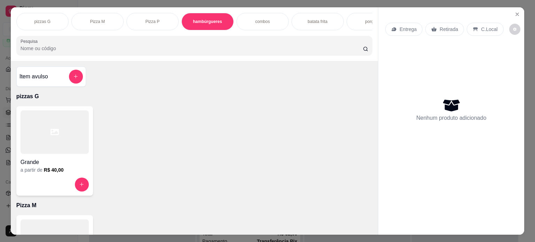
scroll to position [17, 0]
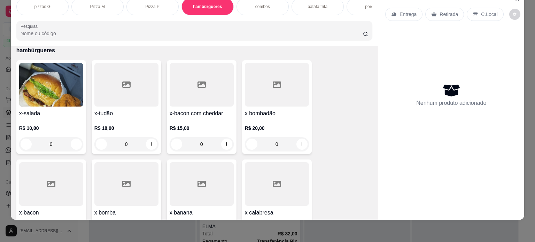
click at [268, 4] on div "combos" at bounding box center [262, 6] width 52 height 17
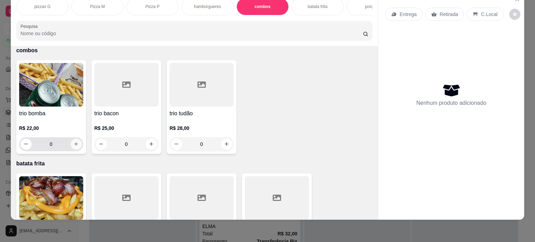
click at [74, 144] on icon "increase-product-quantity" at bounding box center [75, 143] width 5 height 5
type input "1"
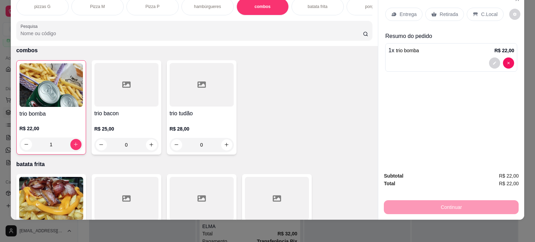
click at [403, 11] on p "Entrega" at bounding box center [407, 14] width 17 height 7
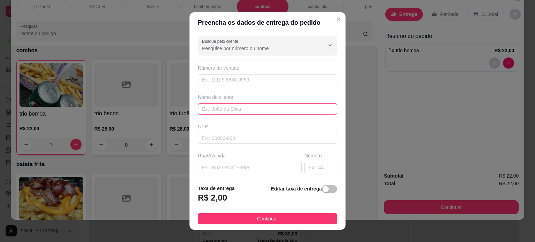
click at [249, 109] on input "text" at bounding box center [267, 108] width 139 height 11
type input "L"
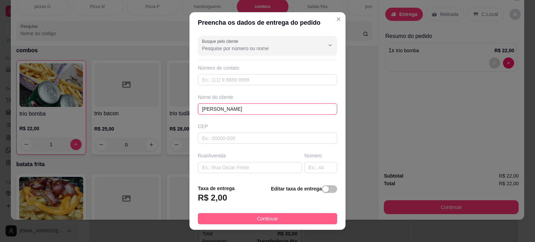
type input "[PERSON_NAME]"
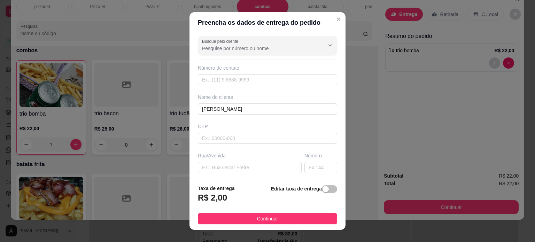
drag, startPoint x: 266, startPoint y: 221, endPoint x: 271, endPoint y: 220, distance: 5.3
click at [267, 220] on span "Continuar" at bounding box center [267, 219] width 21 height 8
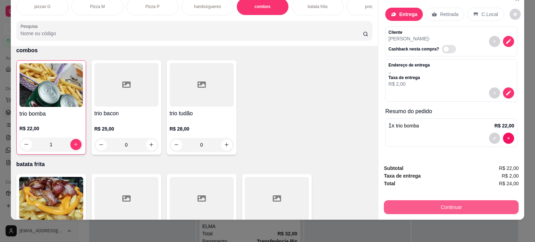
click at [448, 201] on button "Continuar" at bounding box center [451, 207] width 135 height 14
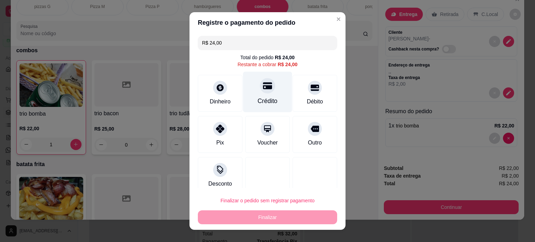
click at [273, 97] on div "Crédito" at bounding box center [267, 91] width 49 height 41
type input "R$ 0,00"
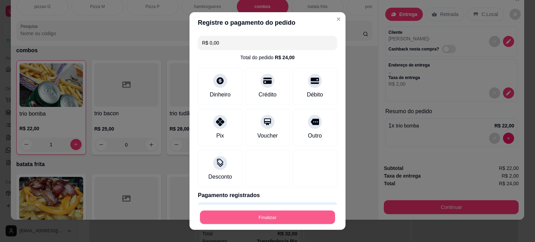
click at [265, 214] on button "Finalizar" at bounding box center [267, 218] width 135 height 14
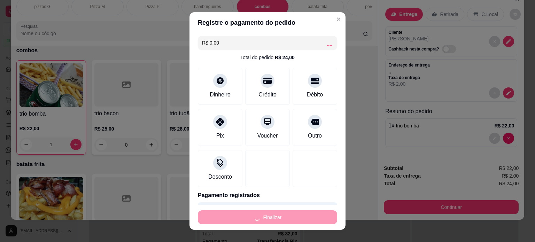
type input "0"
type input "-R$ 24,00"
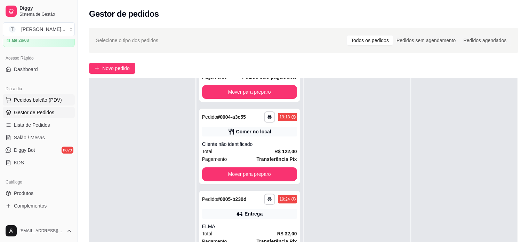
click at [38, 101] on span "Pedidos balcão (PDV)" at bounding box center [38, 99] width 48 height 7
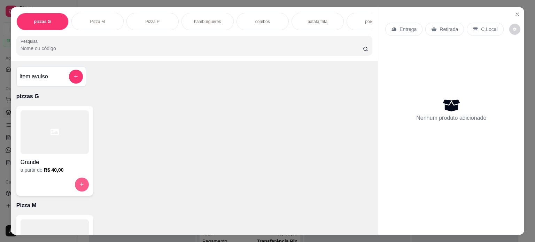
click at [79, 185] on icon "increase-product-quantity" at bounding box center [81, 184] width 5 height 5
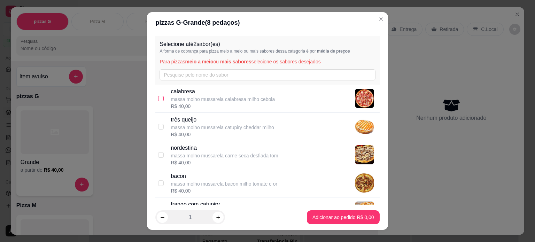
click at [158, 98] on input "checkbox" at bounding box center [161, 99] width 6 height 6
checkbox input "true"
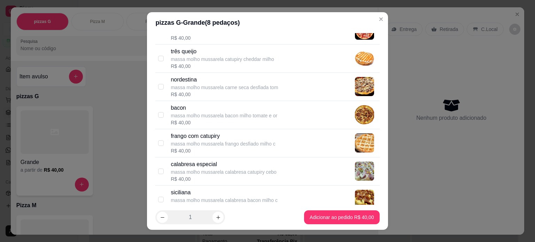
scroll to position [70, 0]
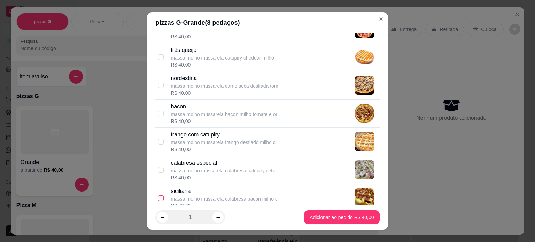
click at [160, 196] on input "checkbox" at bounding box center [161, 198] width 6 height 6
checkbox input "true"
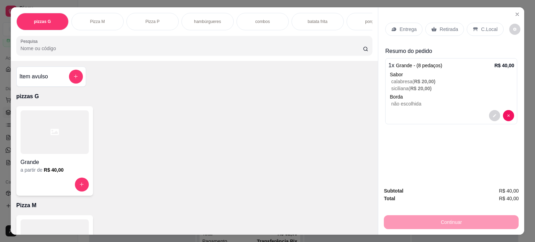
click at [401, 29] on p "Entrega" at bounding box center [407, 29] width 17 height 7
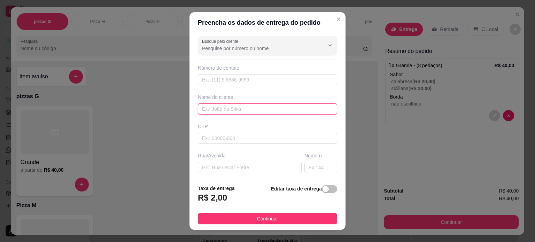
click at [231, 108] on input "text" at bounding box center [267, 108] width 139 height 11
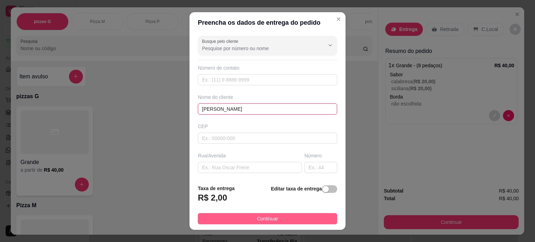
type input "[PERSON_NAME]"
click at [246, 217] on button "Continuar" at bounding box center [267, 218] width 139 height 11
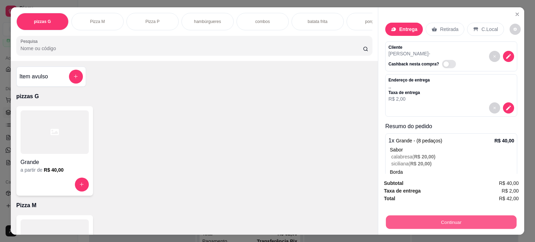
click at [441, 219] on button "Continuar" at bounding box center [451, 222] width 131 height 14
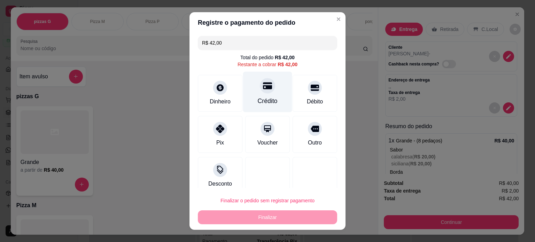
click at [264, 92] on div "Crédito" at bounding box center [267, 91] width 49 height 41
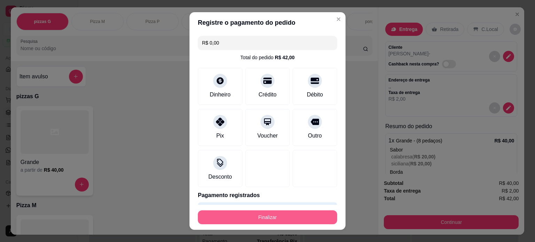
click at [293, 217] on button "Finalizar" at bounding box center [267, 217] width 139 height 14
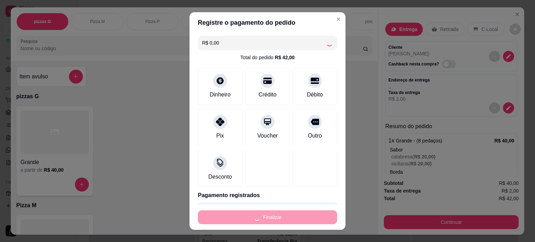
type input "-R$ 42,00"
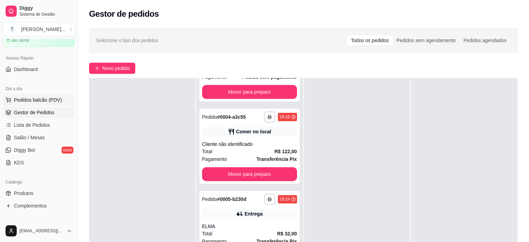
click at [46, 99] on span "Pedidos balcão (PDV)" at bounding box center [38, 99] width 48 height 7
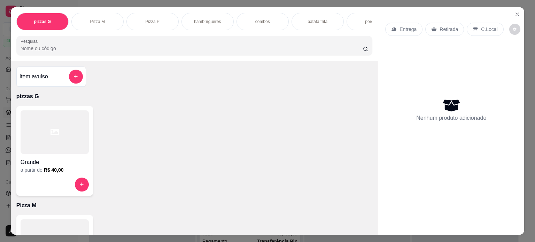
drag, startPoint x: 209, startPoint y: 16, endPoint x: 196, endPoint y: 40, distance: 26.9
click at [209, 19] on p "hambúrgueres" at bounding box center [207, 22] width 27 height 6
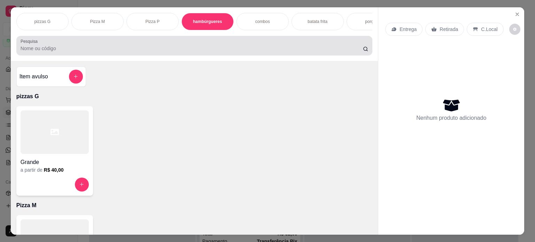
scroll to position [17, 0]
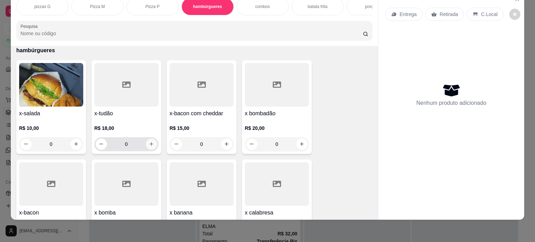
click at [149, 143] on icon "increase-product-quantity" at bounding box center [151, 143] width 5 height 5
type input "1"
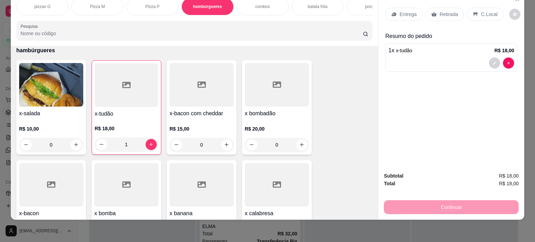
scroll to position [0, 246]
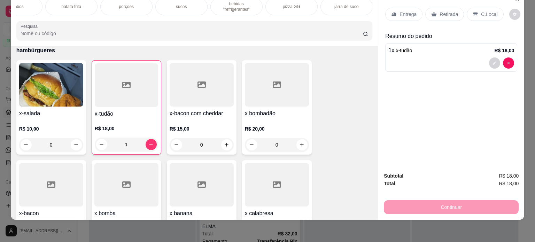
click at [235, 3] on p "bebidas "refrigerantes"" at bounding box center [236, 6] width 40 height 11
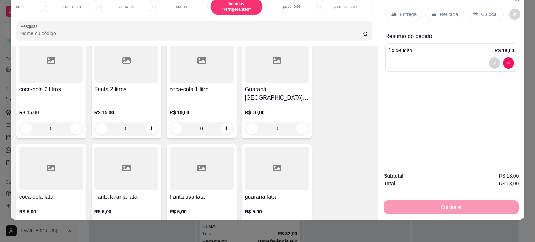
scroll to position [1166, 0]
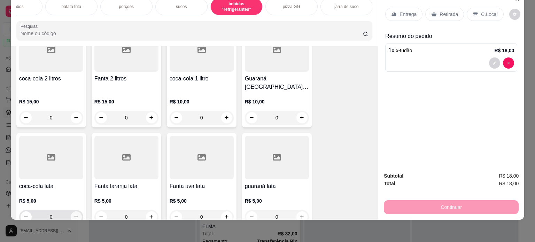
click at [74, 214] on icon "increase-product-quantity" at bounding box center [75, 216] width 5 height 5
type input "1"
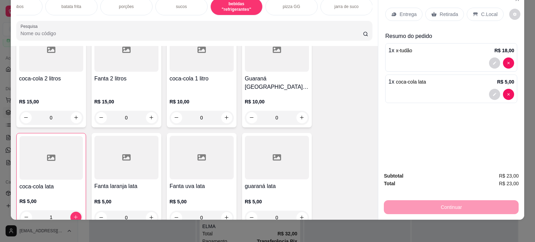
click at [405, 11] on p "Entrega" at bounding box center [407, 14] width 17 height 7
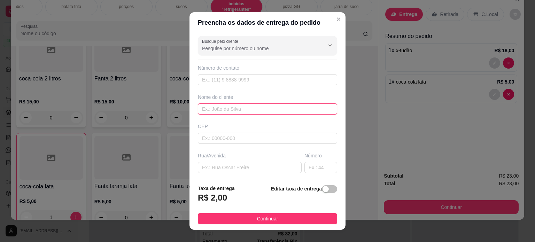
click at [239, 110] on input "text" at bounding box center [267, 108] width 139 height 11
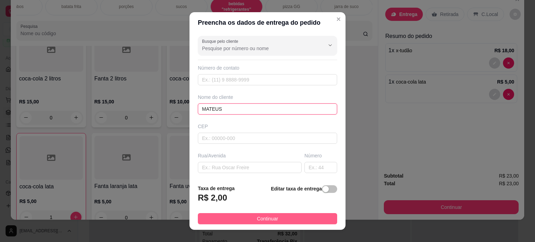
type input "MATEUS"
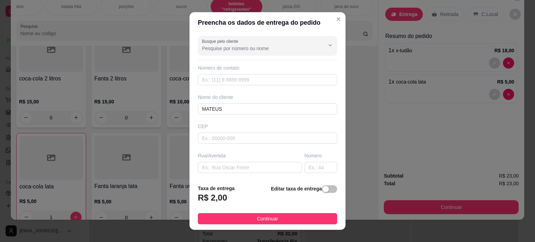
click at [269, 218] on span "Continuar" at bounding box center [267, 219] width 21 height 8
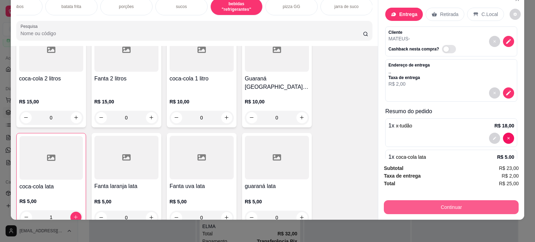
click at [417, 202] on button "Continuar" at bounding box center [451, 207] width 135 height 14
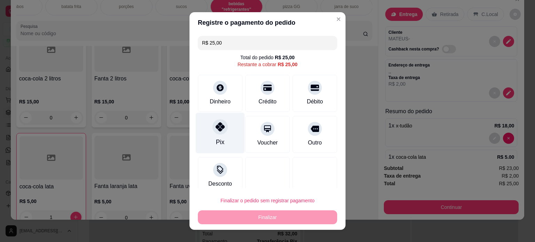
click at [219, 129] on icon at bounding box center [219, 126] width 9 height 9
type input "R$ 0,00"
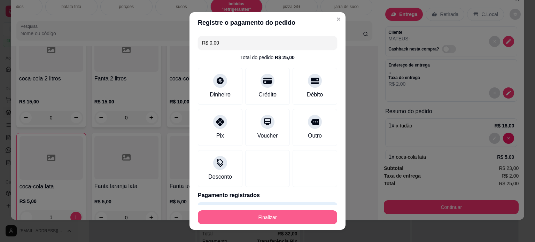
click at [273, 219] on button "Finalizar" at bounding box center [267, 217] width 139 height 14
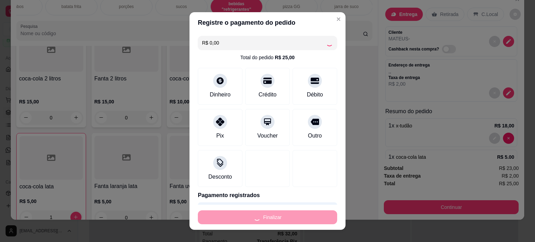
type input "0"
type input "-R$ 25,00"
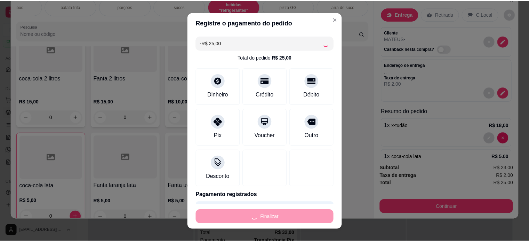
scroll to position [1166, 0]
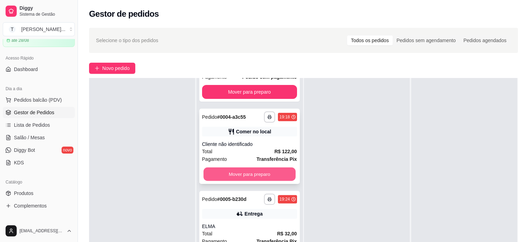
click at [257, 176] on button "Mover para preparo" at bounding box center [250, 174] width 92 height 14
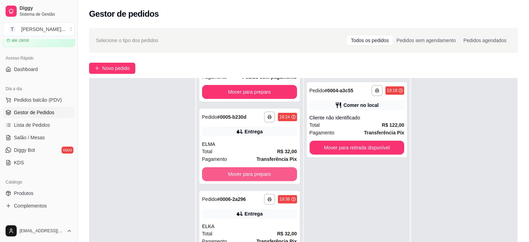
click at [257, 175] on button "Mover para preparo" at bounding box center [249, 174] width 95 height 14
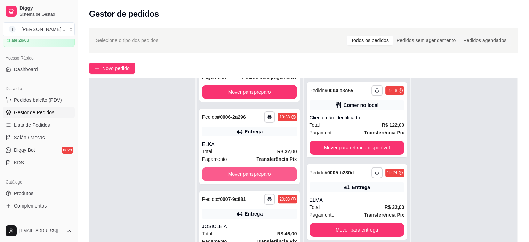
click at [257, 175] on button "Mover para preparo" at bounding box center [249, 174] width 95 height 14
click at [257, 175] on button "Mover para preparo" at bounding box center [250, 174] width 92 height 14
click at [257, 175] on button "Mover para preparo" at bounding box center [249, 174] width 95 height 14
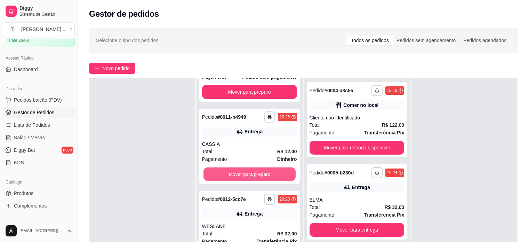
click at [257, 175] on button "Mover para preparo" at bounding box center [250, 174] width 92 height 14
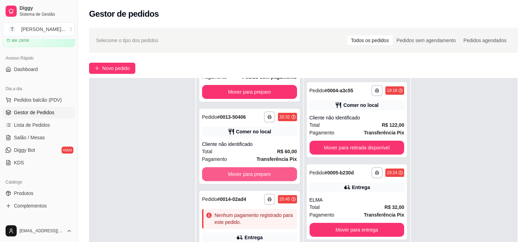
click at [257, 175] on button "Mover para preparo" at bounding box center [249, 174] width 95 height 14
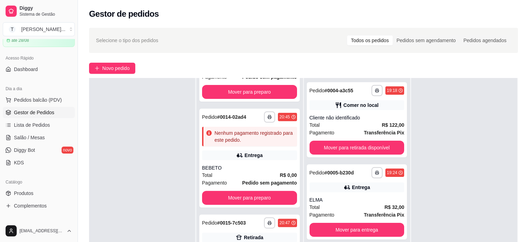
click at [257, 175] on div "Total R$ 0,00" at bounding box center [249, 175] width 95 height 8
click at [264, 91] on button "Mover para preparo" at bounding box center [249, 92] width 95 height 14
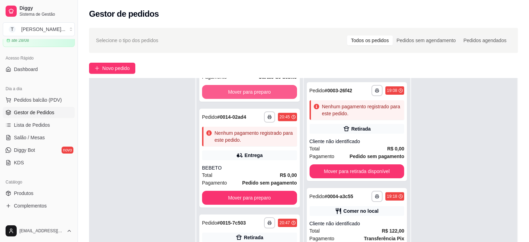
click at [264, 91] on button "Mover para preparo" at bounding box center [249, 92] width 95 height 14
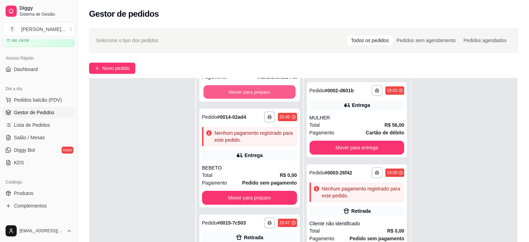
click at [264, 91] on button "Mover para preparo" at bounding box center [250, 92] width 92 height 14
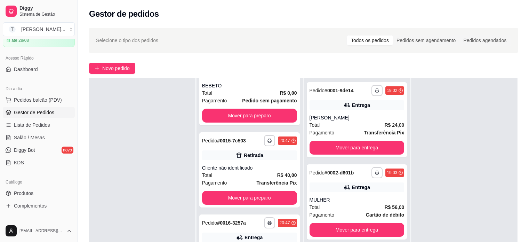
scroll to position [0, 0]
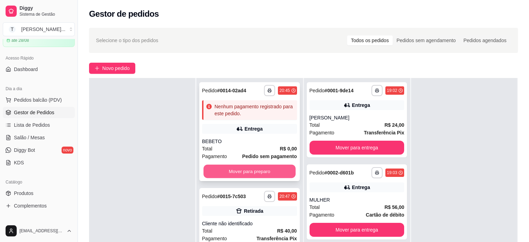
click at [252, 168] on button "Mover para preparo" at bounding box center [250, 172] width 92 height 14
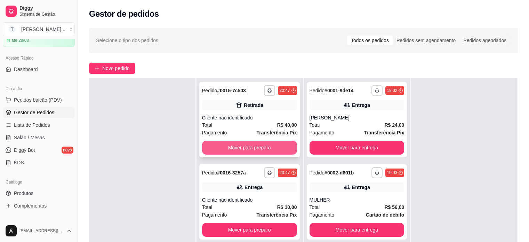
click at [252, 142] on button "Mover para preparo" at bounding box center [249, 148] width 95 height 14
click at [252, 144] on button "Mover para preparo" at bounding box center [250, 148] width 92 height 14
click at [252, 144] on button "Mover para preparo" at bounding box center [249, 148] width 95 height 14
click at [252, 146] on button "Mover para preparo" at bounding box center [250, 148] width 92 height 14
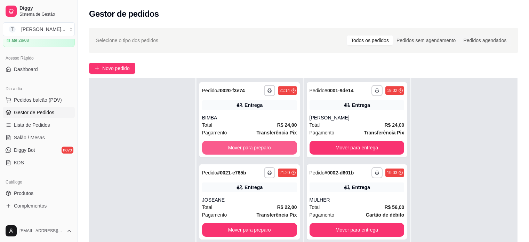
click at [252, 146] on button "Mover para preparo" at bounding box center [249, 148] width 95 height 14
click at [252, 146] on button "Mover para preparo" at bounding box center [250, 148] width 92 height 14
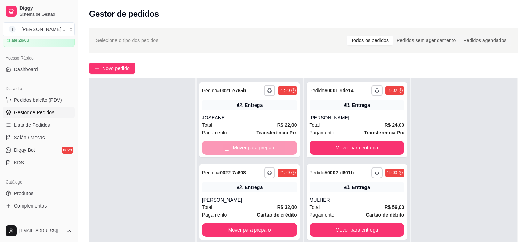
click at [252, 223] on button "Mover para preparo" at bounding box center [249, 230] width 95 height 14
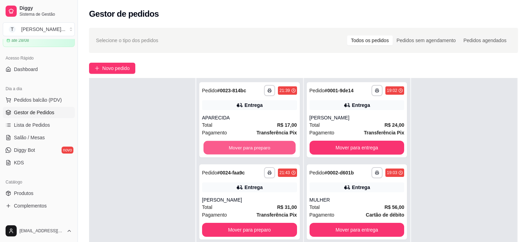
click at [252, 146] on button "Mover para preparo" at bounding box center [250, 148] width 92 height 14
click at [252, 146] on button "Mover para preparo" at bounding box center [249, 148] width 95 height 14
click at [253, 146] on button "Mover para preparo" at bounding box center [249, 148] width 95 height 14
click at [253, 146] on button "Mover para preparo" at bounding box center [250, 148] width 92 height 14
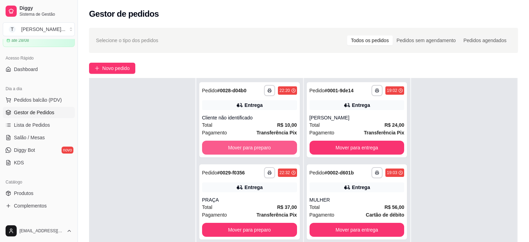
click at [253, 146] on button "Mover para preparo" at bounding box center [249, 148] width 95 height 14
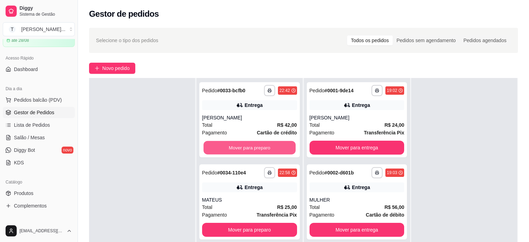
click at [253, 146] on button "Mover para preparo" at bounding box center [250, 148] width 92 height 14
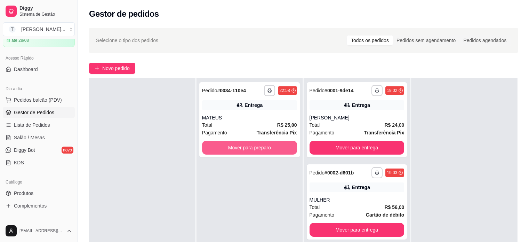
click at [253, 146] on button "Mover para preparo" at bounding box center [249, 148] width 95 height 14
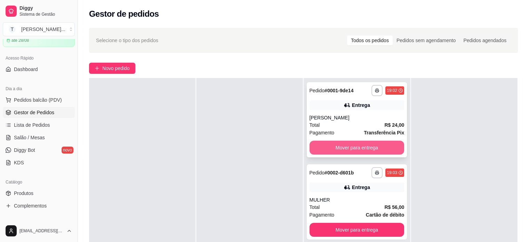
click at [348, 146] on button "Mover para entrega" at bounding box center [357, 148] width 95 height 14
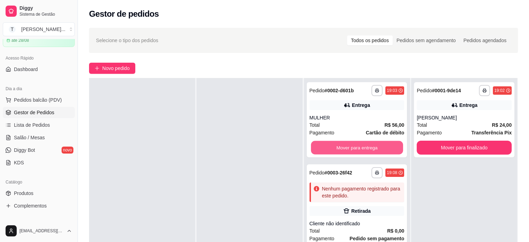
click at [348, 146] on button "Mover para entrega" at bounding box center [357, 148] width 92 height 14
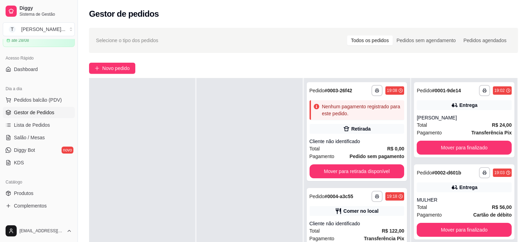
click at [348, 146] on div "Total R$ 0,00" at bounding box center [357, 149] width 95 height 8
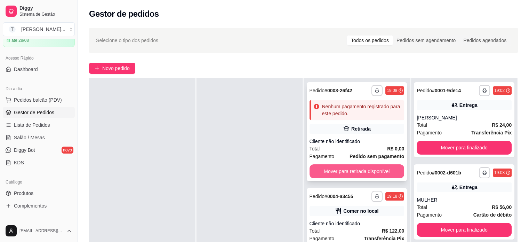
click at [348, 167] on button "Mover para retirada disponível" at bounding box center [357, 171] width 95 height 14
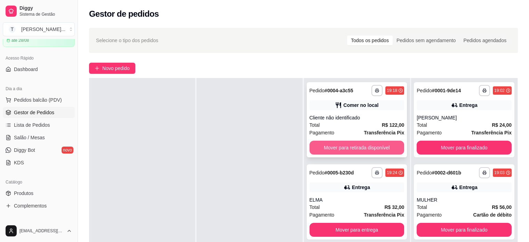
click at [348, 147] on button "Mover para retirada disponível" at bounding box center [357, 148] width 95 height 14
click at [348, 147] on button "Mover para entrega" at bounding box center [357, 148] width 92 height 14
click at [346, 144] on button "Mover para entrega" at bounding box center [357, 148] width 92 height 14
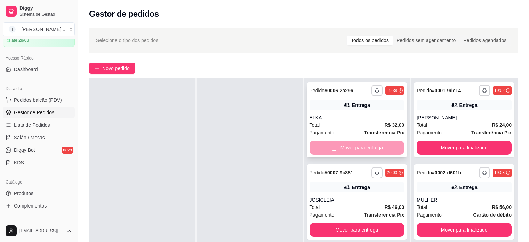
click at [346, 144] on div "Mover para entrega" at bounding box center [357, 148] width 95 height 14
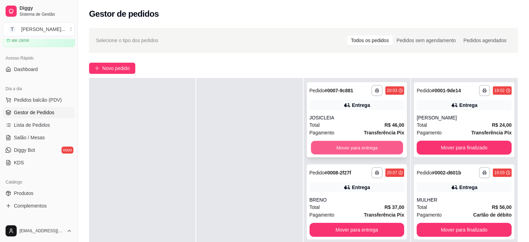
click at [364, 148] on button "Mover para entrega" at bounding box center [357, 148] width 92 height 14
click at [364, 148] on button "Mover para entrega" at bounding box center [357, 148] width 95 height 14
click at [364, 148] on button "Mover para entrega" at bounding box center [357, 148] width 92 height 14
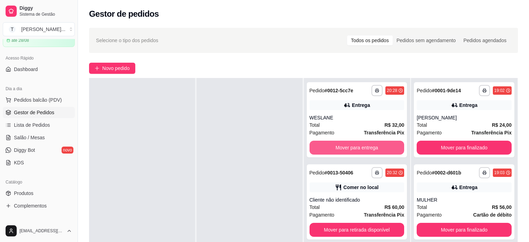
click at [364, 148] on button "Mover para entrega" at bounding box center [357, 148] width 95 height 14
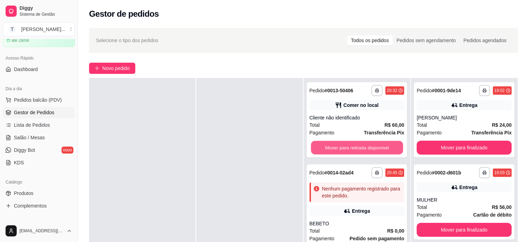
click at [364, 148] on button "Mover para retirada disponível" at bounding box center [357, 148] width 92 height 14
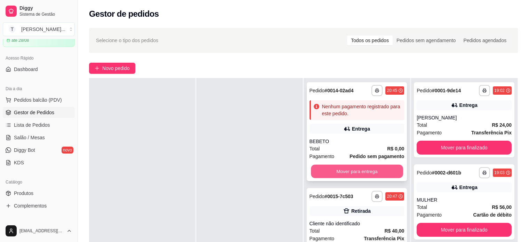
click at [366, 171] on button "Mover para entrega" at bounding box center [357, 172] width 92 height 14
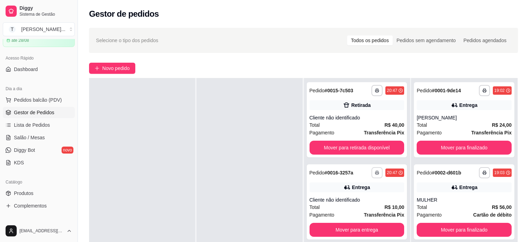
click at [372, 171] on button "button" at bounding box center [377, 172] width 11 height 11
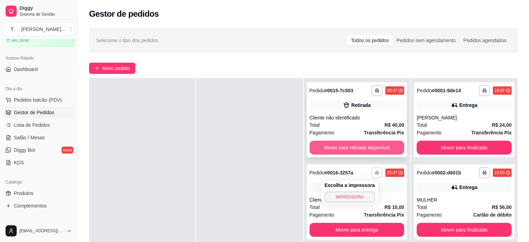
click at [363, 148] on button "Mover para retirada disponível" at bounding box center [357, 148] width 95 height 14
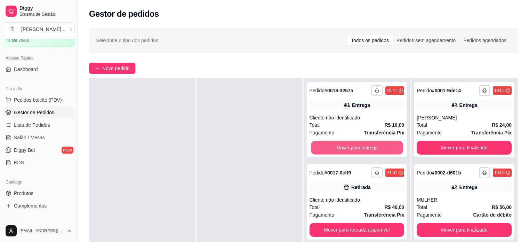
click at [363, 148] on button "Mover para entrega" at bounding box center [357, 148] width 92 height 14
click at [363, 148] on button "Mover para retirada disponível" at bounding box center [357, 148] width 95 height 14
click at [363, 148] on button "Mover para entrega" at bounding box center [357, 148] width 92 height 14
click at [363, 148] on button "Mover para entrega" at bounding box center [357, 148] width 95 height 14
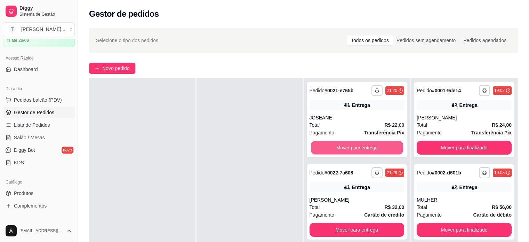
click at [363, 148] on button "Mover para entrega" at bounding box center [357, 148] width 92 height 14
click at [363, 148] on button "Mover para entrega" at bounding box center [357, 148] width 95 height 14
click at [363, 148] on button "Mover para entrega" at bounding box center [357, 148] width 92 height 14
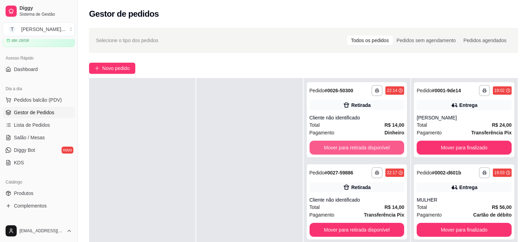
click at [363, 148] on button "Mover para retirada disponível" at bounding box center [357, 148] width 95 height 14
click at [362, 148] on button "Mover para retirada disponível" at bounding box center [357, 148] width 92 height 14
click at [361, 149] on button "Mover para entrega" at bounding box center [357, 148] width 92 height 14
click at [361, 149] on button "Mover para retirada disponível" at bounding box center [357, 148] width 92 height 14
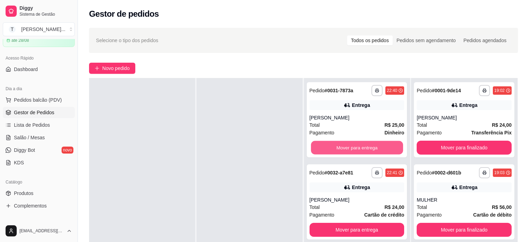
click at [362, 149] on button "Mover para entrega" at bounding box center [357, 148] width 92 height 14
click at [362, 149] on button "Mover para entrega" at bounding box center [357, 148] width 95 height 14
click at [362, 149] on button "Mover para entrega" at bounding box center [357, 148] width 92 height 14
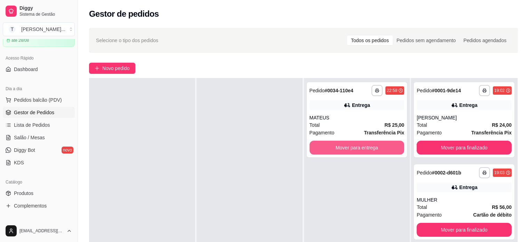
click at [362, 149] on button "Mover para entrega" at bounding box center [357, 148] width 95 height 14
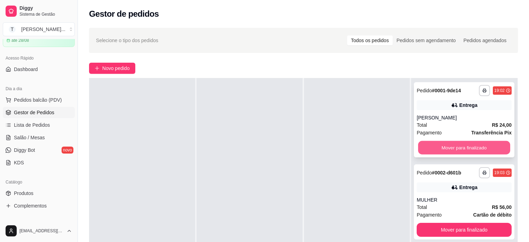
click at [444, 149] on button "Mover para finalizado" at bounding box center [464, 148] width 92 height 14
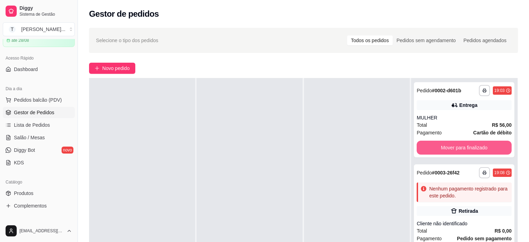
click at [444, 149] on button "Mover para finalizado" at bounding box center [464, 148] width 95 height 14
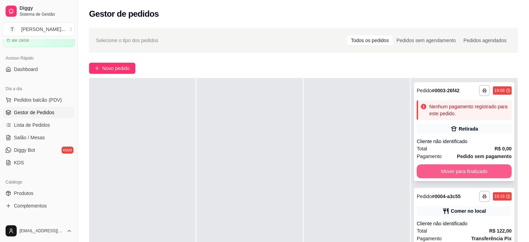
click at [445, 168] on button "Mover para finalizado" at bounding box center [464, 171] width 95 height 14
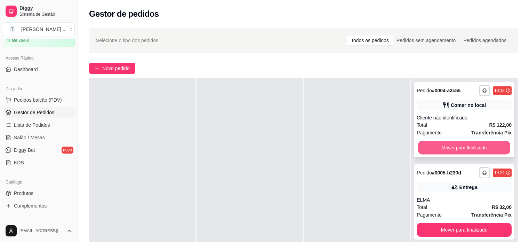
click at [455, 146] on button "Mover para finalizado" at bounding box center [464, 148] width 92 height 14
click at [455, 146] on button "Mover para finalizado" at bounding box center [464, 148] width 95 height 14
click at [455, 146] on button "Mover para finalizado" at bounding box center [464, 148] width 92 height 14
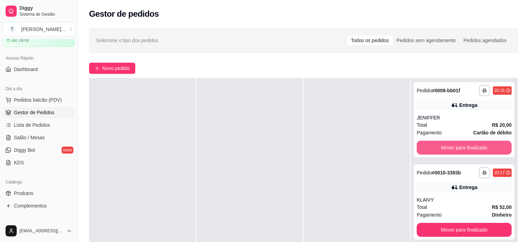
click at [455, 146] on button "Mover para finalizado" at bounding box center [464, 148] width 95 height 14
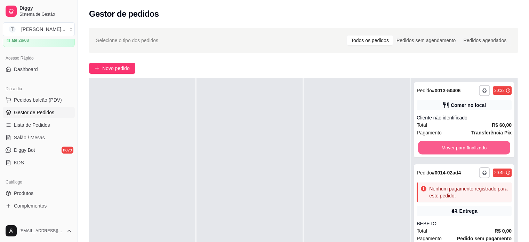
click at [455, 146] on button "Mover para finalizado" at bounding box center [464, 148] width 92 height 14
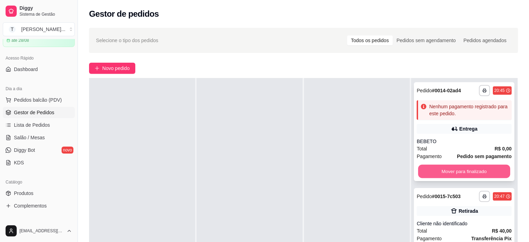
click at [450, 174] on button "Mover para finalizado" at bounding box center [464, 172] width 92 height 14
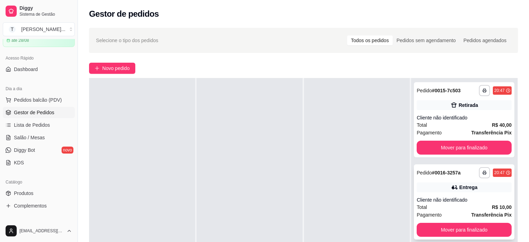
click at [450, 172] on strong "# 0016-3257a" at bounding box center [446, 173] width 29 height 6
click at [455, 146] on button "Mover para finalizado" at bounding box center [464, 148] width 95 height 14
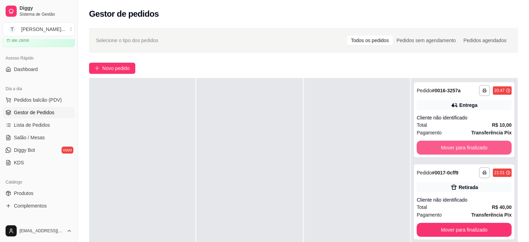
click at [455, 147] on button "Mover para finalizado" at bounding box center [464, 148] width 95 height 14
click at [455, 147] on button "Mover para finalizado" at bounding box center [464, 148] width 92 height 14
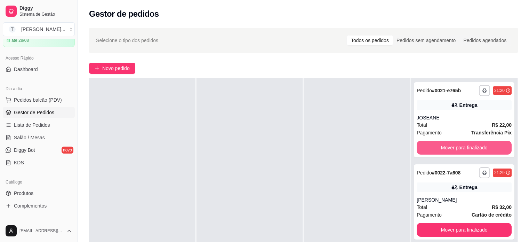
click at [455, 147] on button "Mover para finalizado" at bounding box center [464, 148] width 95 height 14
click at [455, 147] on button "Mover para finalizado" at bounding box center [464, 148] width 92 height 14
click at [455, 147] on button "Mover para finalizado" at bounding box center [464, 148] width 95 height 14
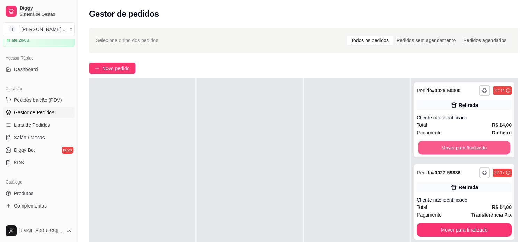
click at [455, 147] on button "Mover para finalizado" at bounding box center [464, 148] width 92 height 14
click at [455, 147] on button "Mover para finalizado" at bounding box center [464, 148] width 95 height 14
click at [455, 147] on button "Mover para finalizado" at bounding box center [464, 148] width 92 height 14
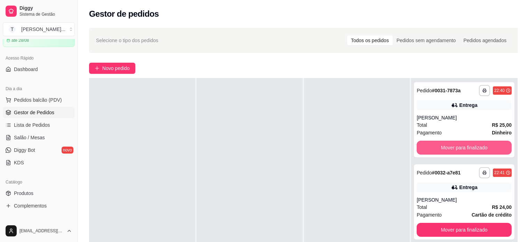
click at [455, 147] on button "Mover para finalizado" at bounding box center [464, 148] width 95 height 14
click at [455, 147] on button "Mover para finalizado" at bounding box center [464, 148] width 92 height 14
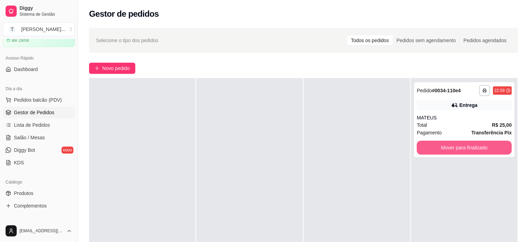
click at [455, 147] on button "Mover para finalizado" at bounding box center [464, 148] width 95 height 14
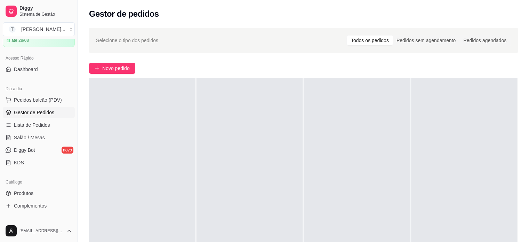
click at [455, 147] on div at bounding box center [464, 199] width 106 height 242
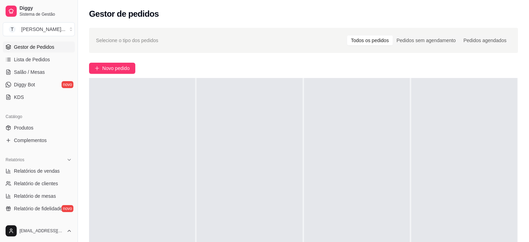
scroll to position [104, 0]
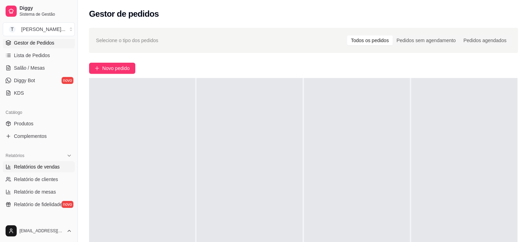
click at [42, 166] on span "Relatórios de vendas" at bounding box center [37, 166] width 46 height 7
select select "ALL"
select select "0"
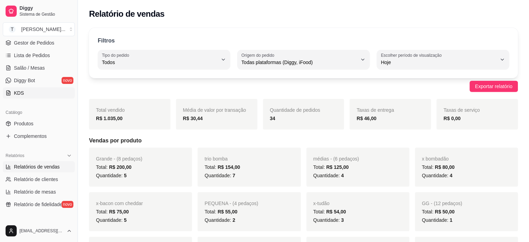
scroll to position [35, 0]
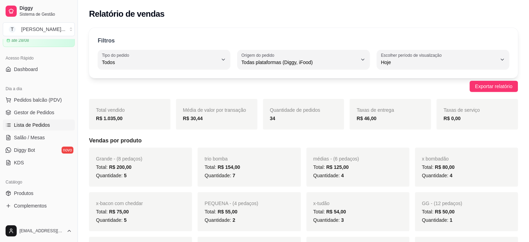
click at [34, 124] on span "Lista de Pedidos" at bounding box center [32, 124] width 36 height 7
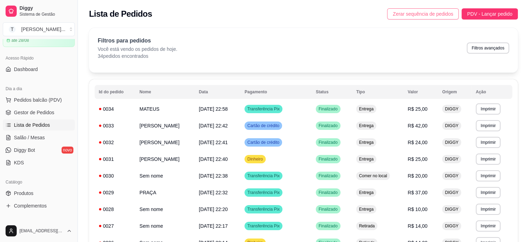
click at [420, 14] on span "Zerar sequência de pedidos" at bounding box center [423, 14] width 61 height 8
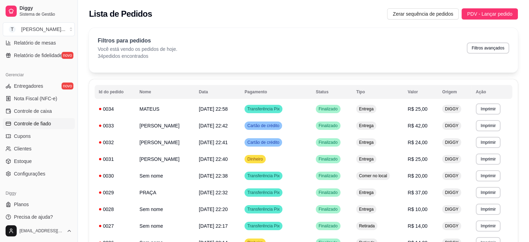
scroll to position [259, 0]
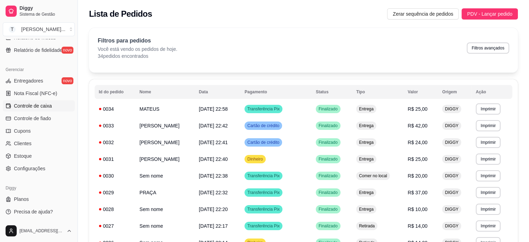
click at [32, 109] on span "Controle de caixa" at bounding box center [33, 105] width 38 height 7
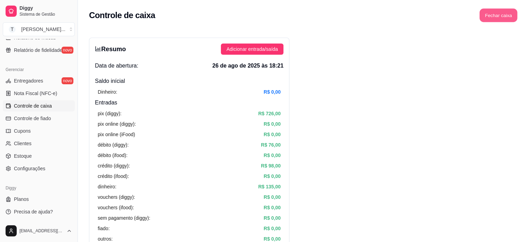
click at [488, 14] on button "Fechar caixa" at bounding box center [499, 16] width 38 height 14
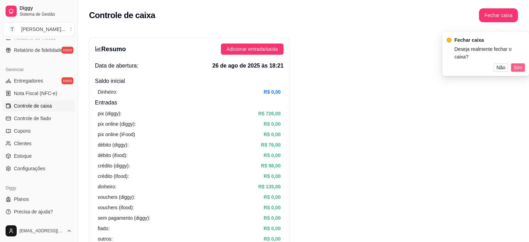
click at [519, 64] on span "Sim" at bounding box center [518, 68] width 8 height 8
